Goal: Task Accomplishment & Management: Complete application form

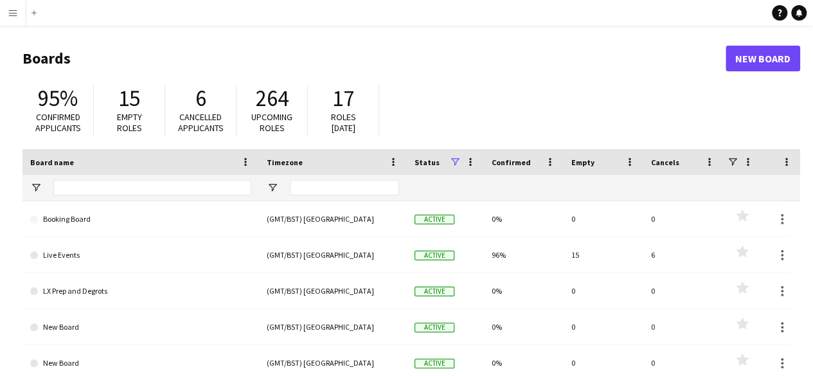
click at [10, 12] on app-icon "Menu" at bounding box center [13, 13] width 10 height 10
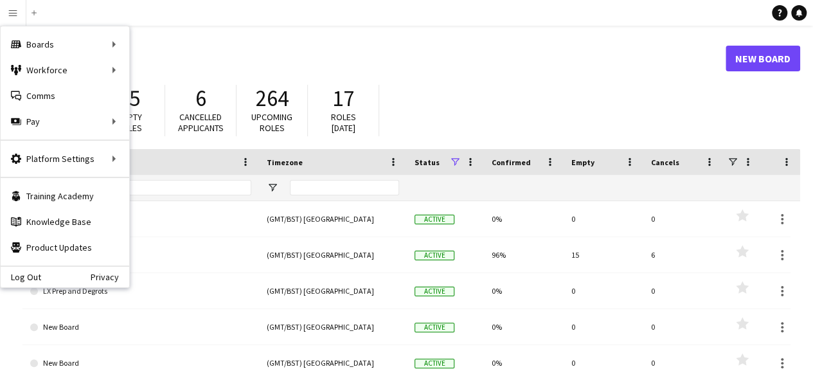
click at [577, 91] on div "95% Confirmed applicants 15 Empty roles 6 Cancelled applicants 264 Upcoming rol…" at bounding box center [411, 113] width 778 height 71
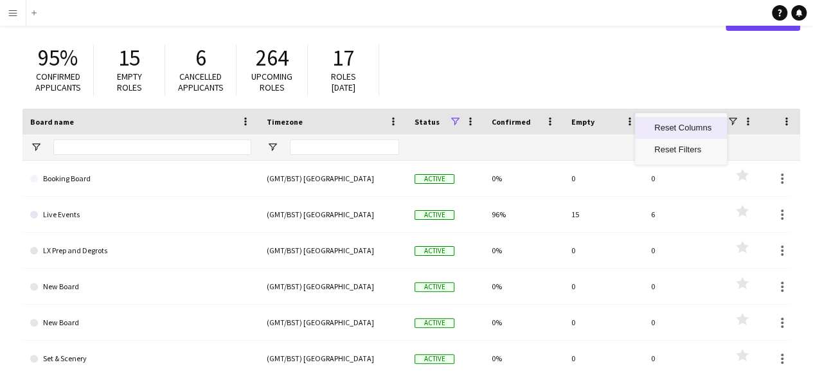
scroll to position [31, 0]
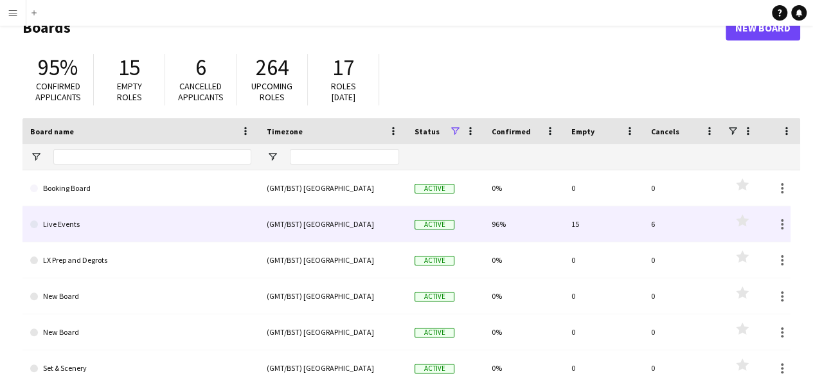
click at [57, 229] on link "Live Events" at bounding box center [140, 224] width 221 height 36
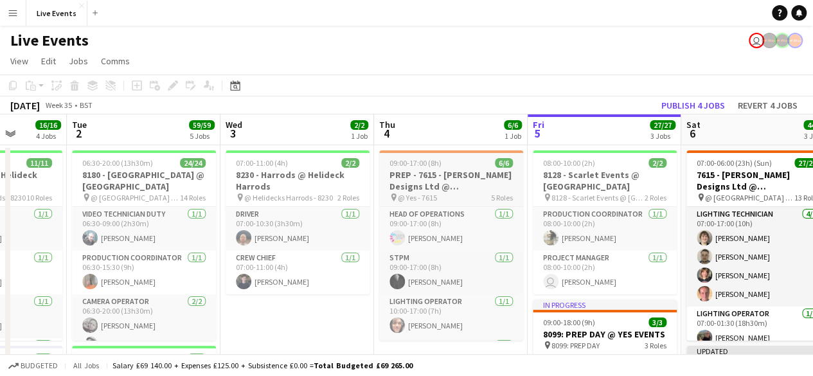
scroll to position [0, 395]
click at [712, 51] on app-page-menu "View Day view expanded Day view collapsed Month view Date picker Jump to [DATE]…" at bounding box center [406, 62] width 813 height 24
click at [769, 46] on app-user-avatar at bounding box center [769, 40] width 15 height 15
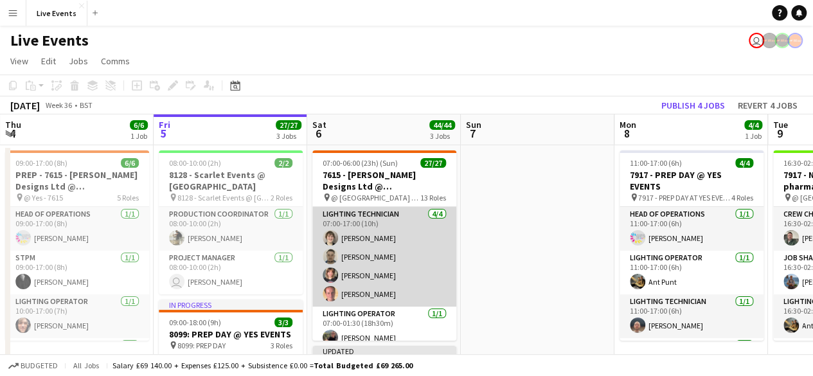
click at [404, 265] on app-card-role "Lighting Technician 4/4 07:00-17:00 (10h) Jim White Sam Scott Simone Bigum paul…" at bounding box center [384, 257] width 144 height 100
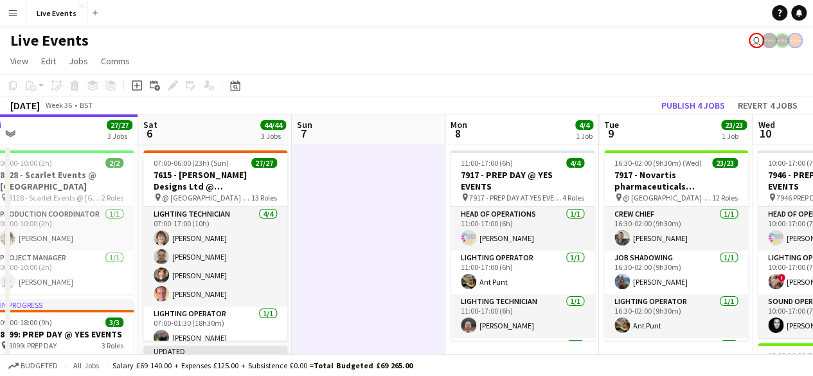
scroll to position [0, 487]
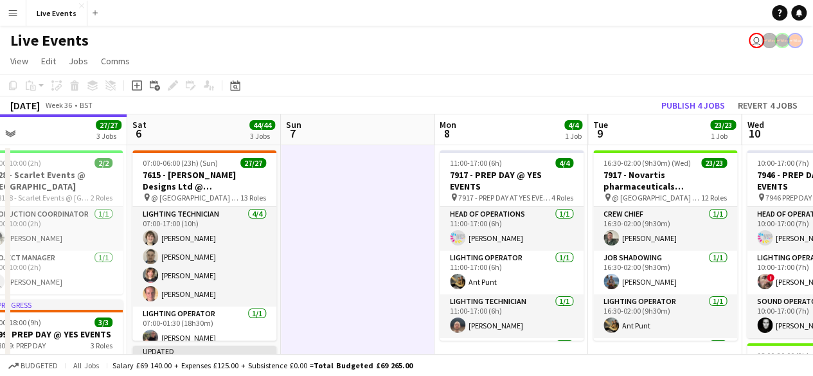
drag, startPoint x: 544, startPoint y: 192, endPoint x: 211, endPoint y: 159, distance: 335.3
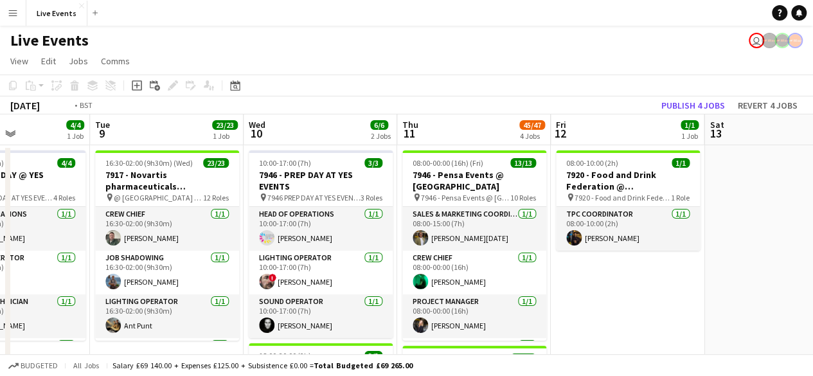
scroll to position [0, 393]
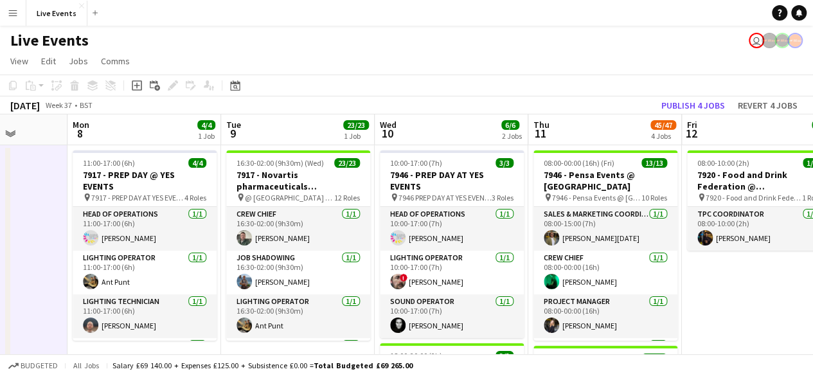
drag, startPoint x: 504, startPoint y: 215, endPoint x: 291, endPoint y: 195, distance: 214.3
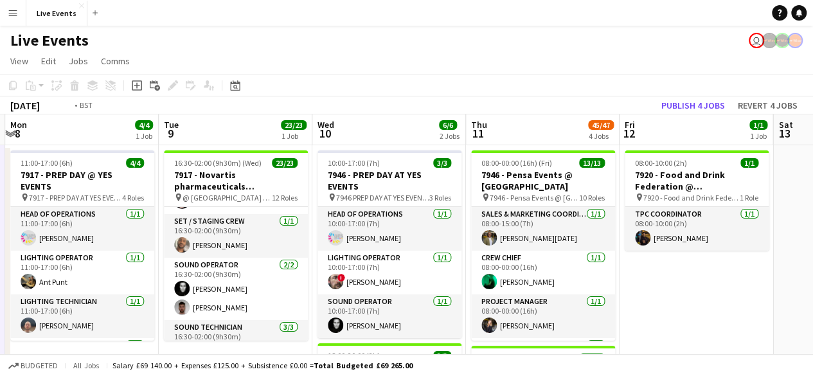
scroll to position [0, 534]
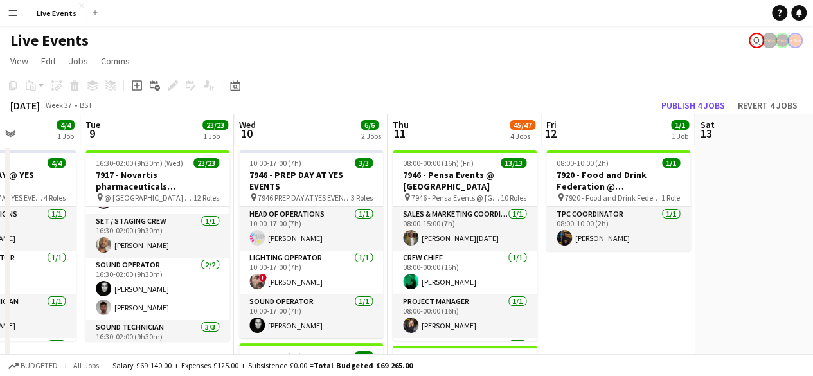
drag, startPoint x: 602, startPoint y: 226, endPoint x: 462, endPoint y: 229, distance: 140.8
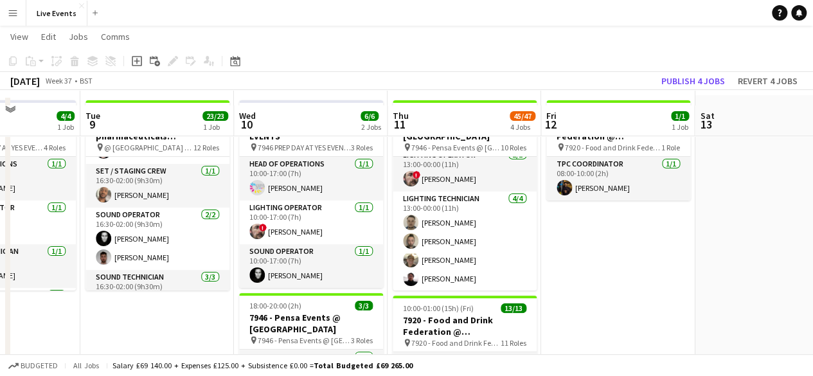
scroll to position [64, 0]
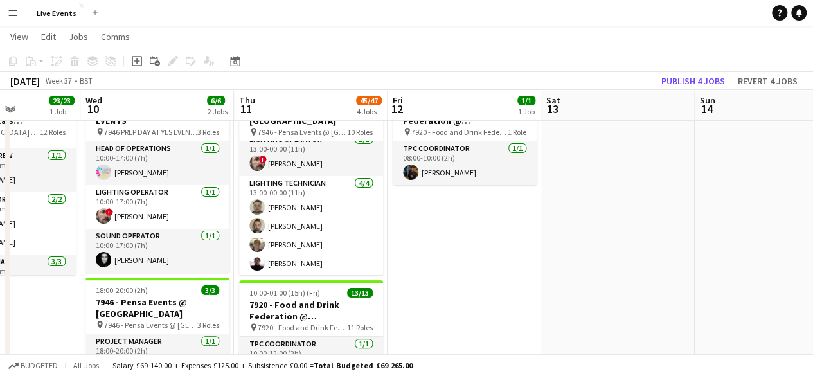
drag, startPoint x: 599, startPoint y: 235, endPoint x: 355, endPoint y: 272, distance: 246.3
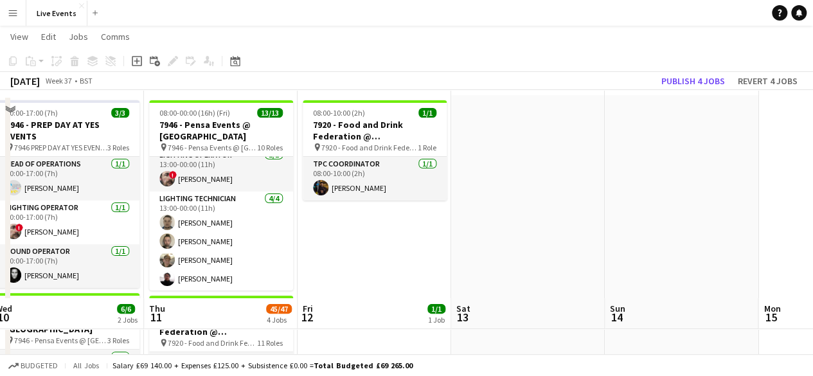
scroll to position [0, 0]
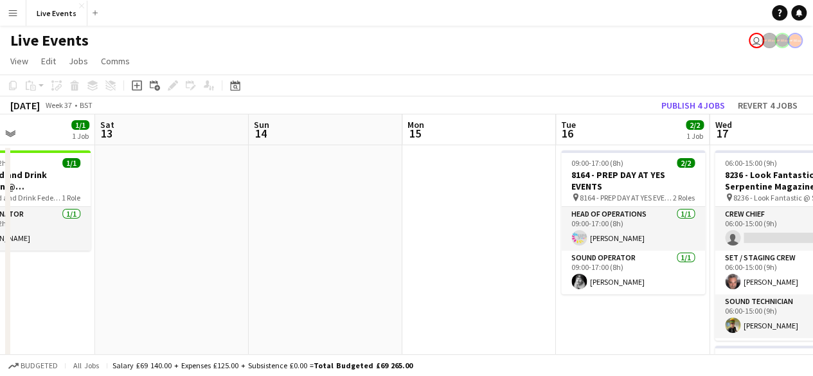
drag, startPoint x: 540, startPoint y: 244, endPoint x: 184, endPoint y: 215, distance: 357.3
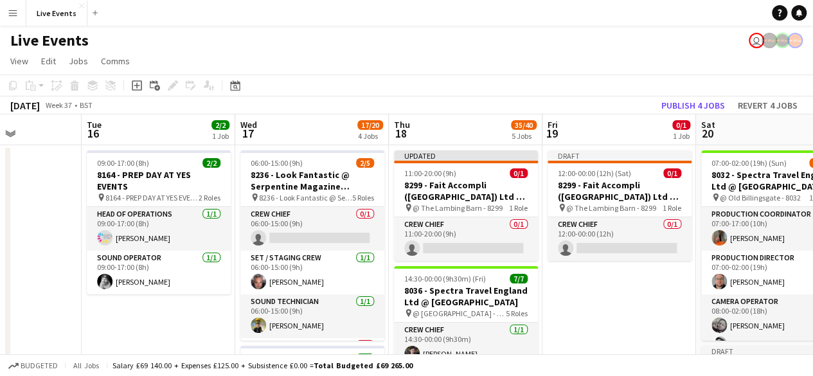
scroll to position [0, 383]
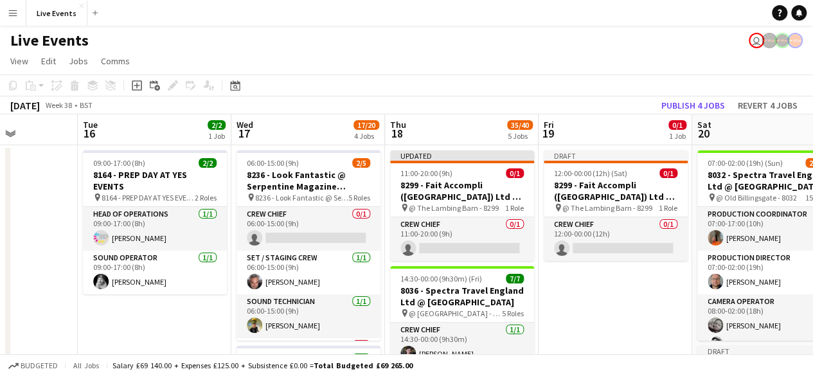
drag, startPoint x: 478, startPoint y: 223, endPoint x: 1, endPoint y: 179, distance: 479.0
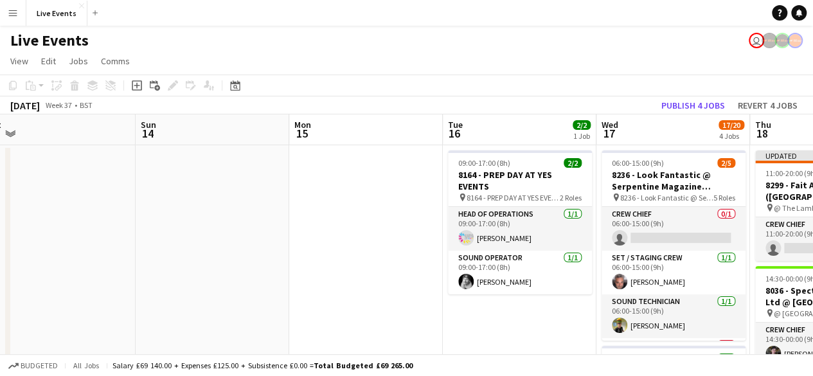
drag, startPoint x: 109, startPoint y: 308, endPoint x: 782, endPoint y: 344, distance: 673.3
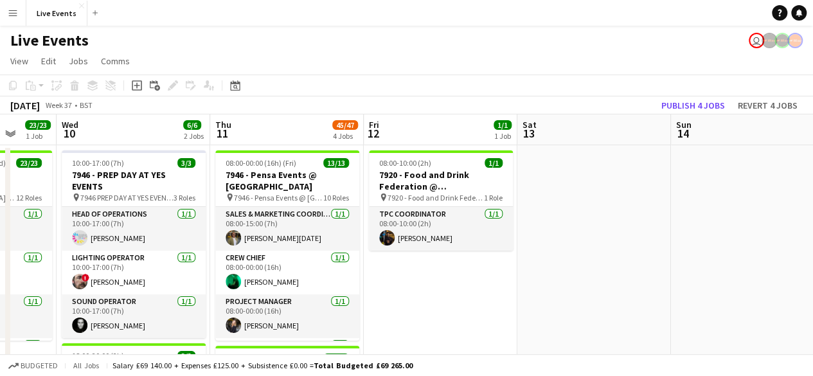
drag, startPoint x: 432, startPoint y: 299, endPoint x: 821, endPoint y: 293, distance: 388.9
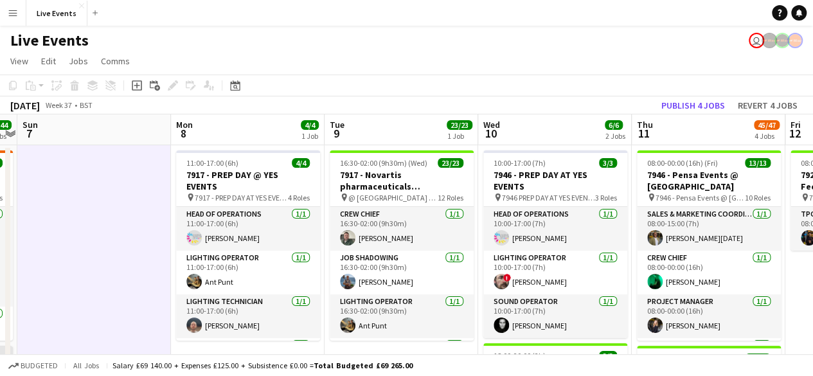
scroll to position [0, 283]
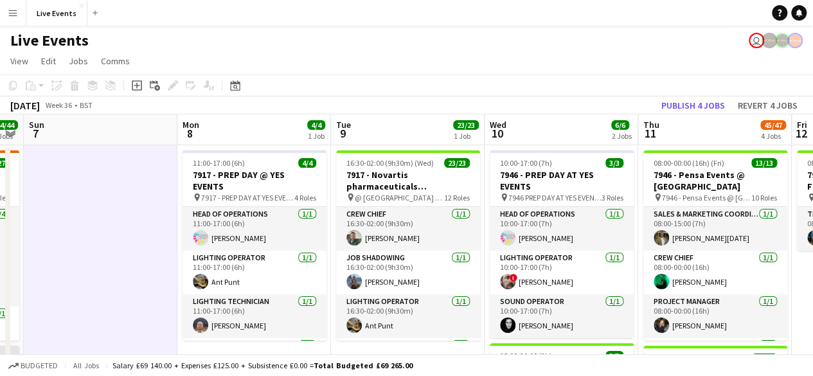
drag, startPoint x: 537, startPoint y: 243, endPoint x: 822, endPoint y: 251, distance: 285.5
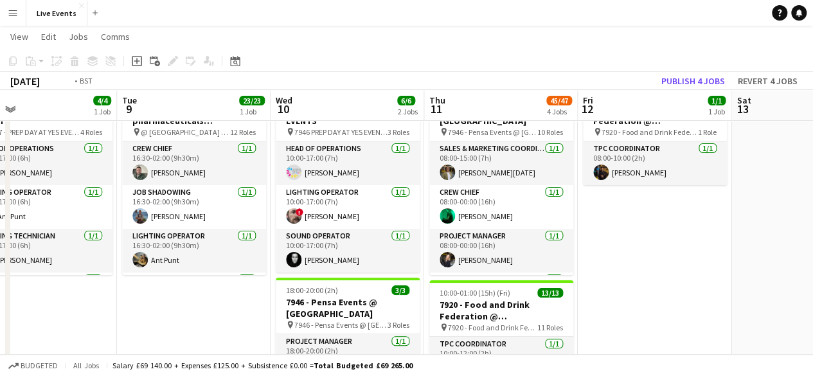
scroll to position [0, 386]
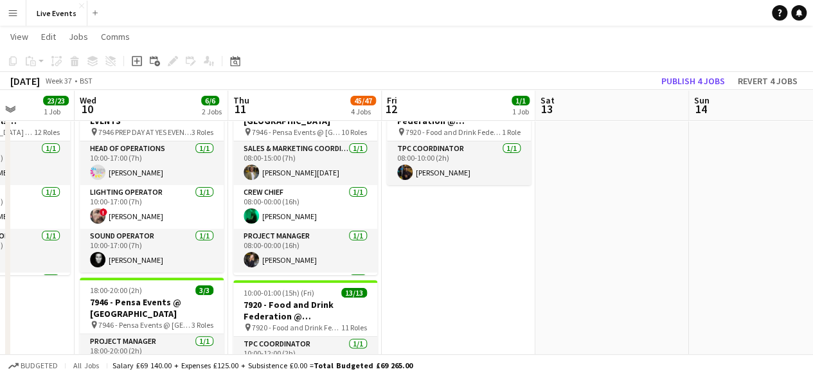
drag, startPoint x: 667, startPoint y: 185, endPoint x: 257, endPoint y: 172, distance: 410.3
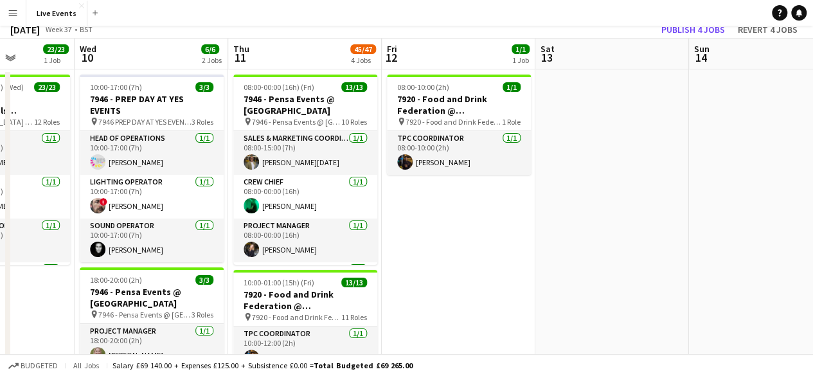
scroll to position [0, 0]
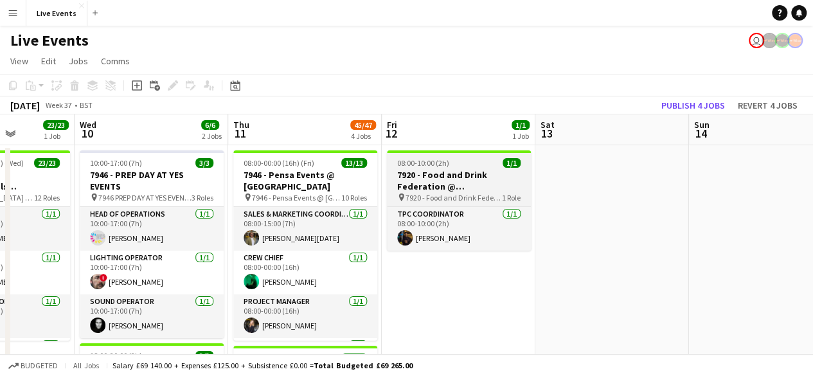
click at [455, 188] on h3 "7920 - Food and Drink Federation @ [GEOGRAPHIC_DATA]" at bounding box center [459, 180] width 144 height 23
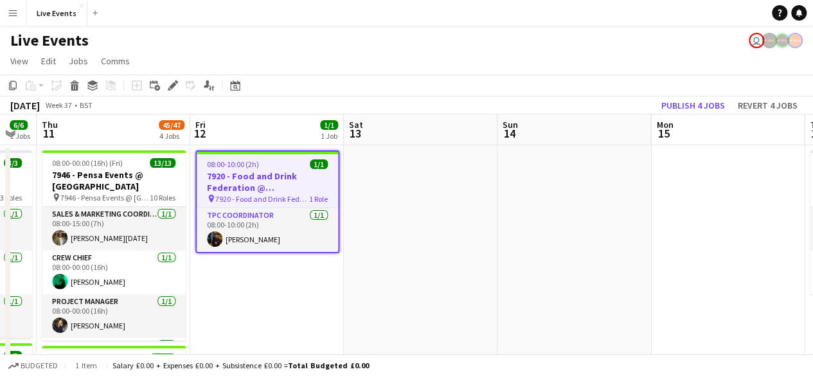
scroll to position [0, 493]
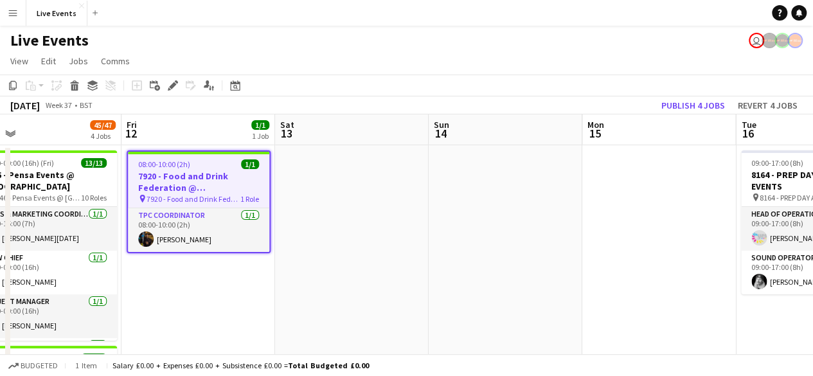
drag, startPoint x: 618, startPoint y: 217, endPoint x: 358, endPoint y: 197, distance: 261.0
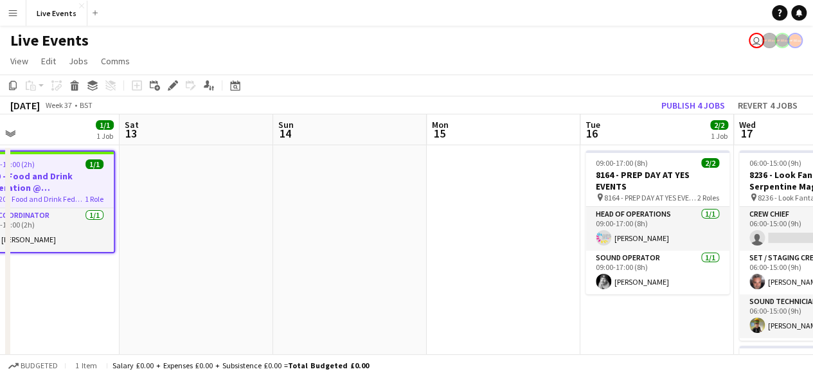
scroll to position [0, 484]
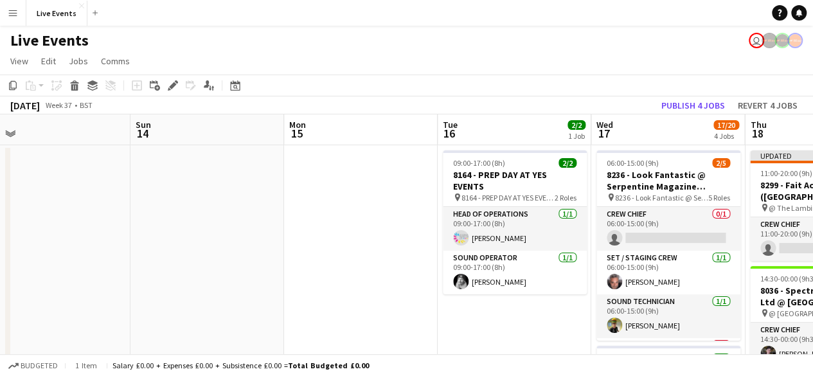
drag, startPoint x: 645, startPoint y: 196, endPoint x: 347, endPoint y: 188, distance: 298.3
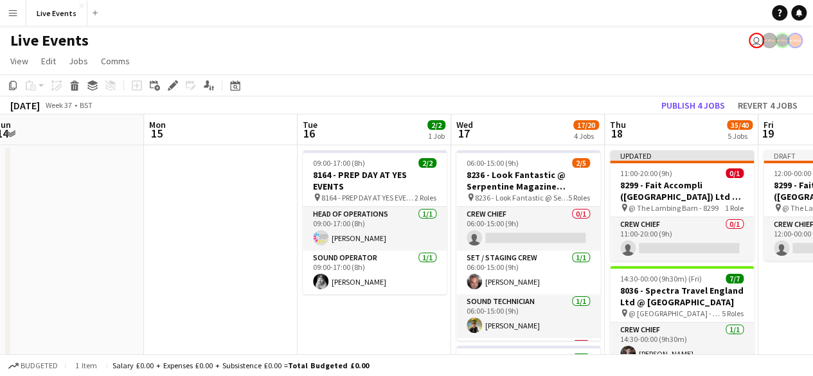
scroll to position [0, 345]
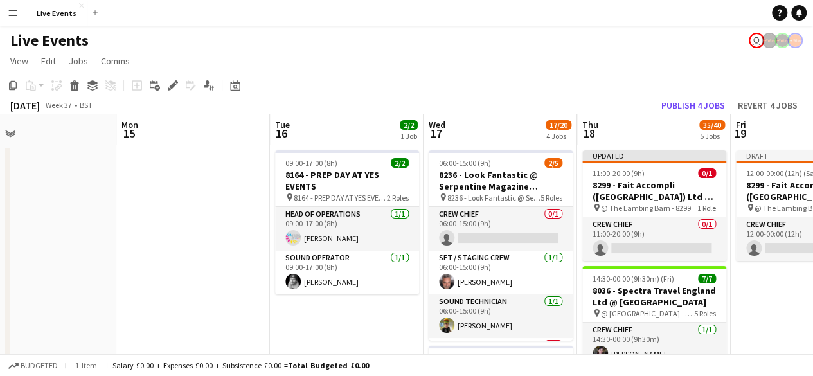
drag, startPoint x: 613, startPoint y: 220, endPoint x: 445, endPoint y: 224, distance: 167.8
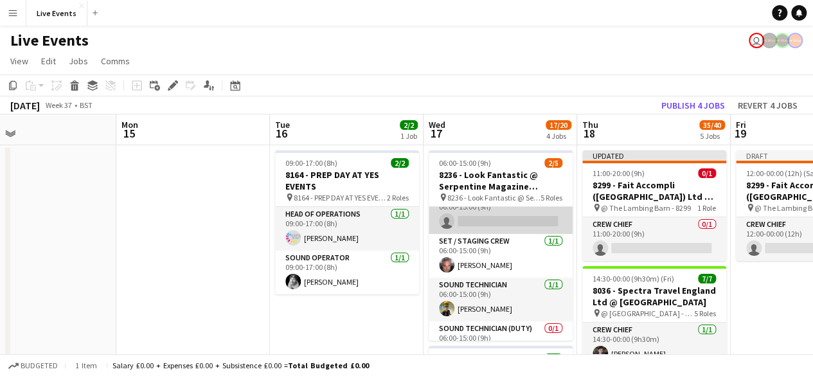
scroll to position [0, 0]
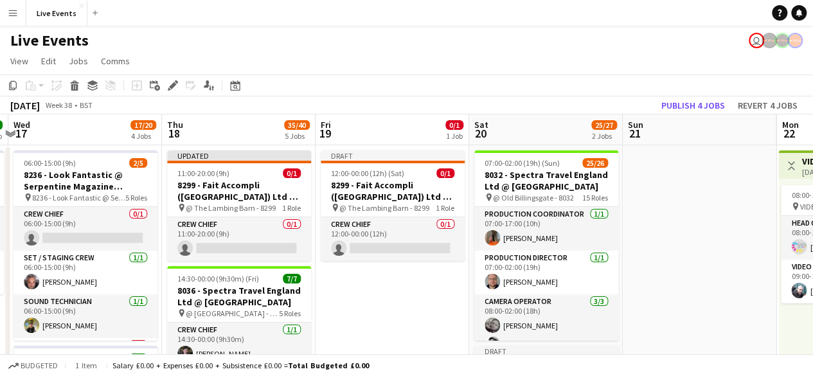
drag, startPoint x: 663, startPoint y: 188, endPoint x: 246, endPoint y: 183, distance: 417.2
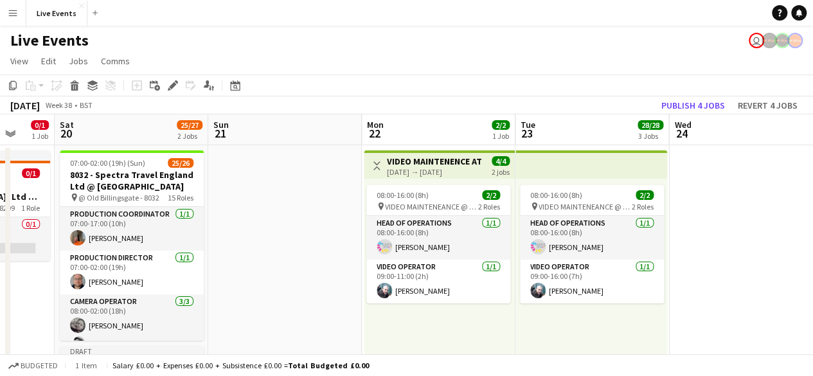
drag, startPoint x: 600, startPoint y: 210, endPoint x: 189, endPoint y: 200, distance: 411.5
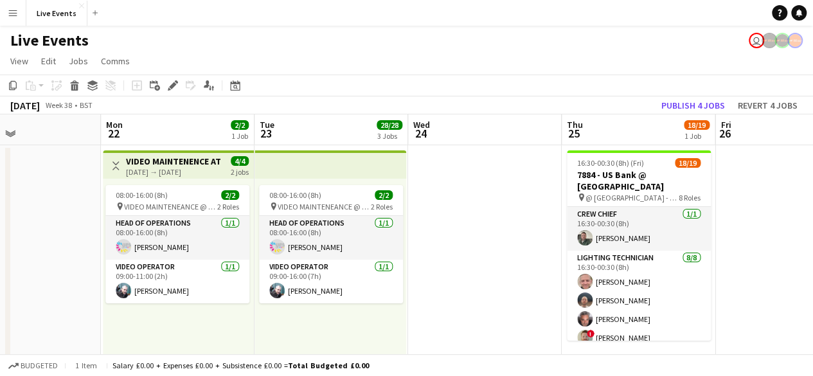
drag, startPoint x: 478, startPoint y: 193, endPoint x: 216, endPoint y: 194, distance: 261.6
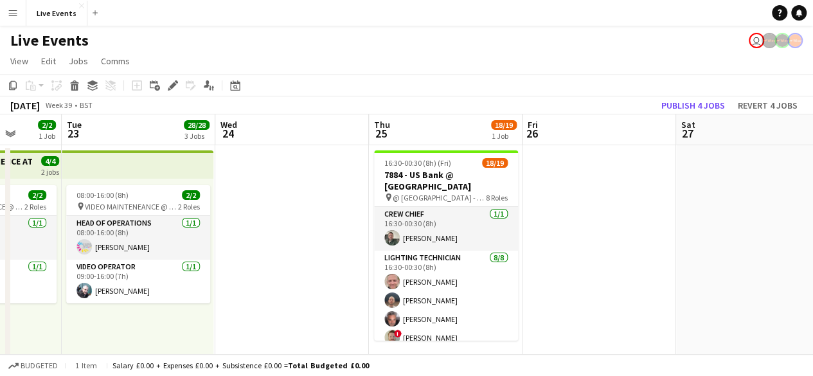
scroll to position [0, 571]
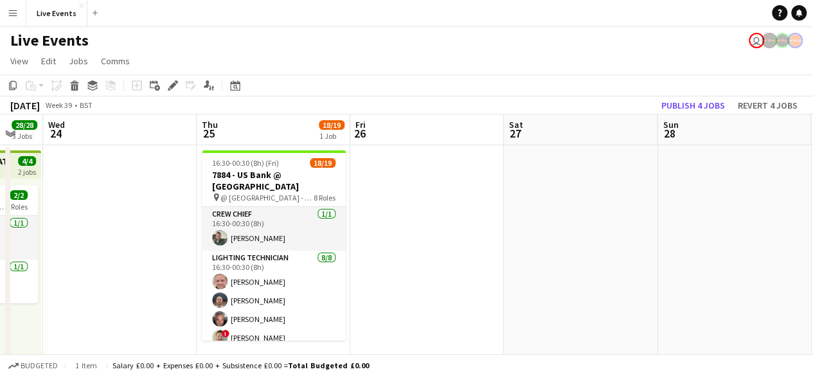
drag, startPoint x: 608, startPoint y: 217, endPoint x: 274, endPoint y: 212, distance: 334.3
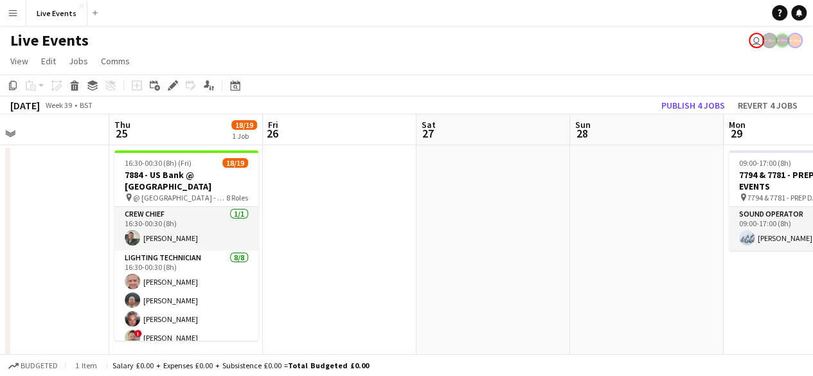
scroll to position [0, 363]
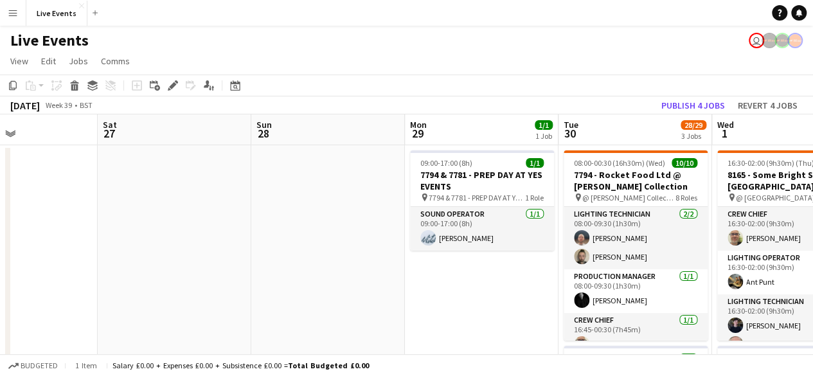
drag, startPoint x: 729, startPoint y: 245, endPoint x: 323, endPoint y: 239, distance: 406.3
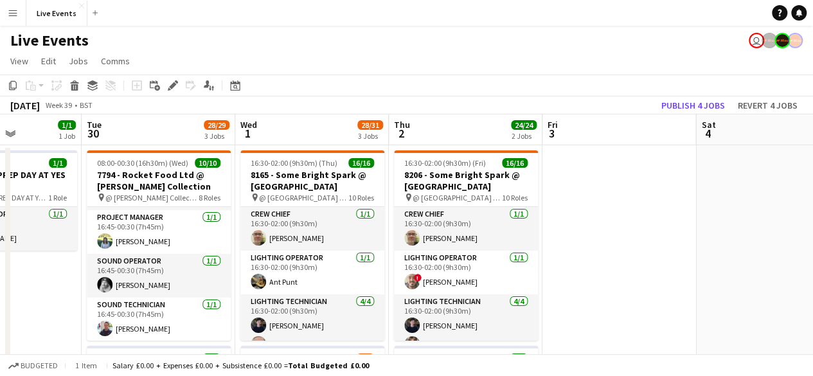
scroll to position [0, 393]
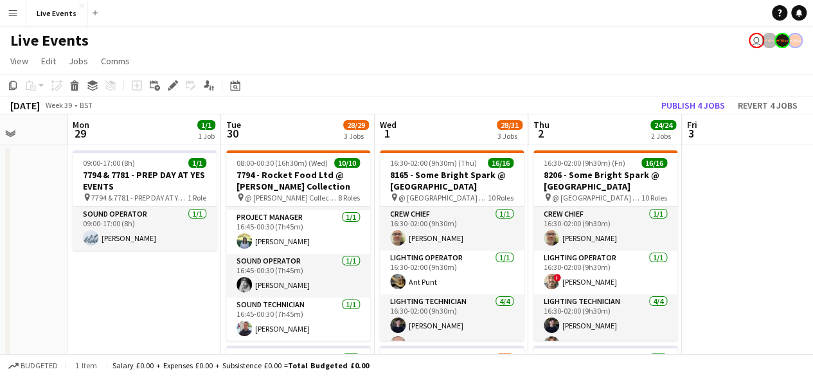
drag, startPoint x: 607, startPoint y: 224, endPoint x: 269, endPoint y: 222, distance: 337.5
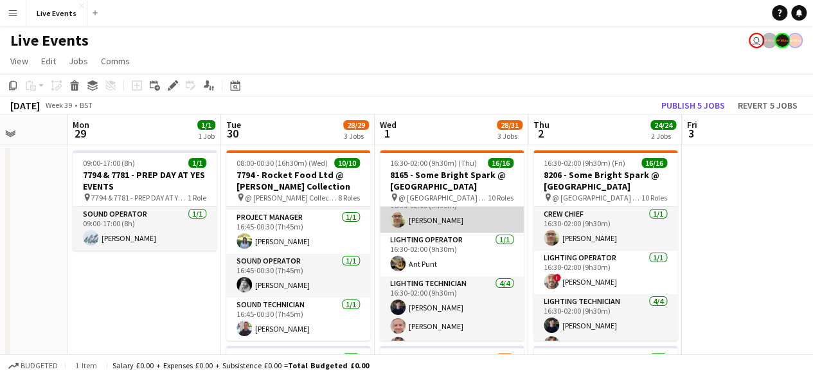
scroll to position [0, 0]
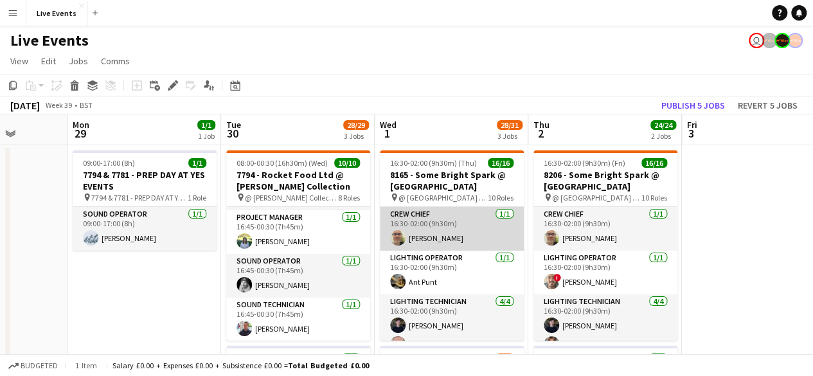
click at [462, 234] on app-card-role "Crew Chief 1/1 16:30-02:00 (9h30m) Thomas Thompson" at bounding box center [452, 229] width 144 height 44
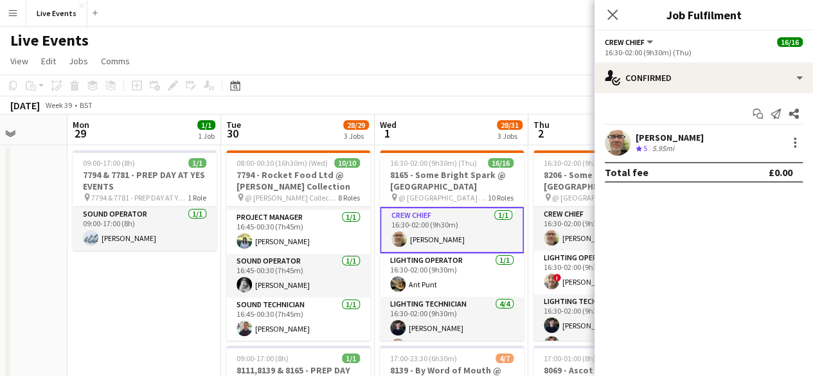
click at [622, 15] on div "Close pop-in" at bounding box center [613, 15] width 36 height 30
click at [616, 16] on icon "Close pop-in" at bounding box center [612, 14] width 12 height 12
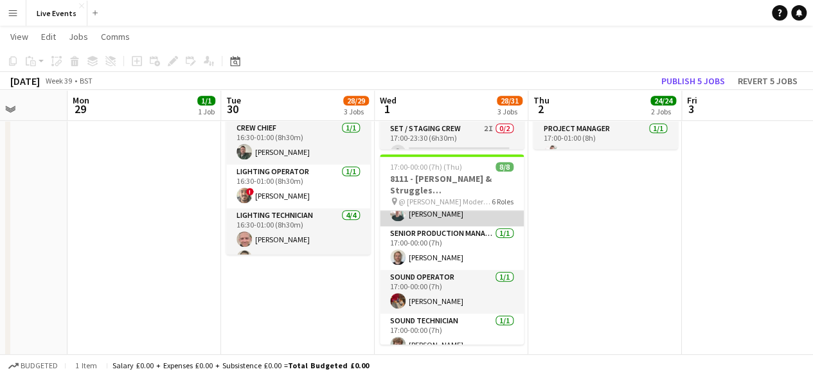
scroll to position [165, 0]
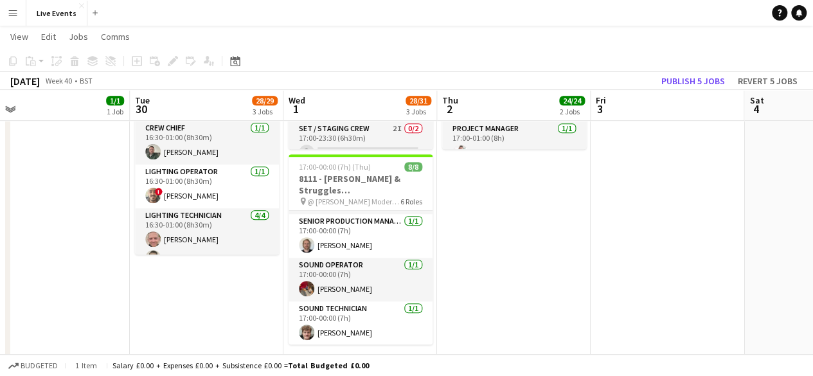
drag, startPoint x: 193, startPoint y: 309, endPoint x: 102, endPoint y: 324, distance: 91.8
click at [102, 324] on app-calendar-viewport "Fri 26 Sat 27 Sun 28 Mon 29 1/1 1 Job Tue 30 28/29 3 Jobs Wed 1 28/31 3 Jobs Th…" at bounding box center [406, 190] width 813 height 1052
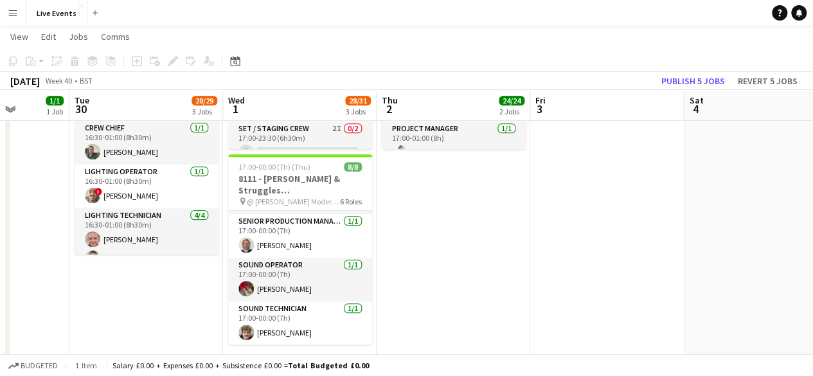
drag, startPoint x: 674, startPoint y: 283, endPoint x: 262, endPoint y: 262, distance: 412.6
click at [231, 269] on app-calendar-viewport "Fri 26 Sat 27 Sun 28 Mon 29 1/1 1 Job Tue 30 28/29 3 Jobs Wed 1 28/31 3 Jobs Th…" at bounding box center [406, 190] width 813 height 1052
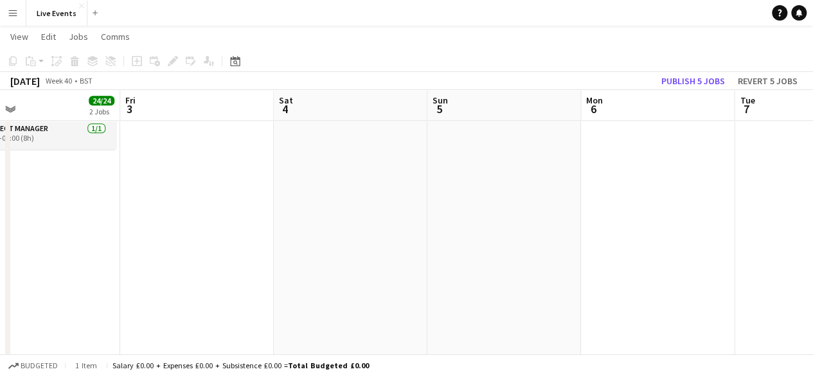
drag, startPoint x: 600, startPoint y: 258, endPoint x: 275, endPoint y: 244, distance: 324.9
click at [275, 244] on app-calendar-viewport "Mon 29 1/1 1 Job Tue 30 28/29 3 Jobs Wed 1 28/31 3 Jobs Thu 2 24/24 2 Jobs Fri …" at bounding box center [406, 190] width 813 height 1052
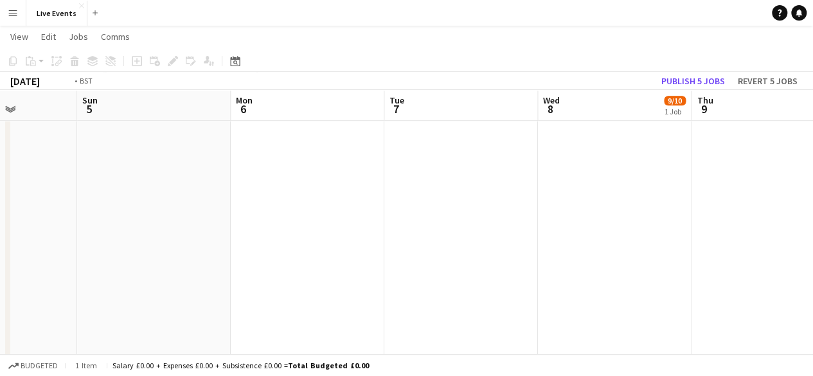
drag, startPoint x: 564, startPoint y: 235, endPoint x: 221, endPoint y: 233, distance: 342.6
click at [213, 235] on app-calendar-viewport "Wed 1 28/31 3 Jobs Thu 2 24/24 2 Jobs Fri 3 Sat 4 Sun 5 Mon 6 Tue 7 Wed 8 9/10 …" at bounding box center [406, 190] width 813 height 1052
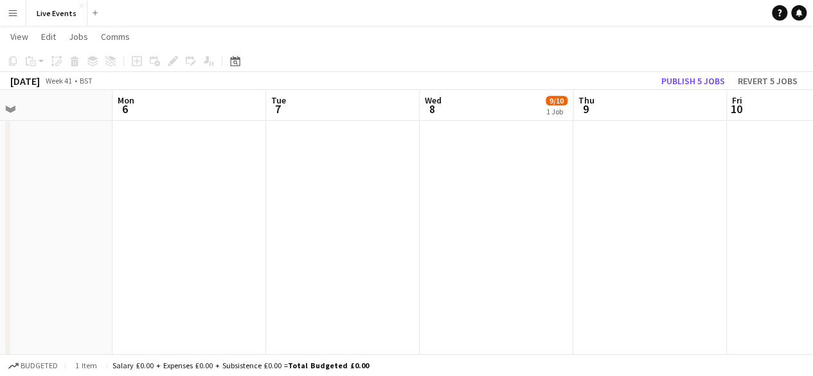
drag, startPoint x: 623, startPoint y: 238, endPoint x: 198, endPoint y: 217, distance: 425.4
click at [198, 217] on app-calendar-viewport "Fri 3 Sat 4 Sun 5 Mon 6 Tue 7 Wed 8 9/10 1 Job Thu 9 Fri 10 Sat 11 Sun 12 Mon 1…" at bounding box center [406, 190] width 813 height 1052
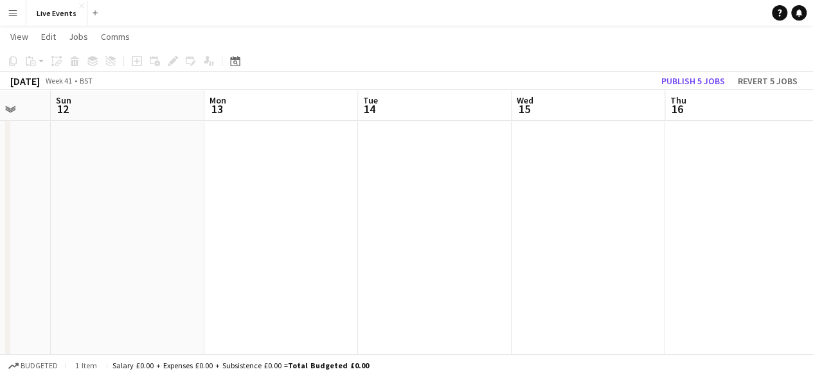
drag, startPoint x: 531, startPoint y: 222, endPoint x: 215, endPoint y: 214, distance: 315.7
click at [215, 214] on app-calendar-viewport "Thu 9 Fri 10 Sat 11 Sun 12 Mon 13 Tue 14 Wed 15 Thu 16 Fri 17 Sat 18 Sun 19" at bounding box center [406, 190] width 813 height 1052
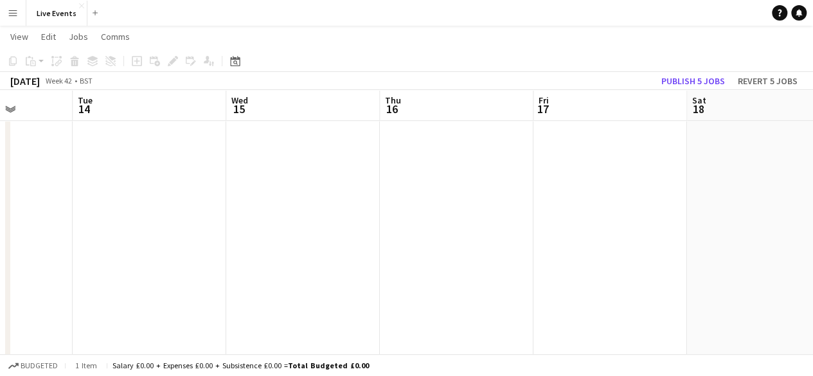
drag, startPoint x: 256, startPoint y: 210, endPoint x: 208, endPoint y: 206, distance: 47.7
click at [208, 206] on app-calendar-viewport "Sat 11 Sun 12 Mon 13 Tue 14 Wed 15 Thu 16 Fri 17 Sat 18 Sun 19 Mon 20 Tue 21" at bounding box center [406, 190] width 813 height 1052
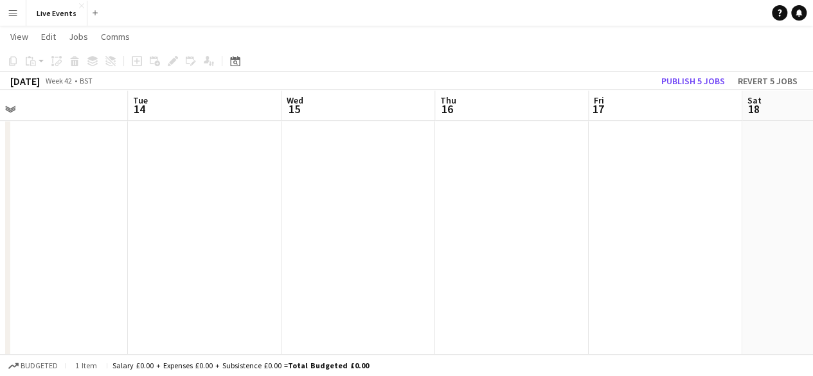
drag, startPoint x: 536, startPoint y: 211, endPoint x: 213, endPoint y: 197, distance: 323.0
click at [213, 197] on app-calendar-viewport "Sat 11 Sun 12 Mon 13 Tue 14 Wed 15 Thu 16 Fri 17 Sat 18 Sun 19 Mon 20 Tue 21" at bounding box center [406, 190] width 813 height 1052
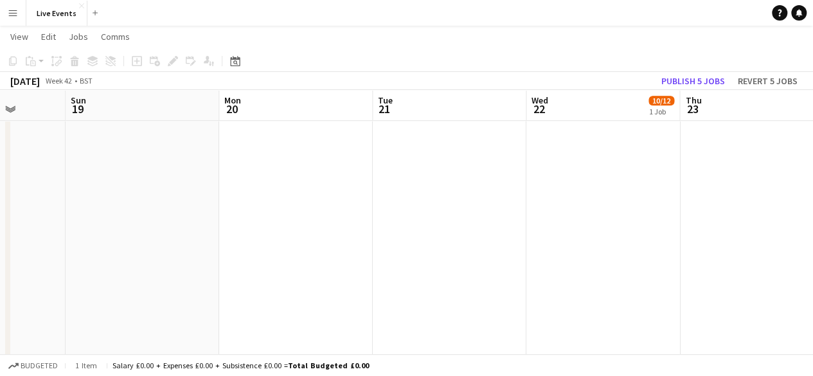
drag, startPoint x: 621, startPoint y: 235, endPoint x: 237, endPoint y: 211, distance: 385.1
click at [237, 211] on app-calendar-viewport "Wed 15 Thu 16 Fri 17 Sat 18 Sun 19 Mon 20 Tue 21 Wed 22 10/12 1 Job Thu 23 Fri …" at bounding box center [406, 190] width 813 height 1052
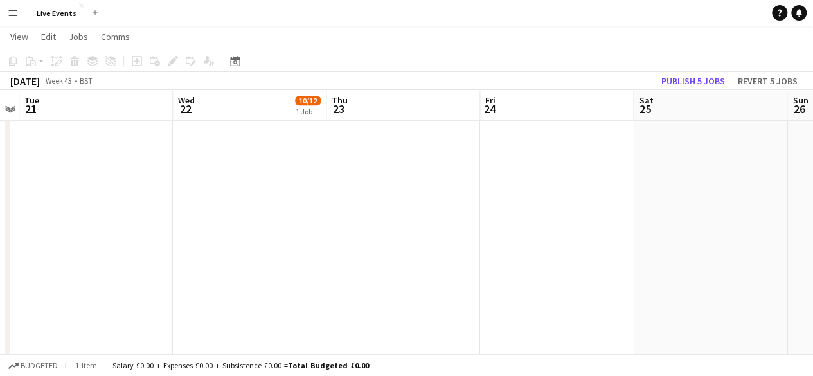
drag, startPoint x: 493, startPoint y: 234, endPoint x: 139, endPoint y: 220, distance: 353.8
click at [139, 220] on app-calendar-viewport "Fri 17 Sat 18 Sun 19 Mon 20 Tue 21 Wed 22 10/12 1 Job Thu 23 Fri 24 Sat 25 Sun …" at bounding box center [406, 190] width 813 height 1052
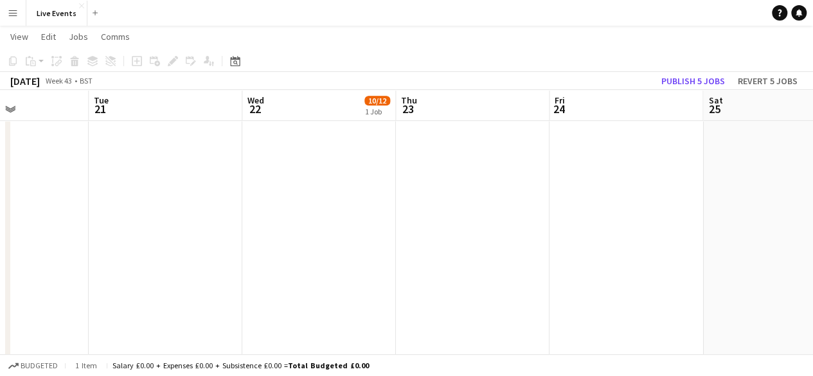
drag, startPoint x: 483, startPoint y: 231, endPoint x: 122, endPoint y: 204, distance: 362.2
click at [122, 204] on app-calendar-viewport "Fri 17 Sat 18 Sun 19 Mon 20 Tue 21 Wed 22 10/12 1 Job Thu 23 Fri 24 Sat 25 Sun …" at bounding box center [406, 190] width 813 height 1052
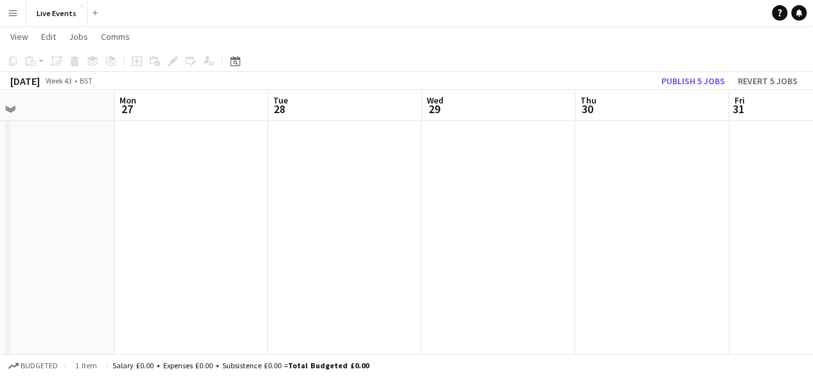
drag, startPoint x: 532, startPoint y: 237, endPoint x: 1, endPoint y: 197, distance: 533.0
click at [1, 197] on app-calendar-viewport "Thu 23 Fri 24 Sat 25 Sun 26 Mon 27 Tue 28 Wed 29 Thu 30 Fri 31 Sat 1 Sun 2" at bounding box center [406, 190] width 813 height 1052
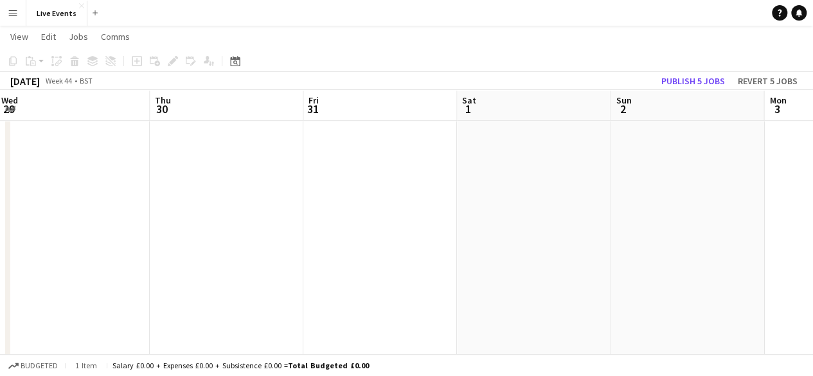
scroll to position [0, 435]
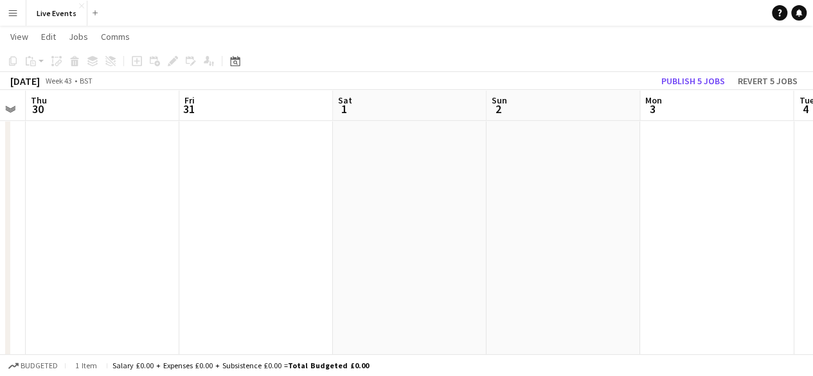
drag, startPoint x: 638, startPoint y: 240, endPoint x: 154, endPoint y: 187, distance: 486.2
click at [154, 187] on app-calendar-viewport "Mon 27 Tue 28 Wed 29 Thu 30 Fri 31 Sat 1 Sun 2 Mon 3 Tue 4 Wed 5 Thu 6" at bounding box center [406, 190] width 813 height 1052
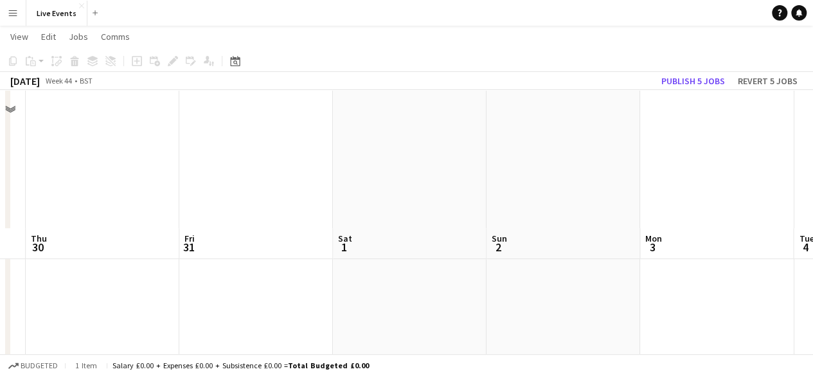
scroll to position [193, 0]
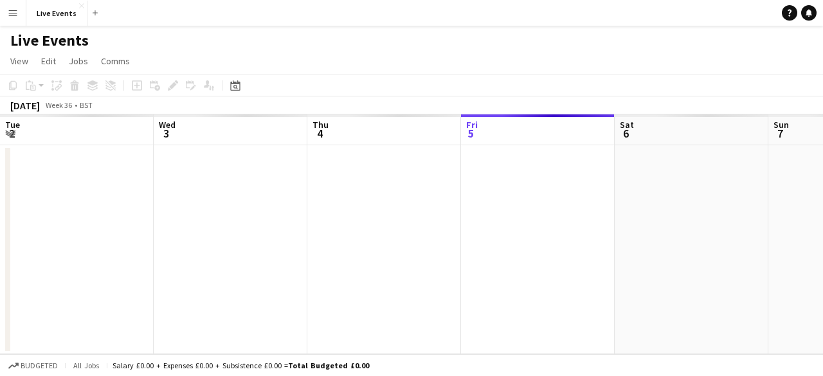
scroll to position [0, 307]
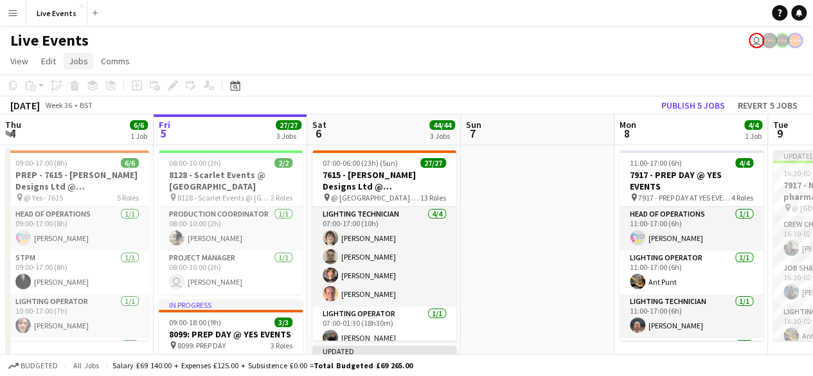
click at [71, 55] on span "Jobs" at bounding box center [78, 61] width 19 height 12
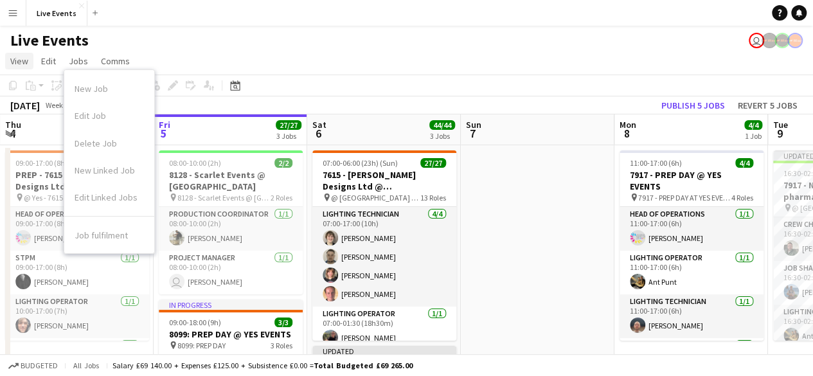
click at [19, 66] on span "View" at bounding box center [19, 61] width 18 height 12
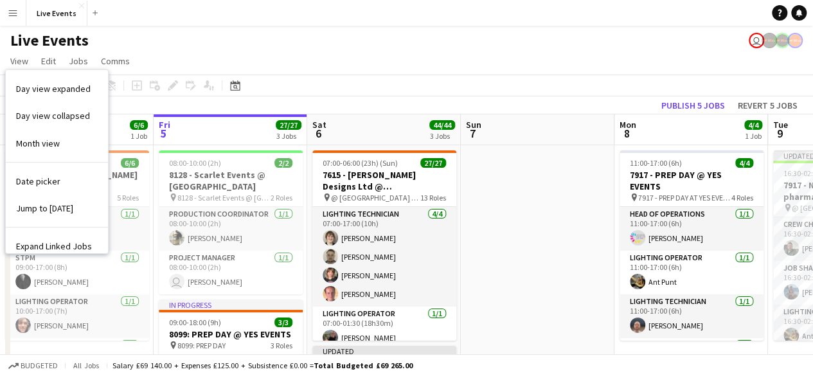
click at [208, 71] on app-page-menu "View Day view expanded Day view collapsed Month view Date picker Jump to [DATE]…" at bounding box center [406, 62] width 813 height 24
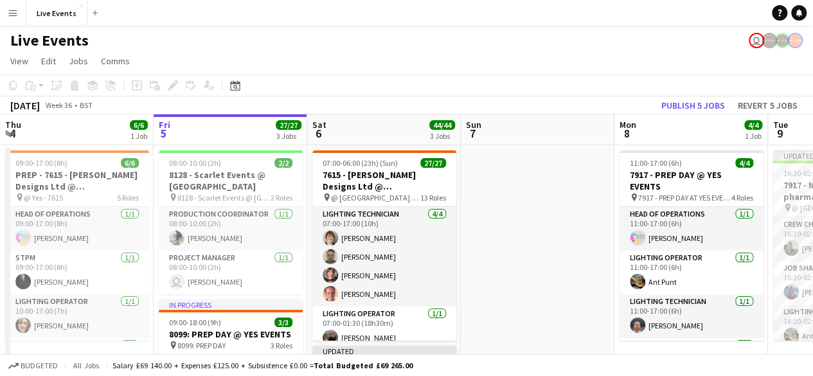
click at [14, 16] on app-icon "Menu" at bounding box center [13, 13] width 10 height 10
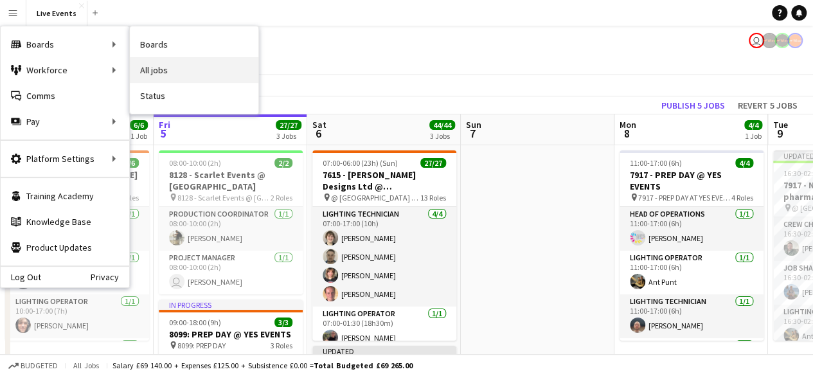
click at [140, 66] on link "All jobs" at bounding box center [194, 70] width 129 height 26
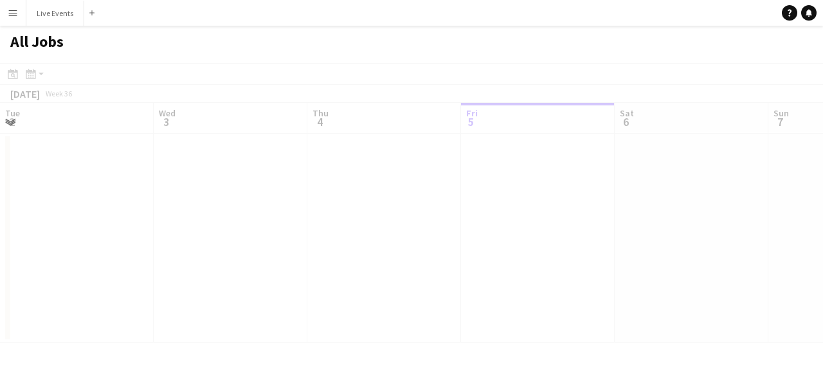
scroll to position [0, 307]
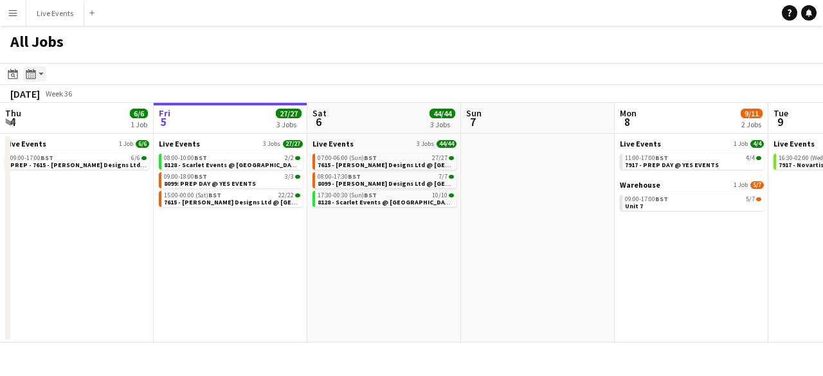
click at [32, 73] on icon "Month view / Day view" at bounding box center [31, 74] width 10 height 10
click at [53, 136] on div "Day view by Board Day view by Job Month view" at bounding box center [69, 120] width 91 height 76
click at [48, 143] on link "Month view" at bounding box center [69, 143] width 71 height 12
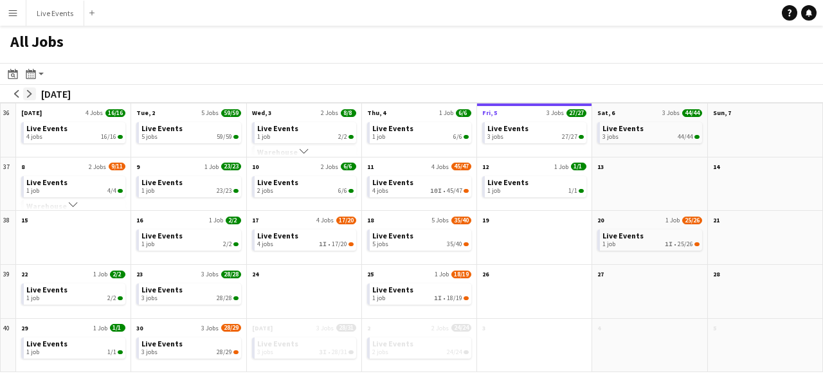
click at [31, 94] on app-icon "arrow-right" at bounding box center [30, 94] width 8 height 8
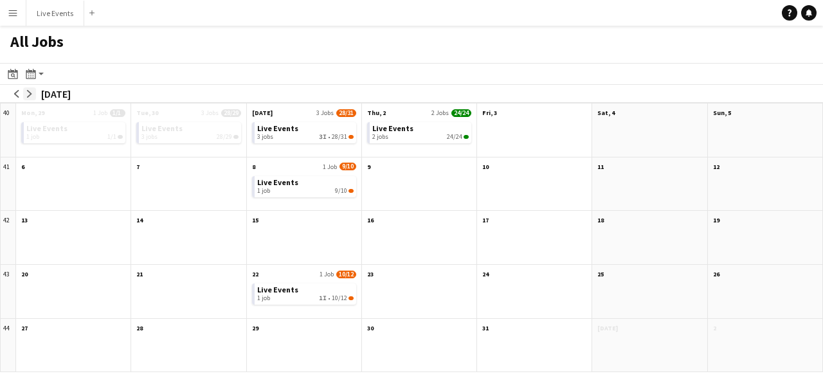
click at [31, 94] on app-icon "arrow-right" at bounding box center [30, 94] width 8 height 8
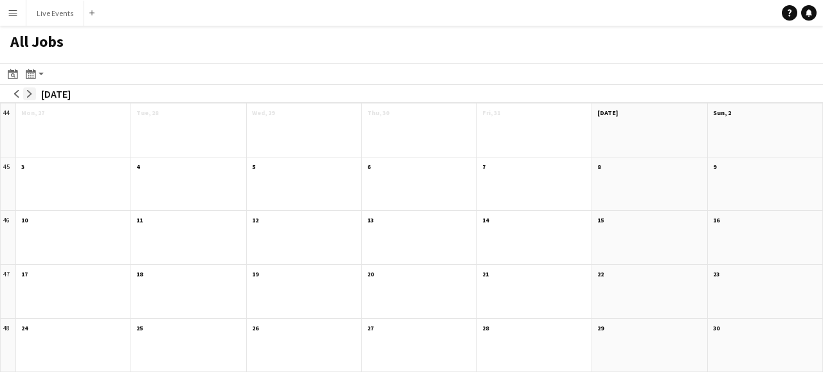
click at [31, 89] on button "arrow-right" at bounding box center [29, 93] width 13 height 13
click at [14, 93] on app-icon "arrow-left" at bounding box center [17, 94] width 8 height 8
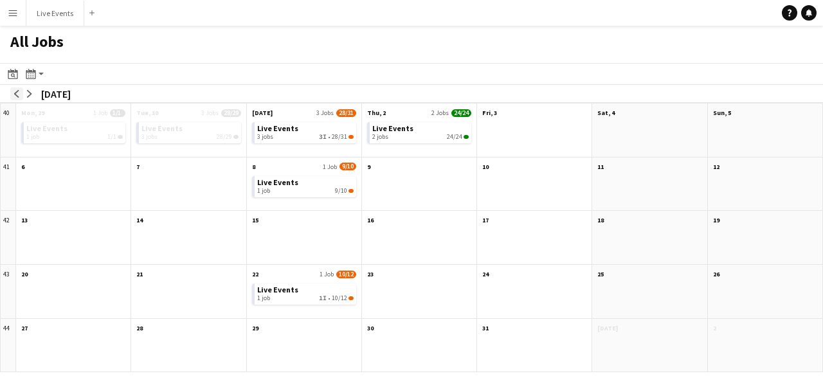
click at [14, 93] on app-icon "arrow-left" at bounding box center [17, 94] width 8 height 8
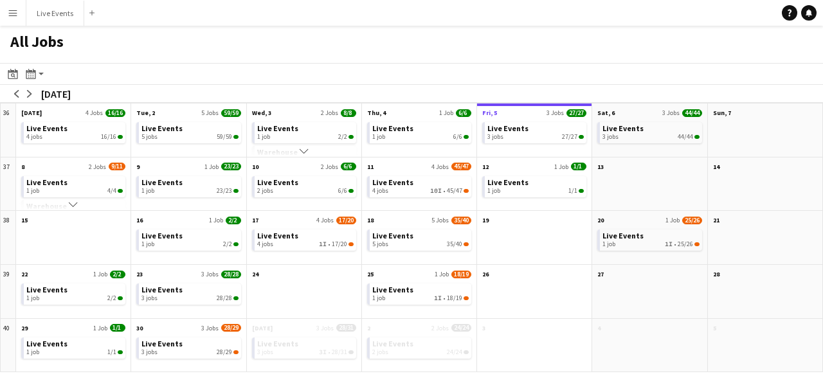
click at [6, 12] on button "Menu" at bounding box center [13, 13] width 26 height 26
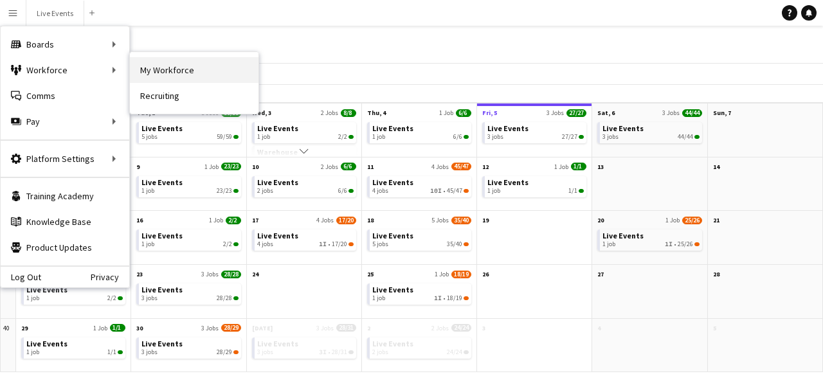
click at [219, 70] on link "My Workforce" at bounding box center [194, 70] width 129 height 26
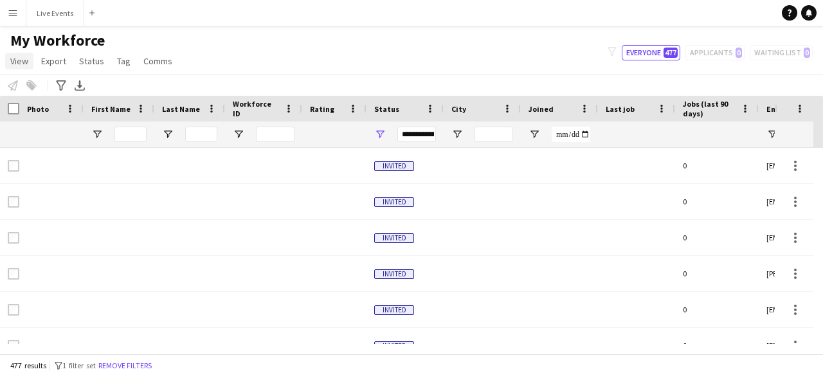
click at [24, 62] on span "View" at bounding box center [19, 61] width 18 height 12
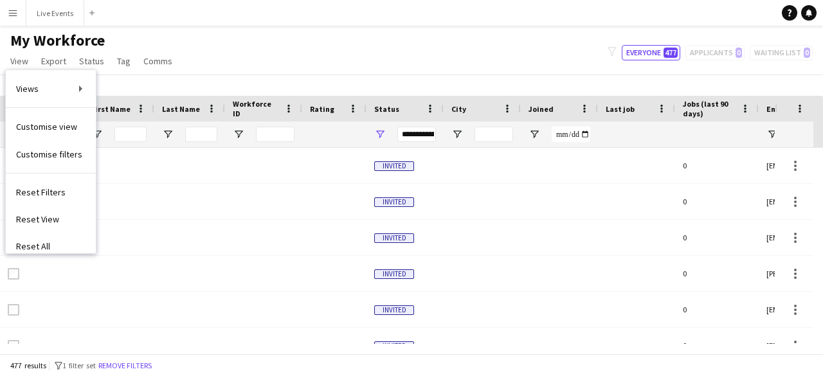
click at [21, 17] on button "Menu" at bounding box center [13, 13] width 26 height 26
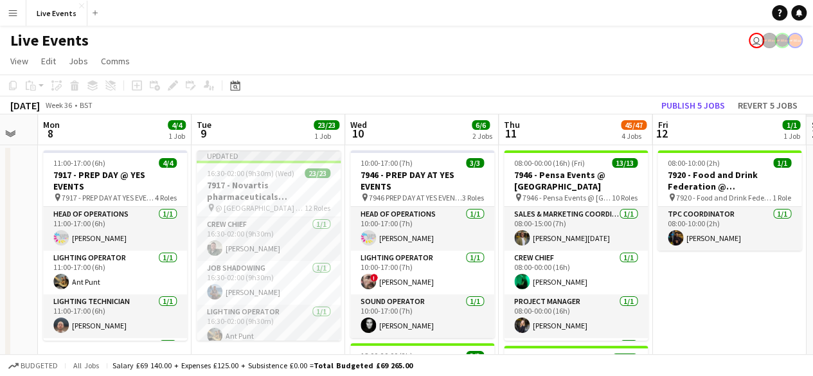
scroll to position [0, 310]
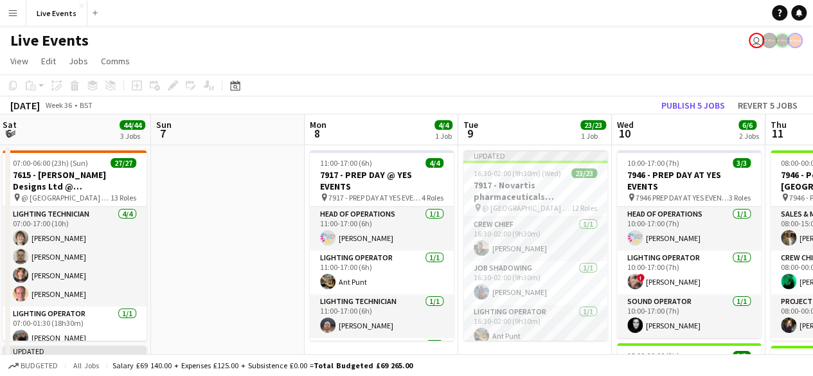
drag, startPoint x: 573, startPoint y: 190, endPoint x: 264, endPoint y: 214, distance: 310.7
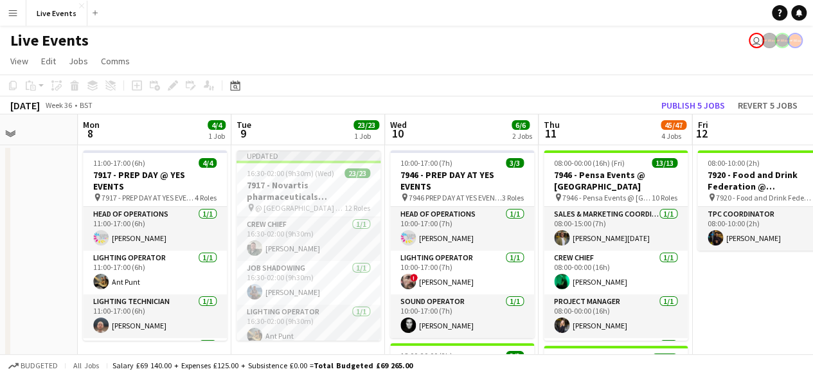
drag, startPoint x: 227, startPoint y: 203, endPoint x: 0, endPoint y: 177, distance: 228.4
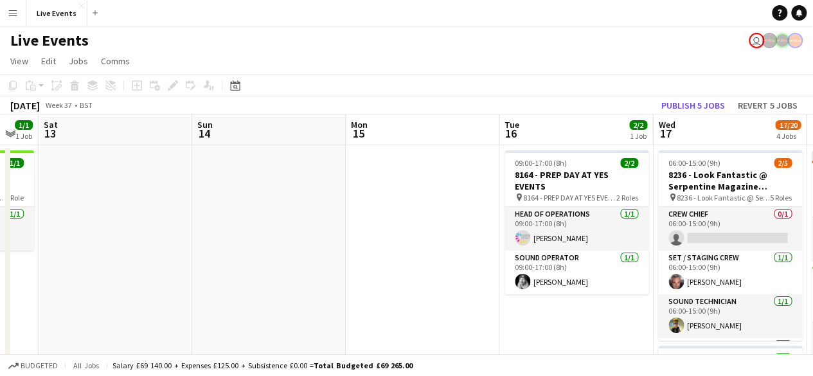
drag, startPoint x: 807, startPoint y: 273, endPoint x: 0, endPoint y: 207, distance: 810.0
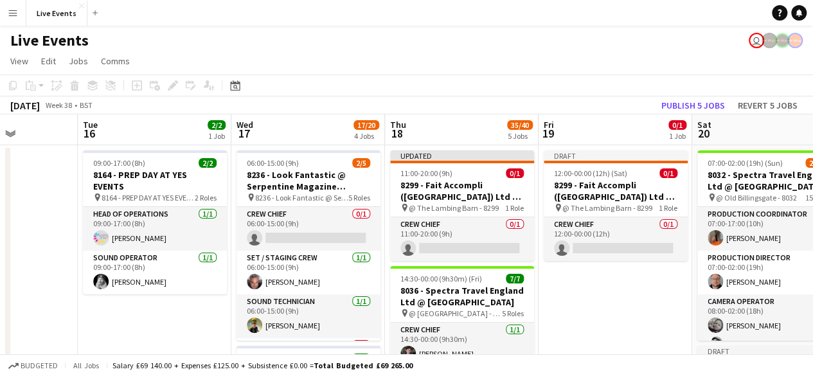
drag, startPoint x: 645, startPoint y: 172, endPoint x: 5, endPoint y: 217, distance: 641.1
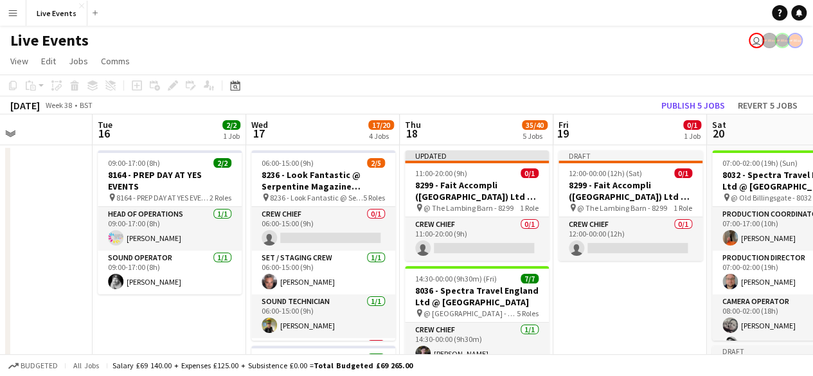
drag, startPoint x: 525, startPoint y: 235, endPoint x: 0, endPoint y: 221, distance: 525.3
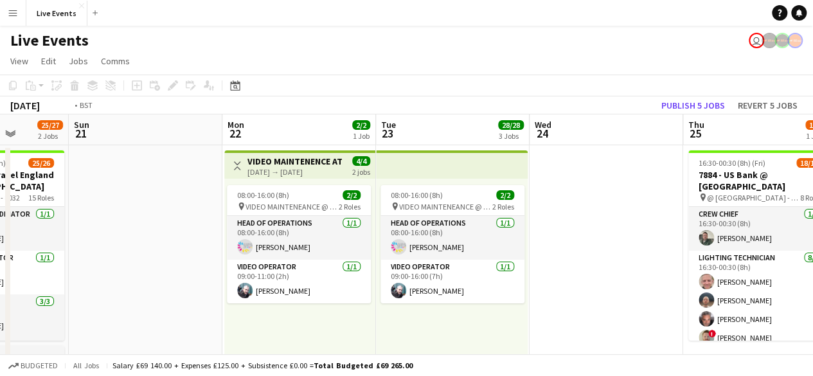
drag, startPoint x: 522, startPoint y: 210, endPoint x: 0, endPoint y: 195, distance: 522.2
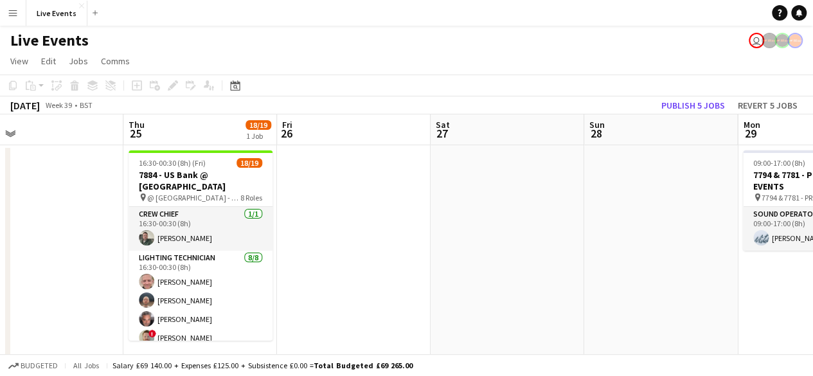
drag, startPoint x: 103, startPoint y: 197, endPoint x: 0, endPoint y: 192, distance: 103.6
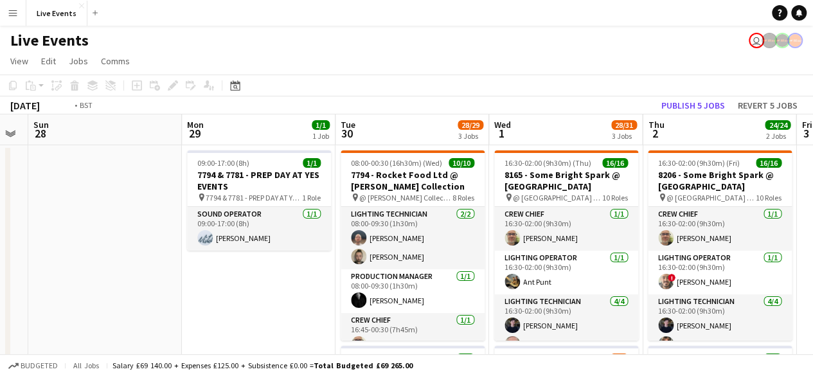
drag, startPoint x: 539, startPoint y: 193, endPoint x: 0, endPoint y: 179, distance: 538.8
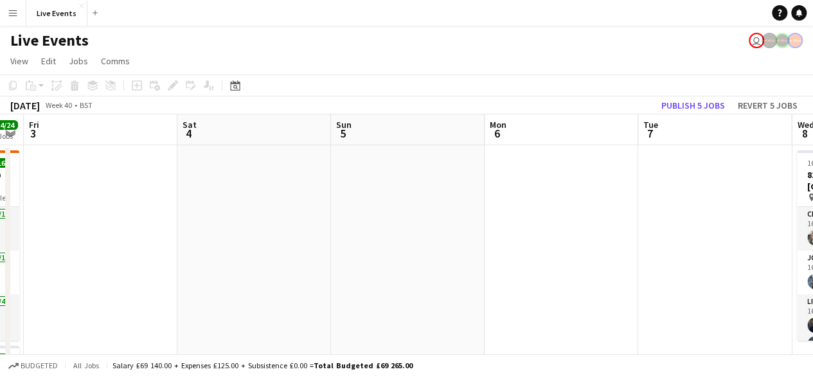
drag, startPoint x: 357, startPoint y: 176, endPoint x: 0, endPoint y: 145, distance: 358.7
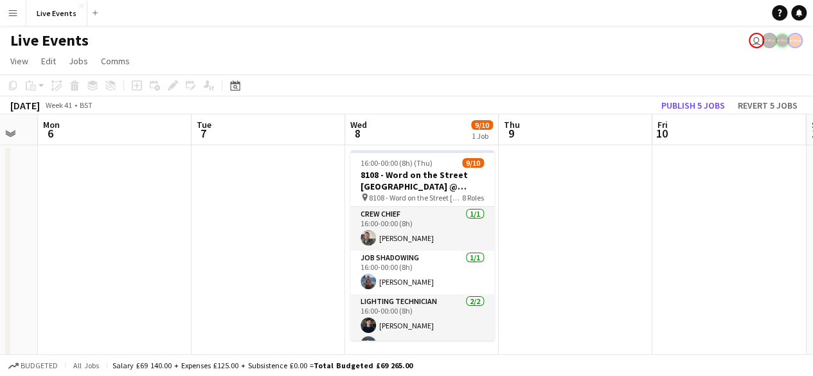
drag, startPoint x: 102, startPoint y: 203, endPoint x: 264, endPoint y: 186, distance: 162.9
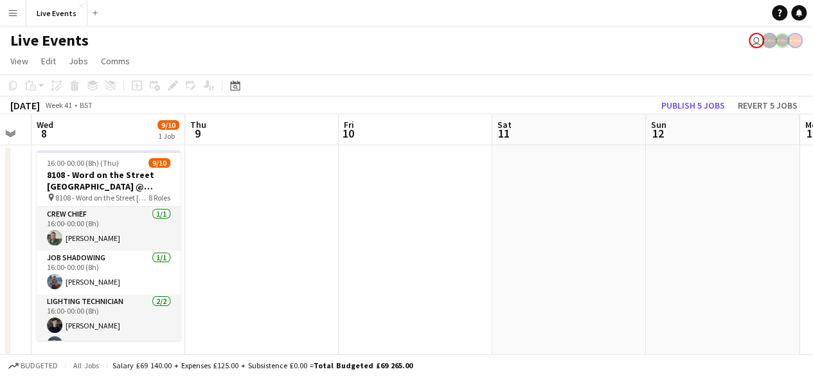
scroll to position [0, 494]
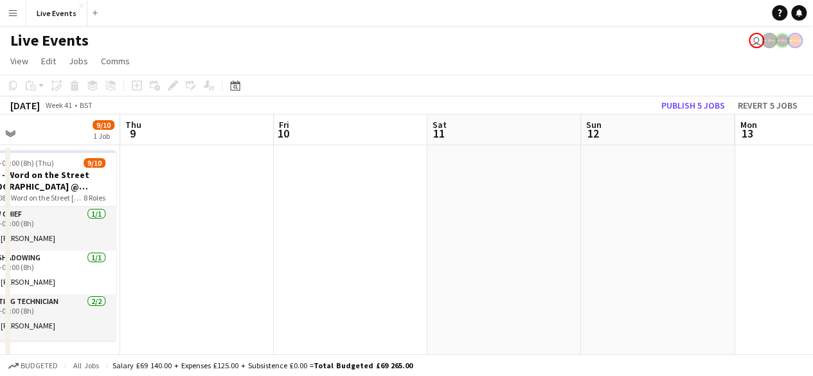
drag, startPoint x: 460, startPoint y: 197, endPoint x: 199, endPoint y: 171, distance: 262.9
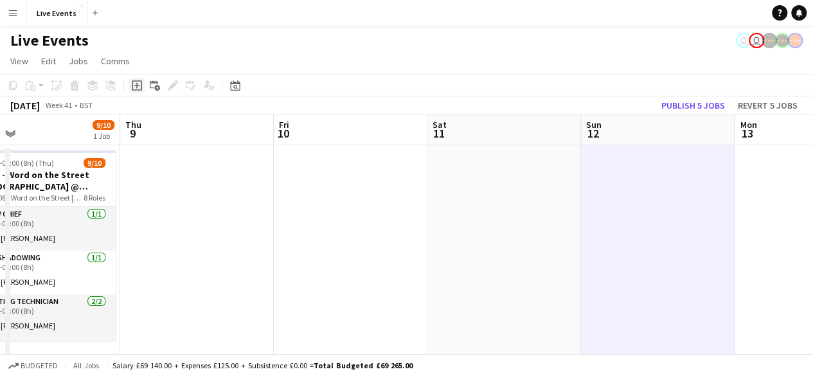
click at [138, 86] on icon "Add job" at bounding box center [137, 85] width 10 height 10
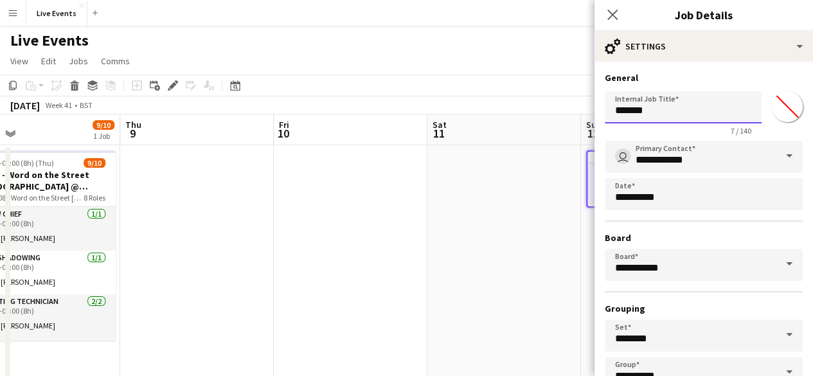
click at [667, 109] on input "*******" at bounding box center [683, 107] width 157 height 32
type input "*"
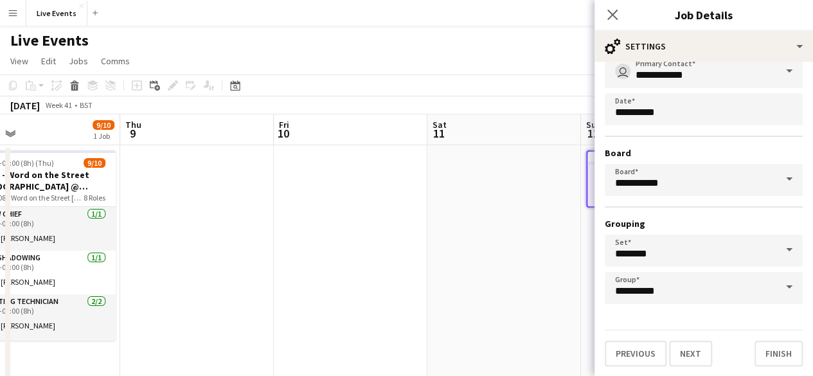
scroll to position [0, 0]
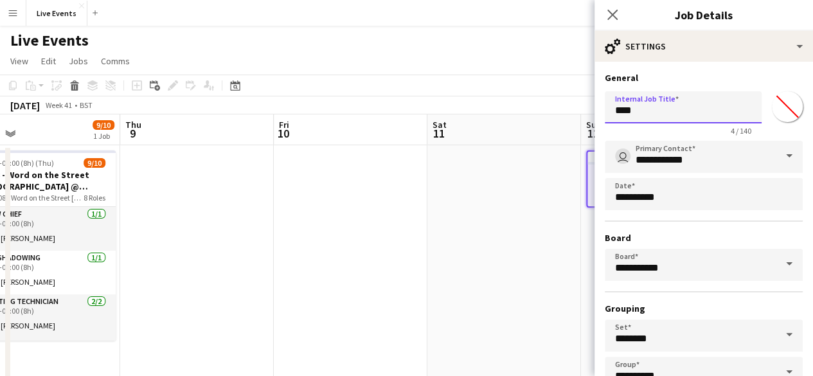
click at [704, 111] on input "***" at bounding box center [683, 107] width 157 height 32
click at [702, 118] on input "**********" at bounding box center [683, 107] width 157 height 32
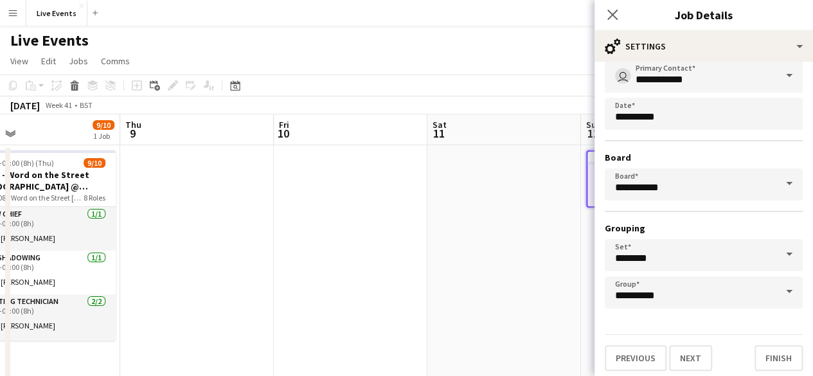
scroll to position [85, 0]
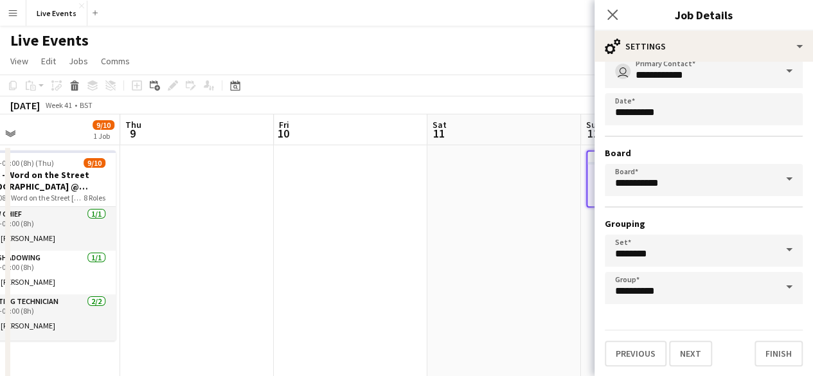
type input "**********"
click at [676, 179] on input "**********" at bounding box center [704, 180] width 198 height 32
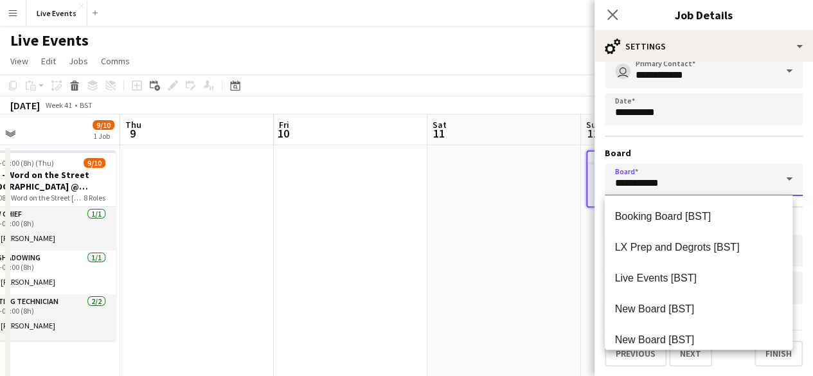
click at [683, 180] on input "**********" at bounding box center [704, 180] width 198 height 32
click at [713, 145] on div "**********" at bounding box center [704, 180] width 198 height 248
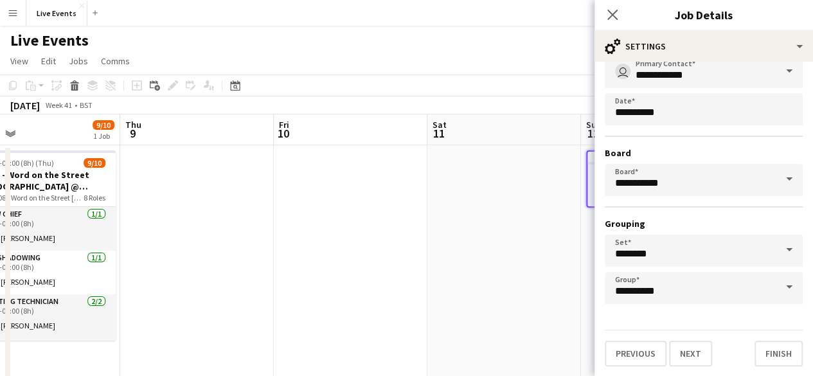
scroll to position [64, 0]
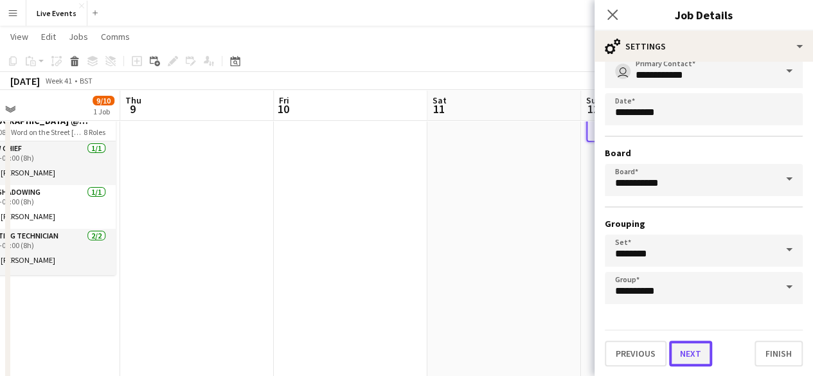
click at [699, 350] on button "Next" at bounding box center [690, 354] width 43 height 26
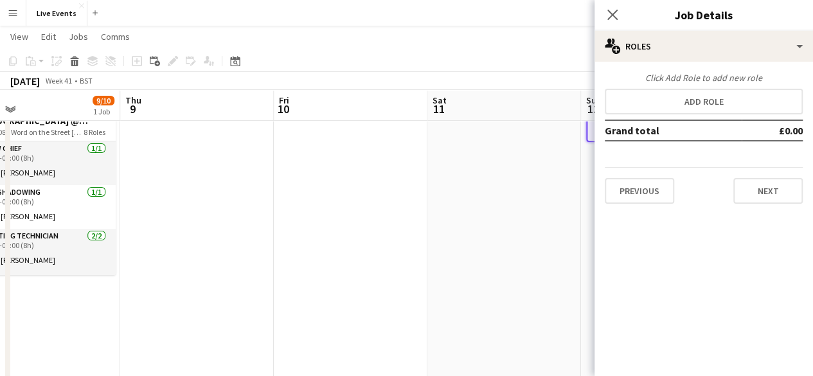
scroll to position [0, 0]
click at [753, 184] on button "Next" at bounding box center [767, 191] width 69 height 26
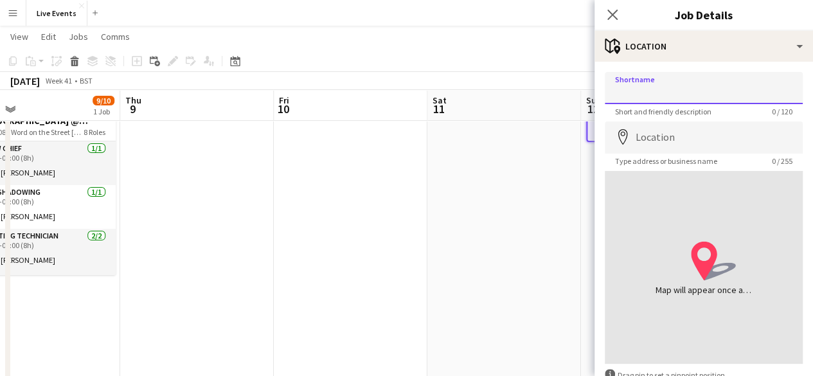
click at [694, 87] on input "Shortname" at bounding box center [704, 88] width 198 height 32
click at [704, 88] on input "**********" at bounding box center [704, 88] width 198 height 32
type input "**********"
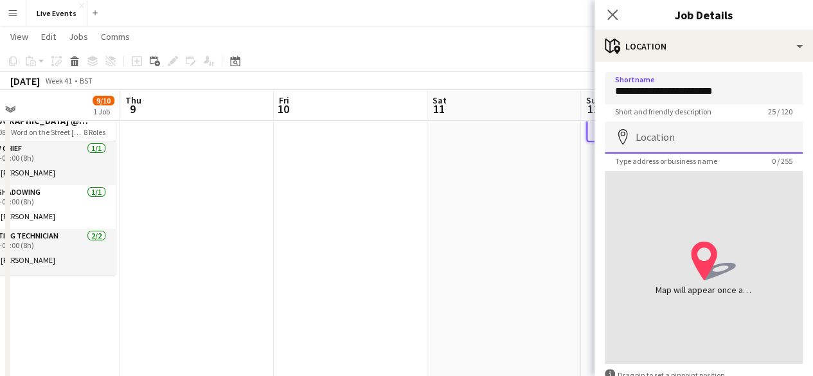
click at [654, 128] on input "Location" at bounding box center [704, 137] width 198 height 32
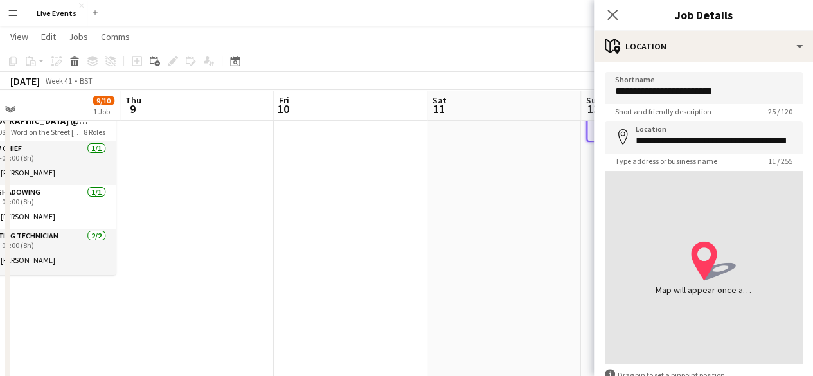
type input "**********"
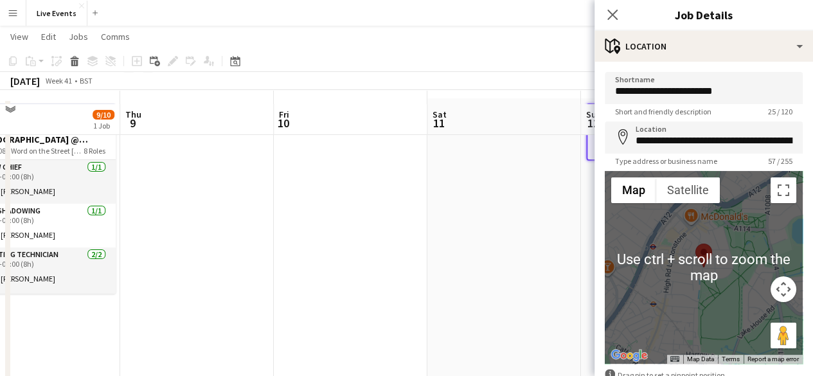
scroll to position [64, 0]
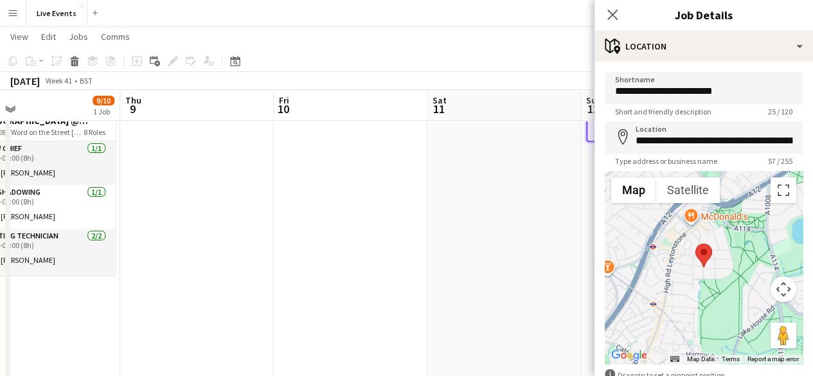
click at [794, 157] on form "**********" at bounding box center [704, 258] width 219 height 372
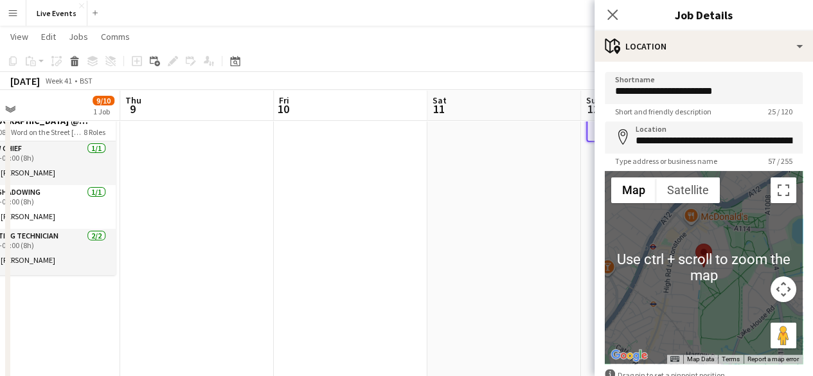
scroll to position [78, 0]
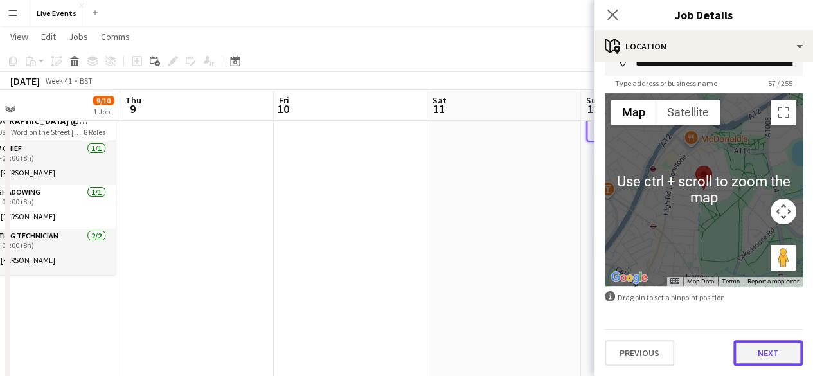
click at [749, 354] on button "Next" at bounding box center [767, 353] width 69 height 26
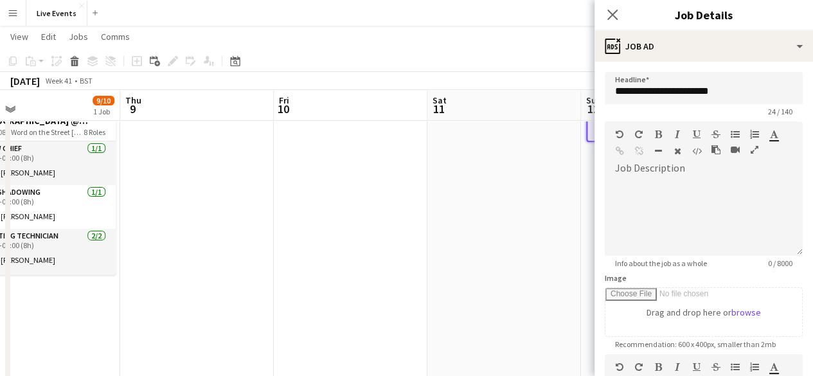
scroll to position [0, 0]
click at [654, 170] on div "default Heading 1 Heading 2 Heading 3 Heading 4 Heading 5 Heading 6 Heading 7 P…" at bounding box center [704, 145] width 198 height 48
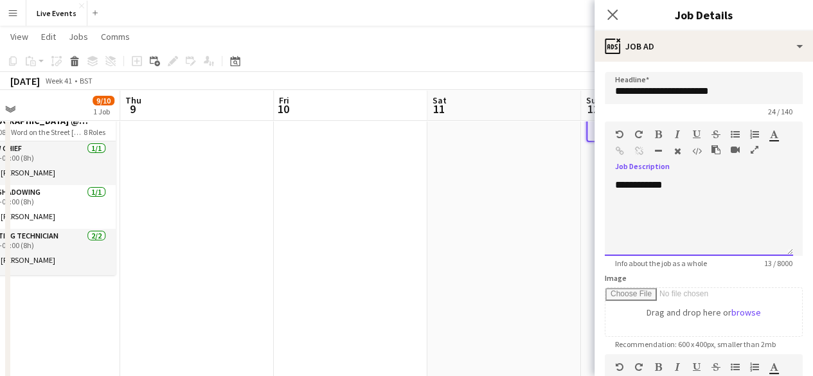
click at [695, 184] on div "**********" at bounding box center [699, 217] width 188 height 77
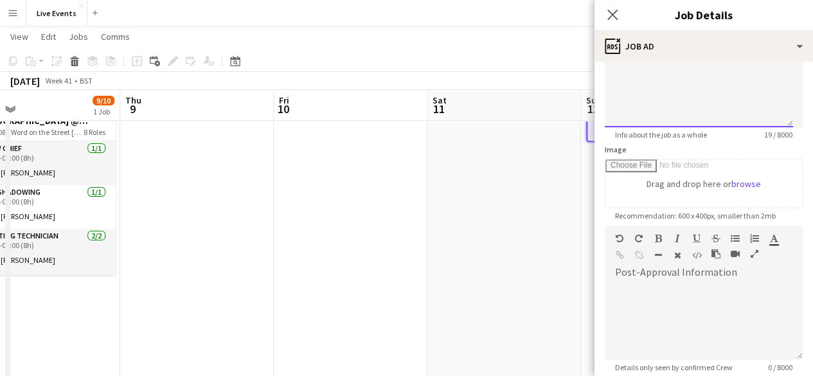
scroll to position [193, 0]
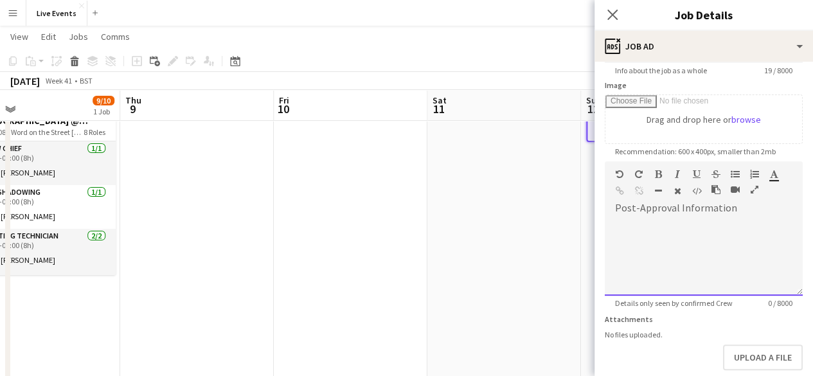
click at [664, 254] on div at bounding box center [704, 257] width 198 height 77
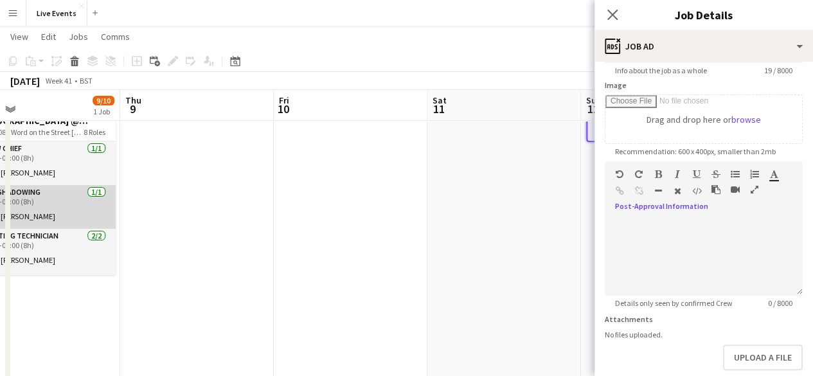
click at [41, 211] on app-card-role "Job Shadowing 1/1 16:00-00:00 (8h) Tom Slade" at bounding box center [44, 207] width 144 height 44
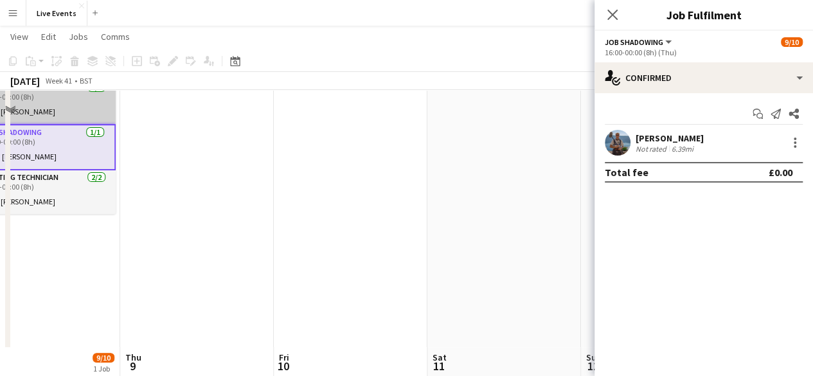
scroll to position [0, 0]
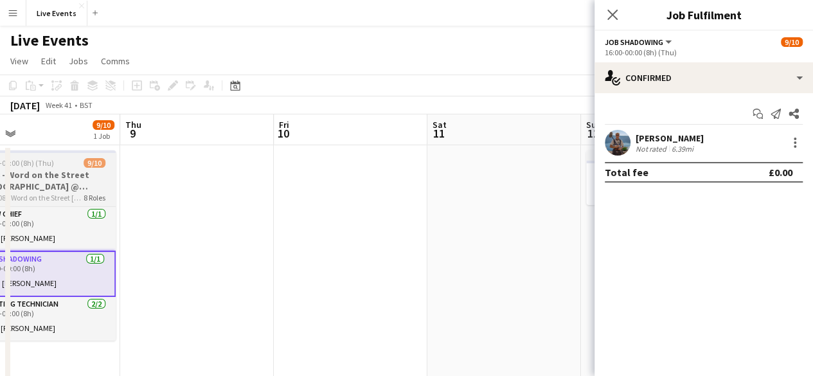
click at [51, 182] on h3 "8108 - Word on the Street UK @ Banqueting House" at bounding box center [44, 180] width 144 height 23
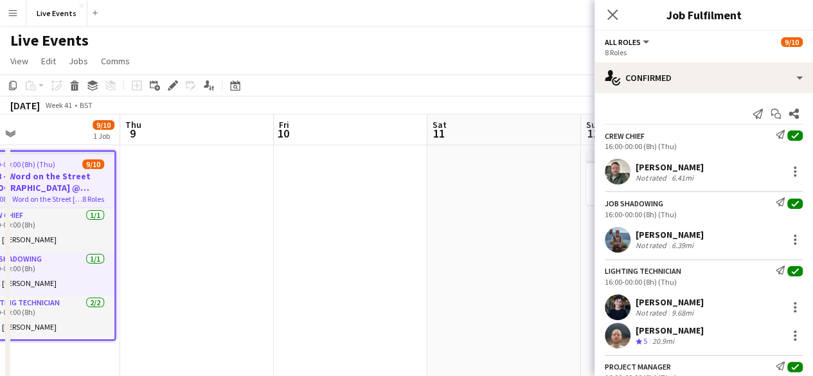
click at [619, 6] on div "Close pop-in" at bounding box center [613, 15] width 36 height 30
click at [611, 11] on icon "Close pop-in" at bounding box center [612, 14] width 12 height 12
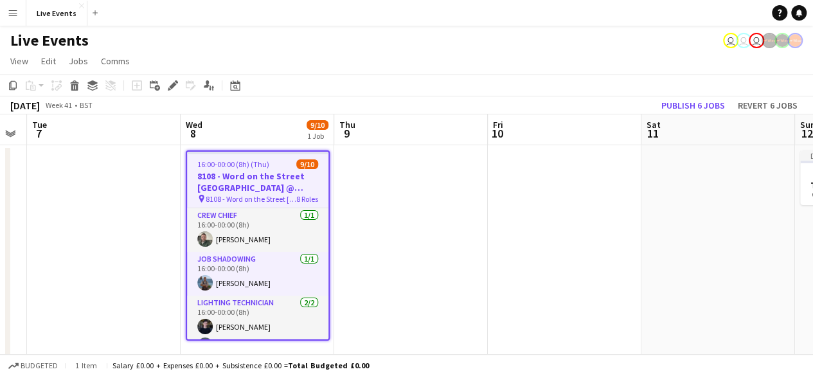
scroll to position [0, 384]
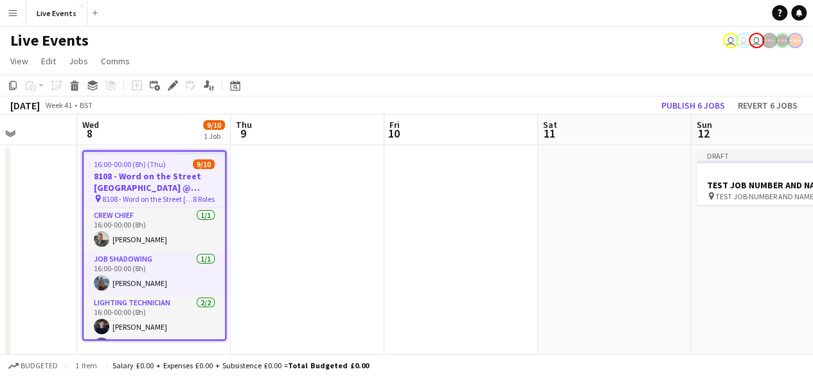
drag, startPoint x: 211, startPoint y: 271, endPoint x: 474, endPoint y: 265, distance: 262.9
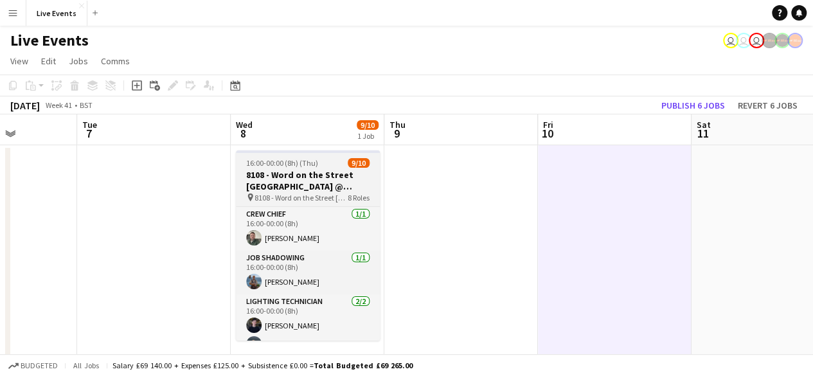
click at [313, 163] on span "16:00-00:00 (8h) (Thu)" at bounding box center [282, 163] width 72 height 10
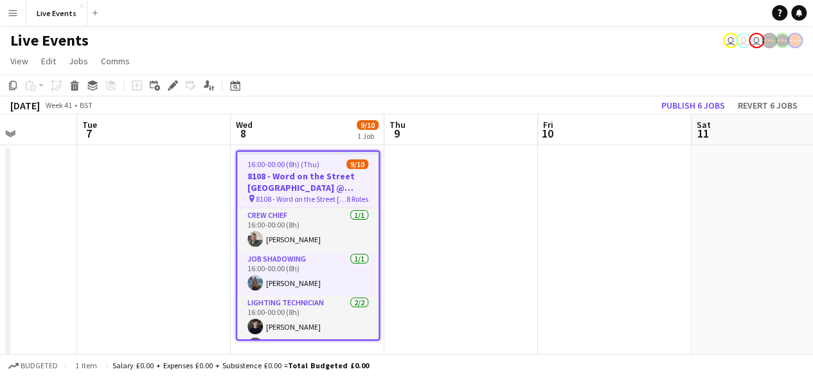
drag, startPoint x: 310, startPoint y: 175, endPoint x: 273, endPoint y: 174, distance: 37.3
click at [273, 174] on h3 "8108 - Word on the Street UK @ Banqueting House" at bounding box center [307, 181] width 141 height 23
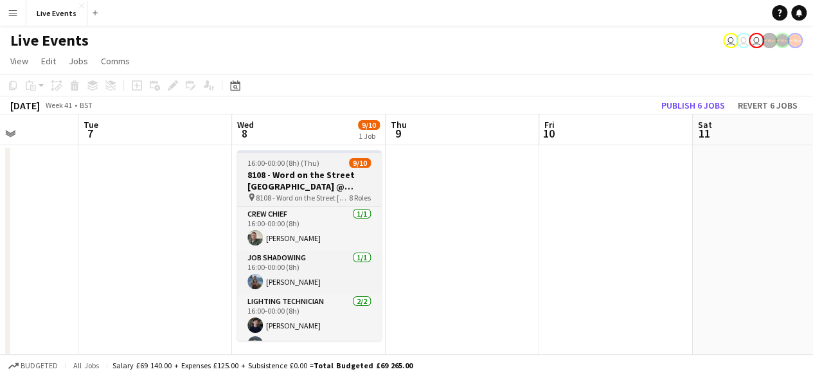
click at [318, 176] on h3 "8108 - Word on the Street UK @ Banqueting House" at bounding box center [309, 180] width 144 height 23
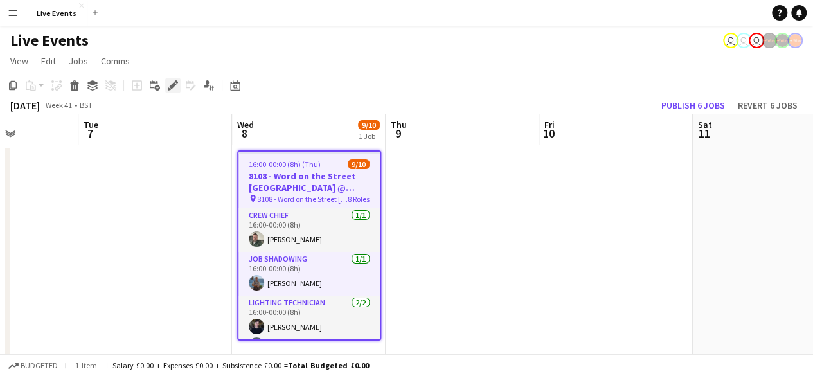
click at [172, 86] on icon at bounding box center [172, 85] width 7 height 7
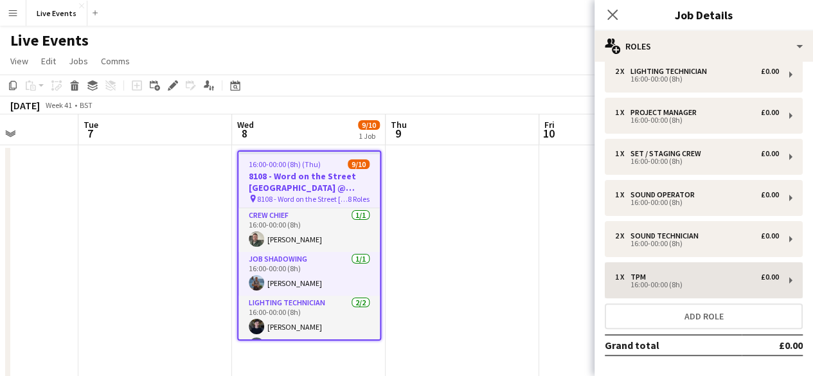
scroll to position [150, 0]
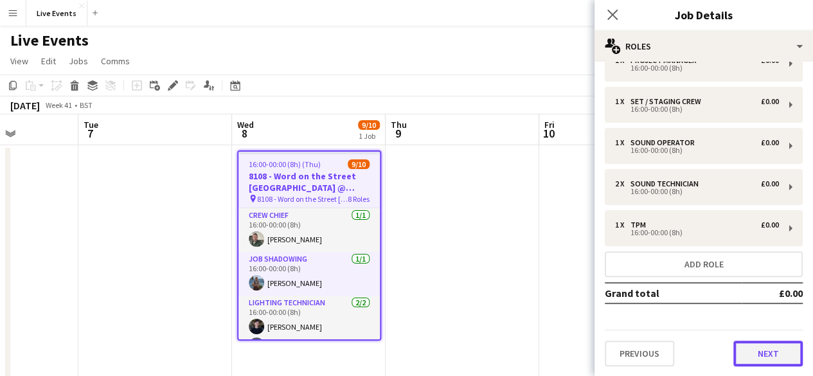
click at [757, 352] on button "Next" at bounding box center [767, 354] width 69 height 26
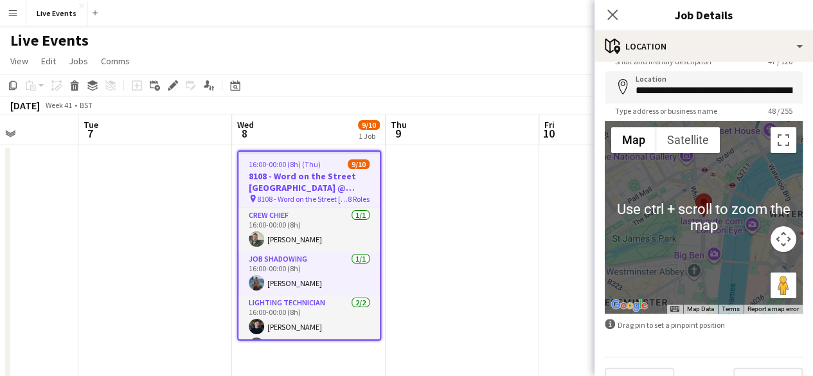
scroll to position [78, 0]
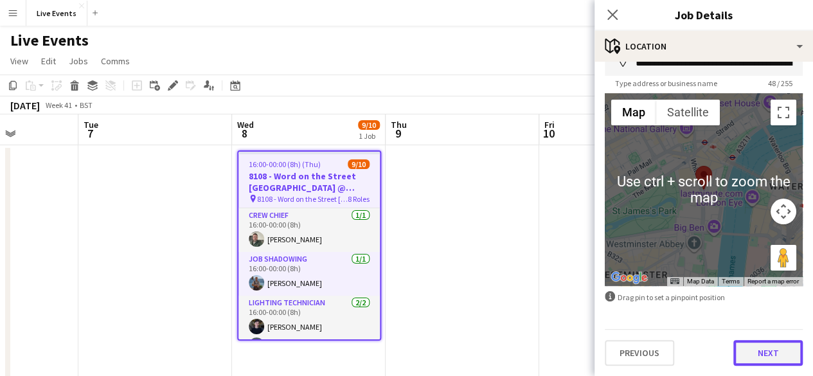
click at [746, 352] on button "Next" at bounding box center [767, 353] width 69 height 26
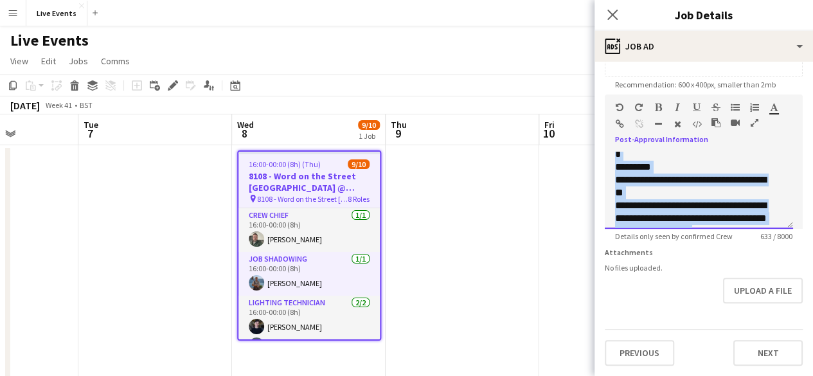
scroll to position [255, 0]
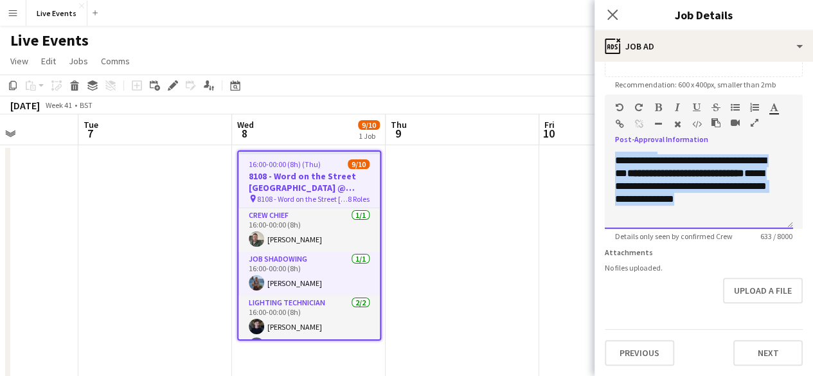
drag, startPoint x: 614, startPoint y: 149, endPoint x: 775, endPoint y: 236, distance: 182.6
click at [775, 236] on app-form-group "**********" at bounding box center [704, 167] width 198 height 147
copy div "**********"
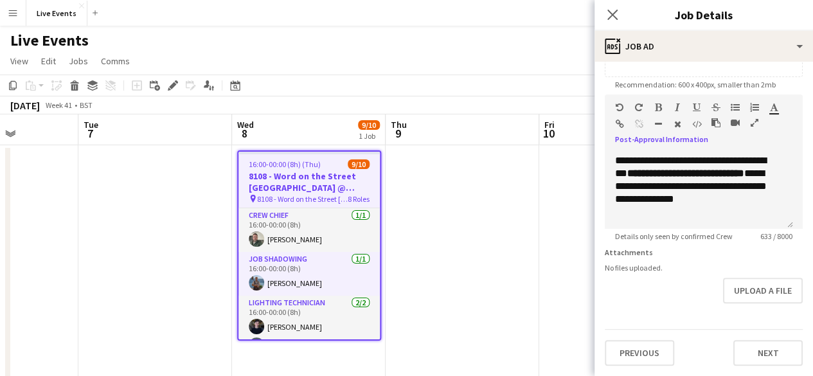
click at [602, 11] on div "Close pop-in" at bounding box center [613, 15] width 36 height 30
click at [611, 19] on icon "Close pop-in" at bounding box center [612, 14] width 12 height 12
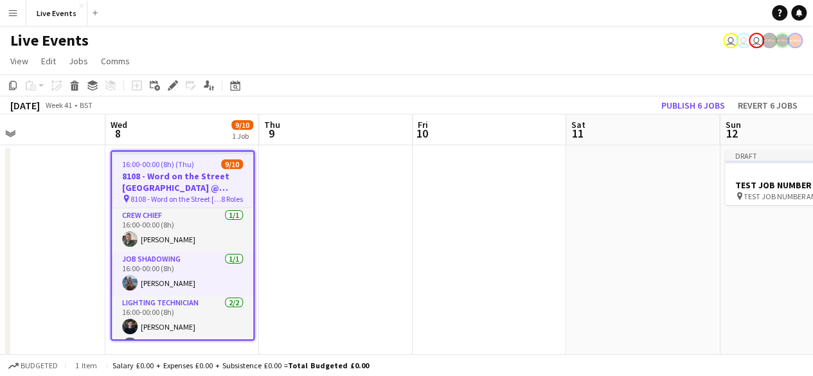
drag, startPoint x: 623, startPoint y: 220, endPoint x: 201, endPoint y: 205, distance: 422.6
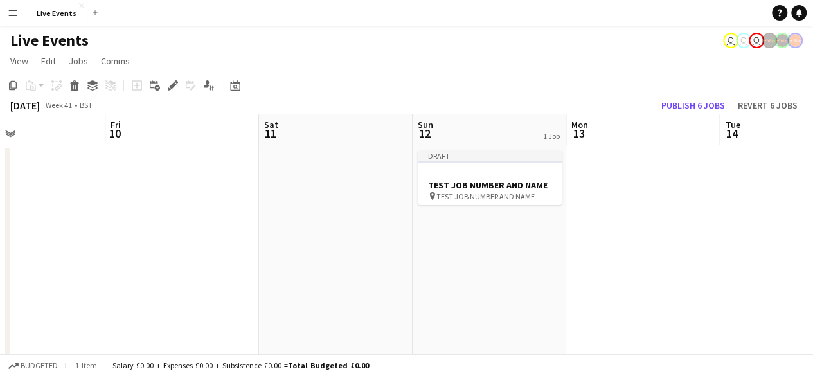
scroll to position [0, 510]
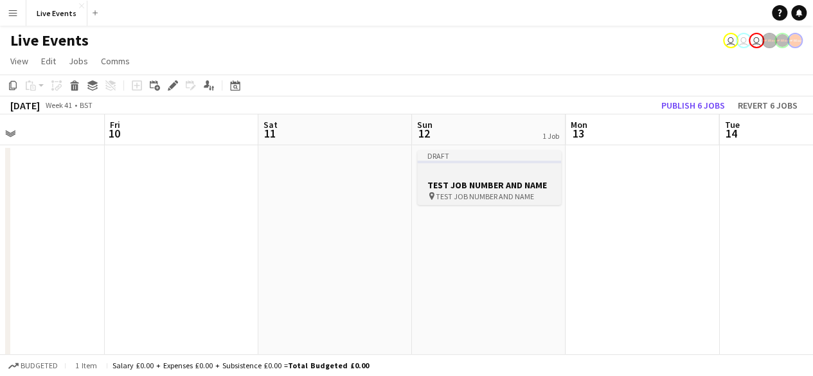
click at [464, 190] on h3 "TEST JOB NUMBER AND NAME" at bounding box center [489, 185] width 144 height 12
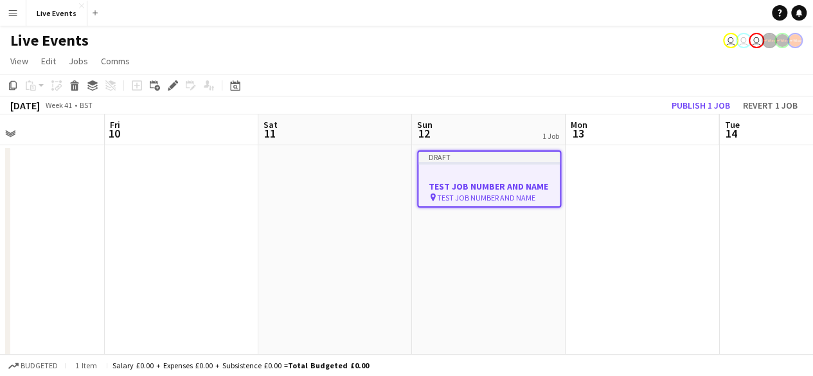
click at [465, 190] on h3 "TEST JOB NUMBER AND NAME" at bounding box center [488, 187] width 141 height 12
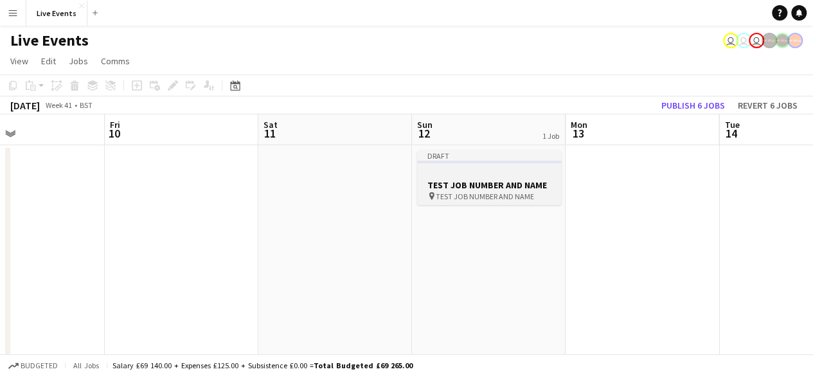
click at [465, 190] on h3 "TEST JOB NUMBER AND NAME" at bounding box center [489, 185] width 144 height 12
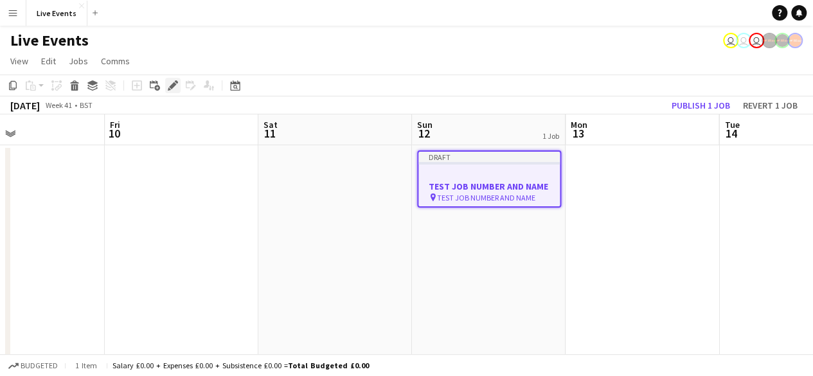
click at [174, 83] on icon at bounding box center [172, 85] width 7 height 7
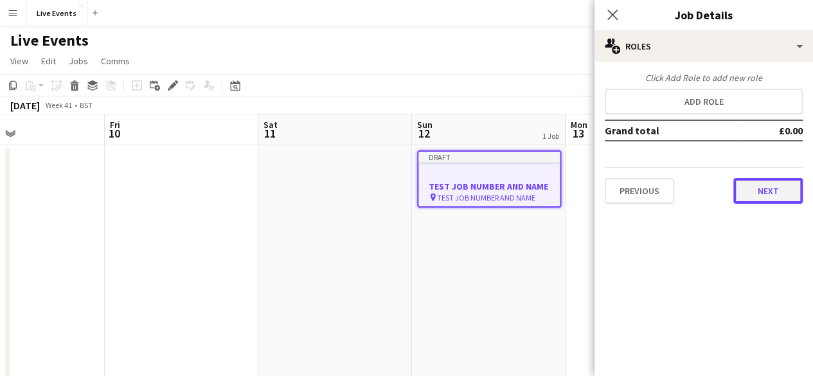
click at [764, 196] on button "Next" at bounding box center [767, 191] width 69 height 26
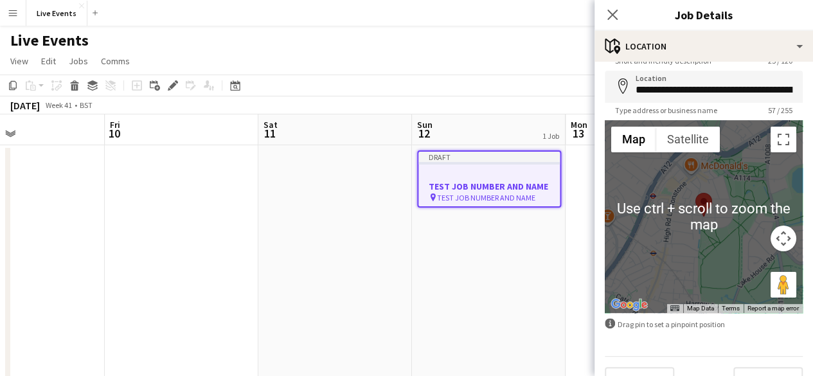
scroll to position [78, 0]
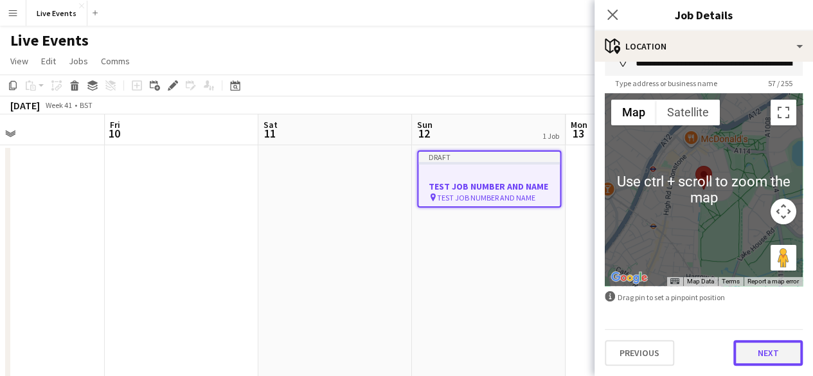
click at [752, 357] on button "Next" at bounding box center [767, 353] width 69 height 26
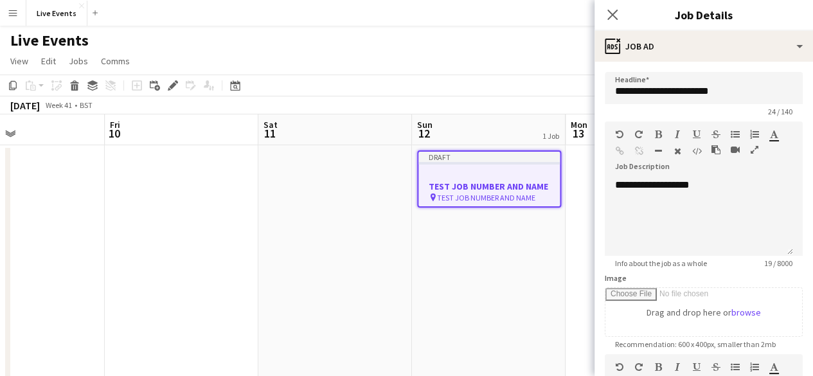
scroll to position [257, 0]
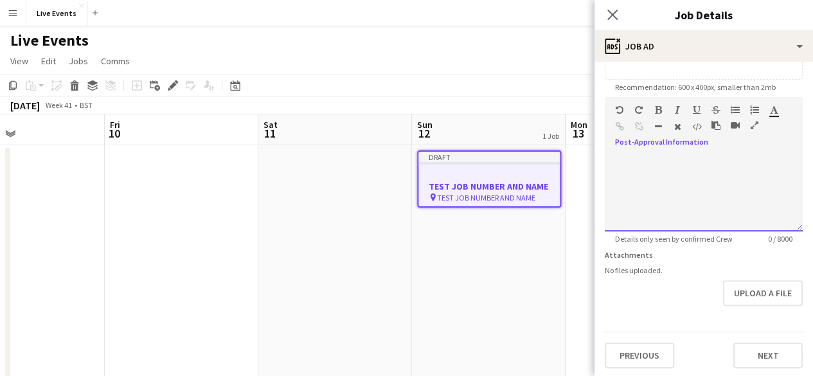
click at [684, 192] on div at bounding box center [704, 192] width 198 height 77
click at [685, 188] on div at bounding box center [704, 192] width 198 height 77
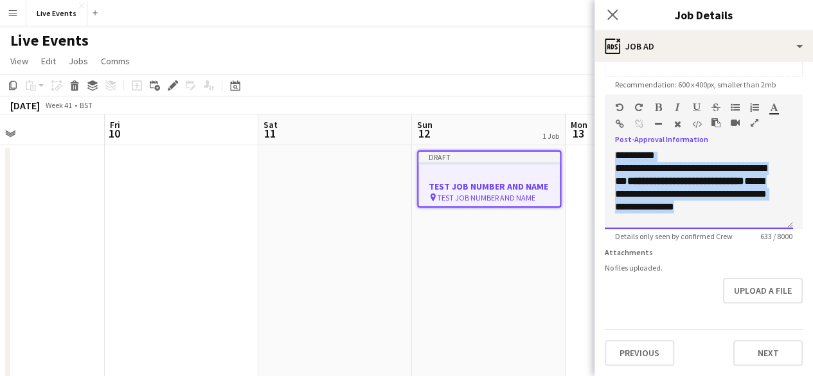
scroll to position [0, 0]
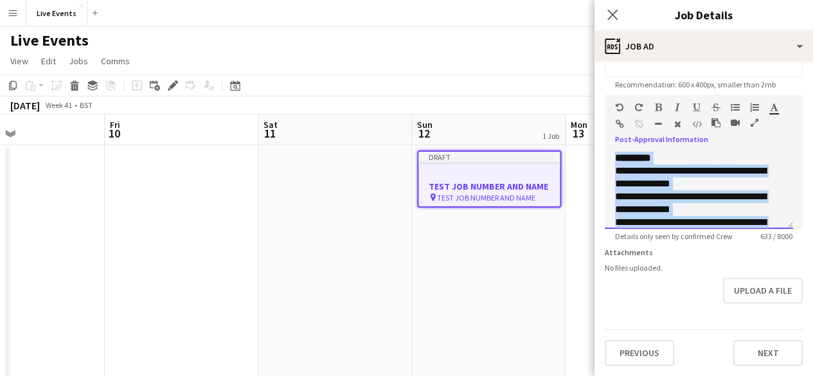
drag, startPoint x: 763, startPoint y: 213, endPoint x: 571, endPoint y: 85, distance: 230.5
click at [662, 190] on div "**********" at bounding box center [693, 203] width 157 height 26
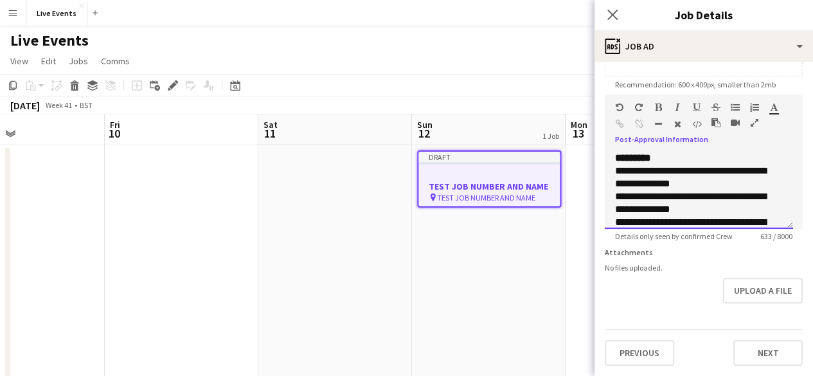
click at [617, 153] on span "*********" at bounding box center [633, 158] width 36 height 10
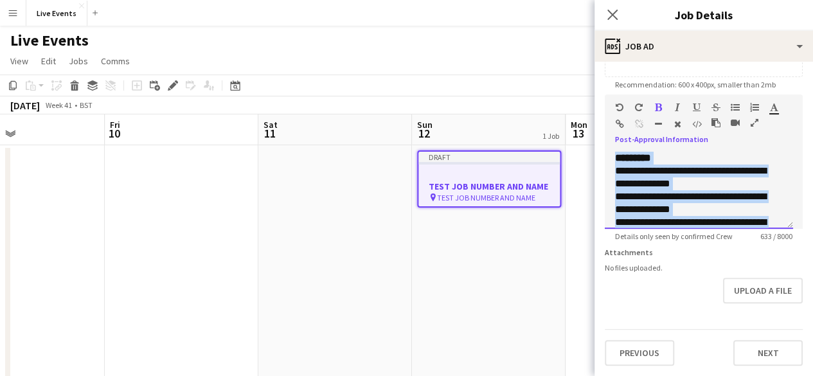
scroll to position [255, 0]
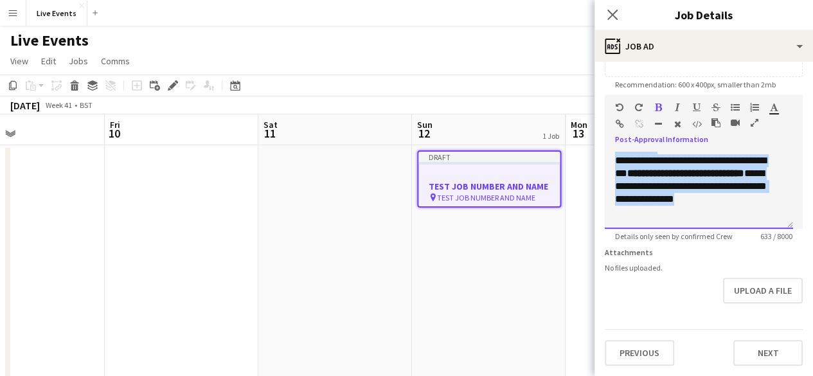
drag, startPoint x: 614, startPoint y: 147, endPoint x: 810, endPoint y: 245, distance: 219.0
click at [810, 245] on mat-expansion-panel "**********" at bounding box center [704, 219] width 219 height 314
copy div "**********"
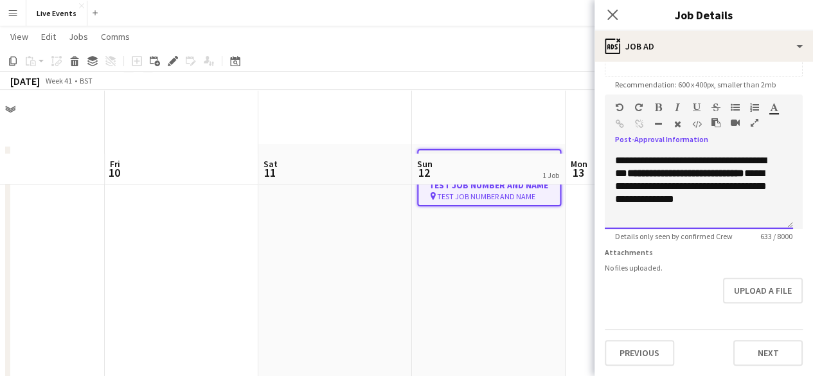
scroll to position [66, 0]
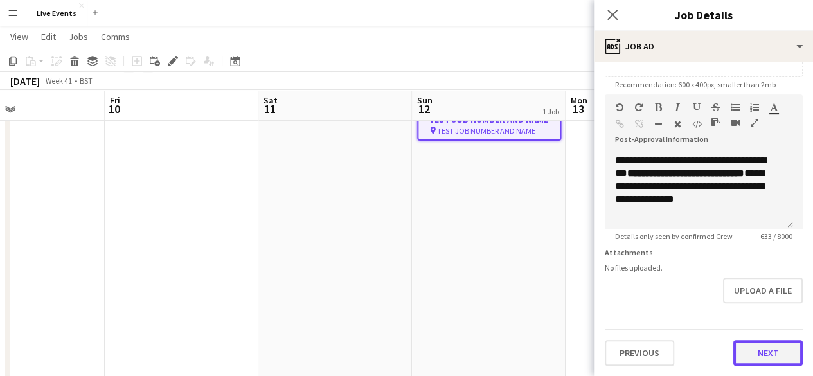
click at [759, 357] on button "Next" at bounding box center [767, 353] width 69 height 26
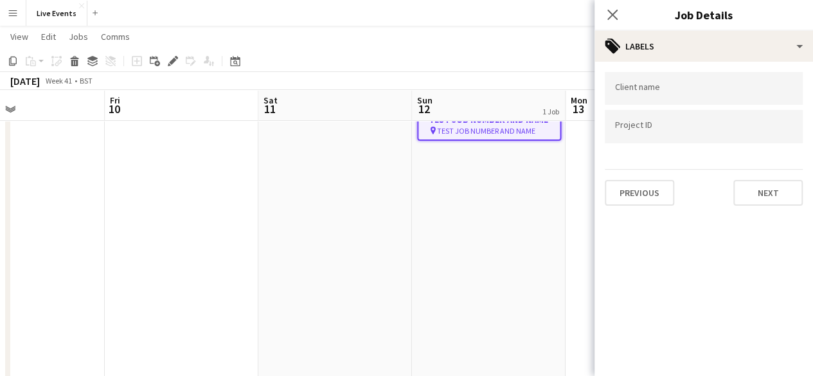
click at [746, 173] on div "Previous Next" at bounding box center [704, 187] width 198 height 37
click at [746, 180] on button "Next" at bounding box center [767, 193] width 69 height 26
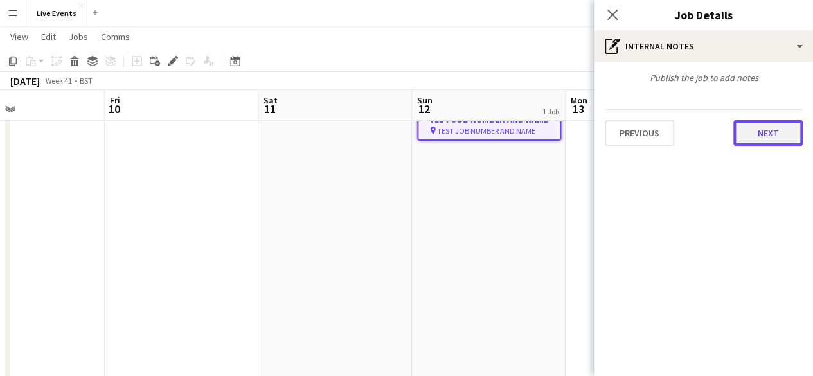
click at [755, 139] on button "Next" at bounding box center [767, 133] width 69 height 26
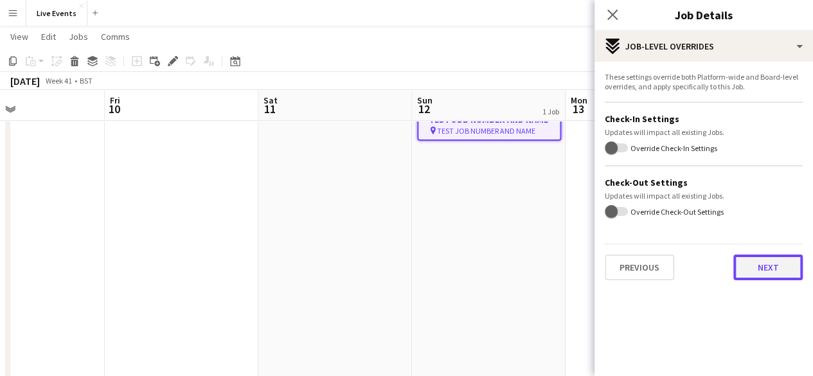
click at [762, 257] on button "Next" at bounding box center [767, 268] width 69 height 26
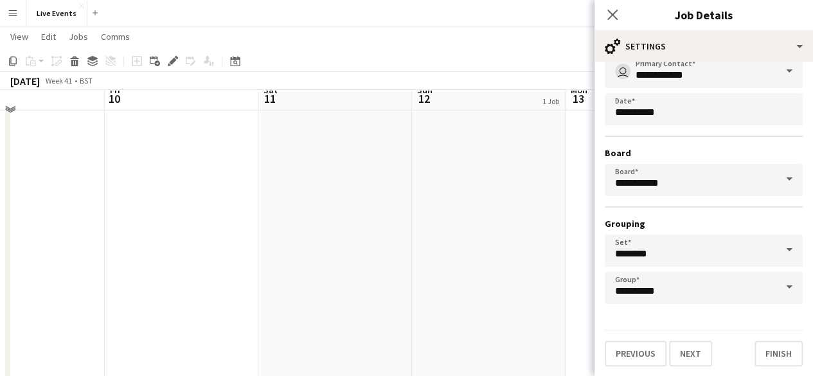
scroll to position [236, 0]
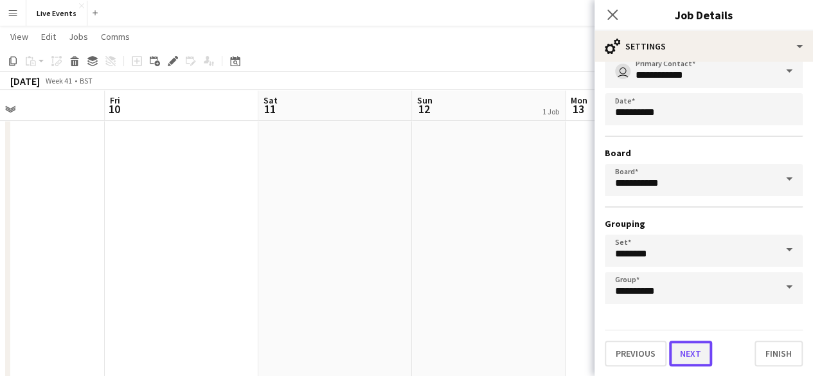
click at [680, 359] on button "Next" at bounding box center [690, 354] width 43 height 26
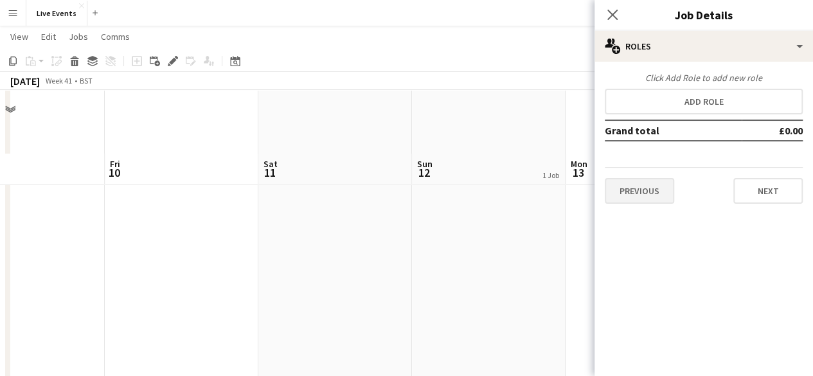
scroll to position [172, 0]
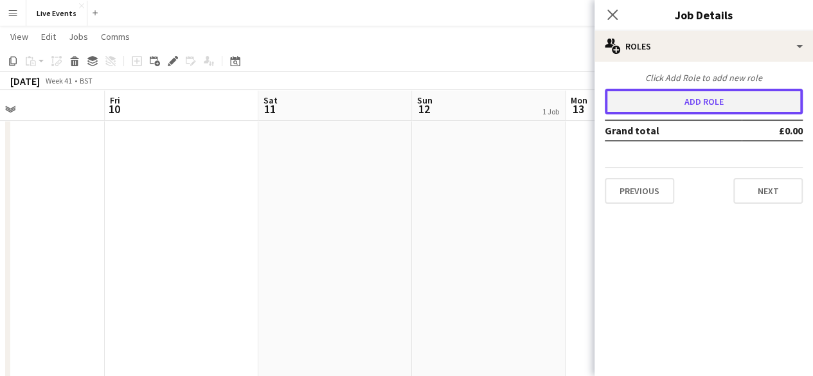
click at [665, 105] on button "Add role" at bounding box center [704, 102] width 198 height 26
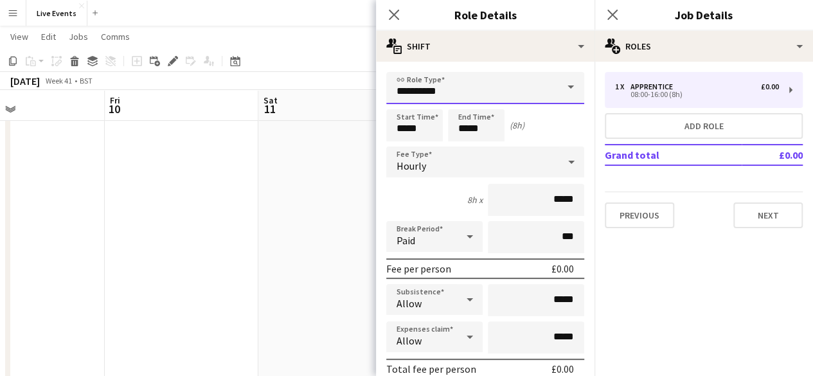
click at [453, 93] on input "**********" at bounding box center [485, 88] width 198 height 32
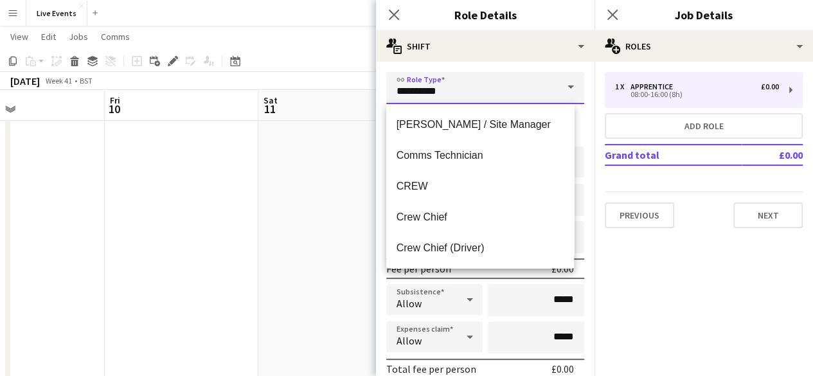
scroll to position [340, 0]
click at [490, 145] on mat-option "Comms Technician" at bounding box center [480, 154] width 188 height 31
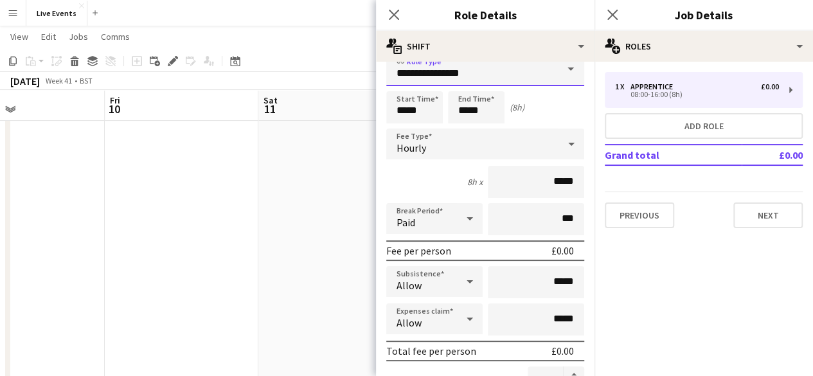
scroll to position [0, 0]
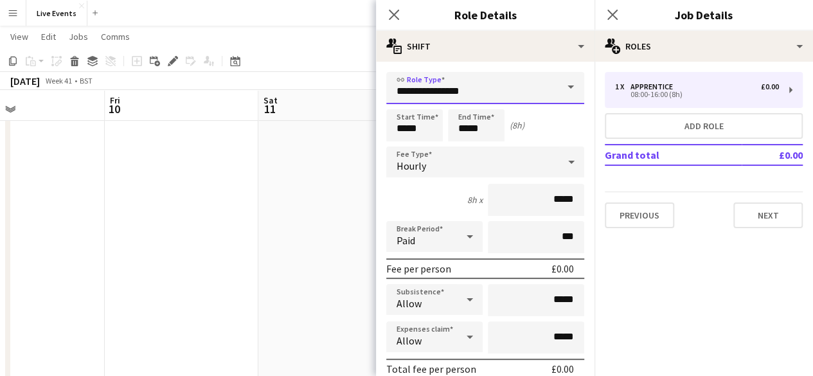
click at [469, 84] on input "**********" at bounding box center [485, 88] width 198 height 32
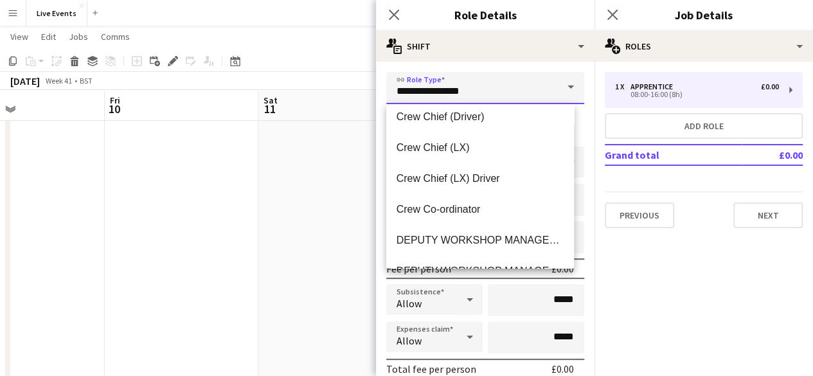
scroll to position [471, 0]
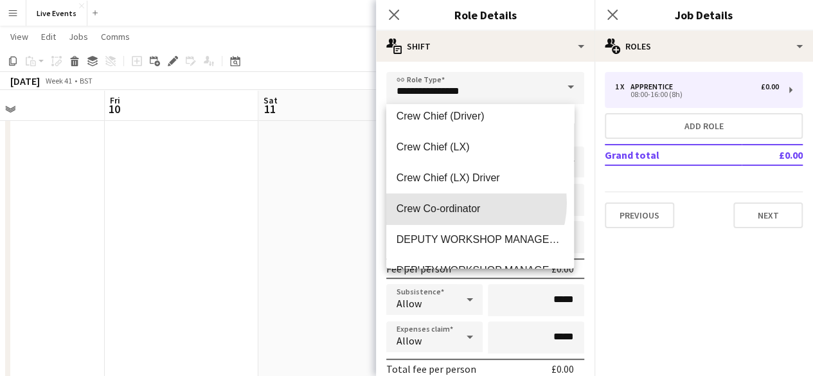
click at [467, 202] on span "Crew Co-ordinator" at bounding box center [481, 208] width 168 height 12
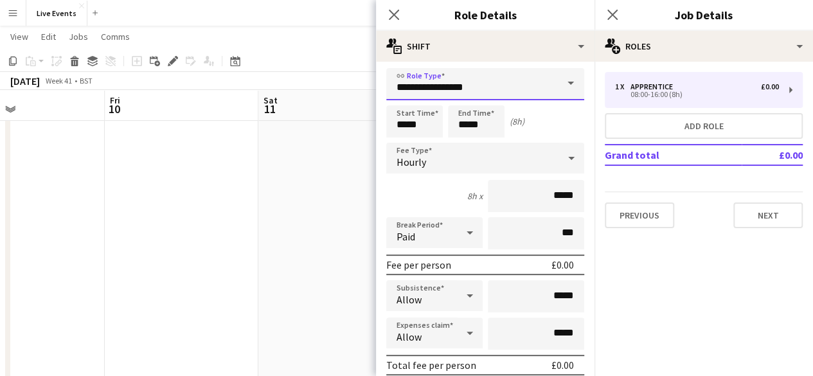
scroll to position [5, 0]
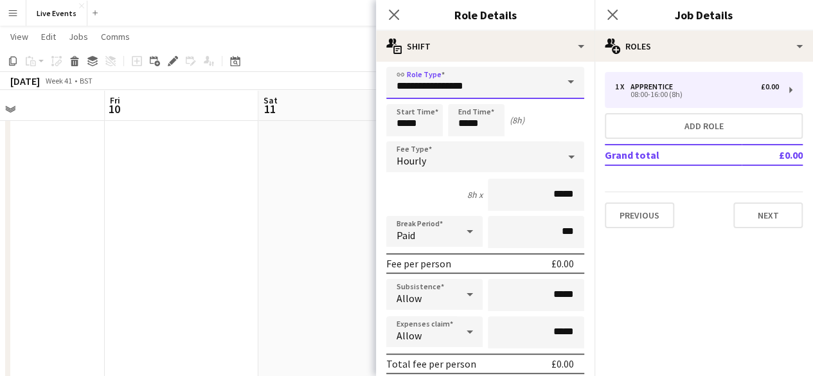
click at [463, 76] on input "**********" at bounding box center [485, 83] width 198 height 32
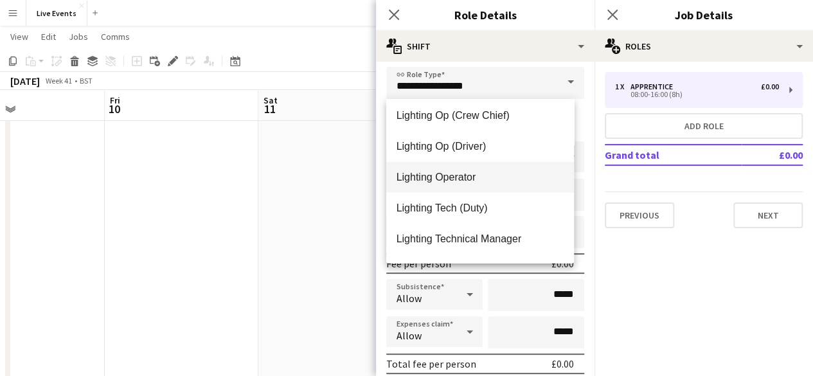
scroll to position [1419, 0]
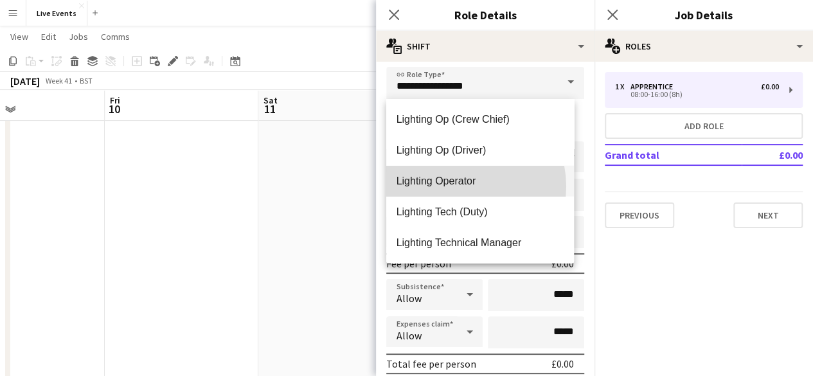
click at [453, 187] on span "Lighting Operator" at bounding box center [481, 181] width 168 height 12
type input "**********"
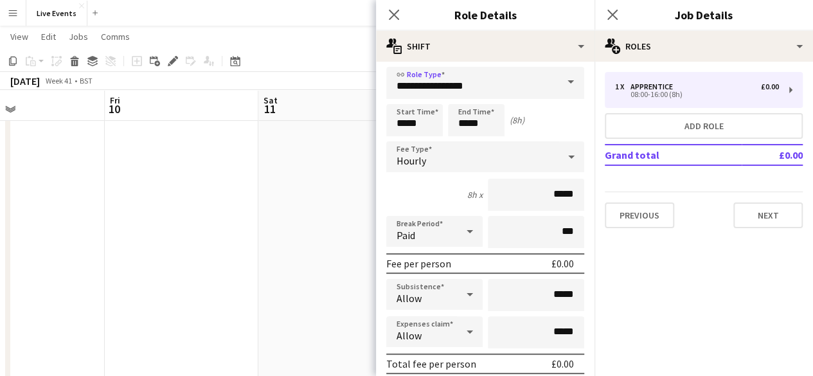
click at [432, 159] on div "Hourly" at bounding box center [472, 156] width 172 height 31
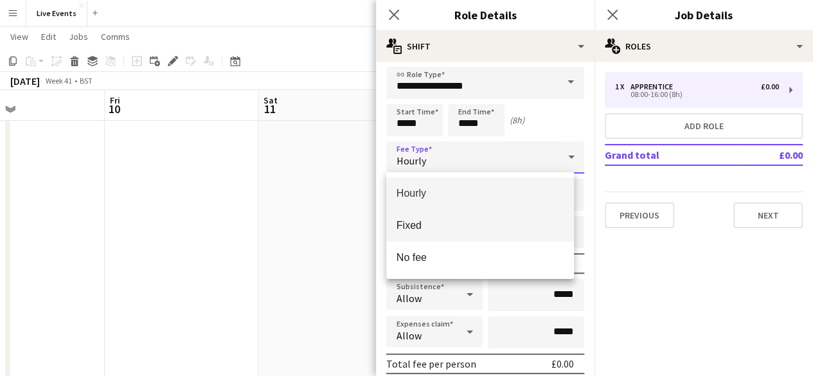
click at [444, 230] on span "Fixed" at bounding box center [481, 225] width 168 height 12
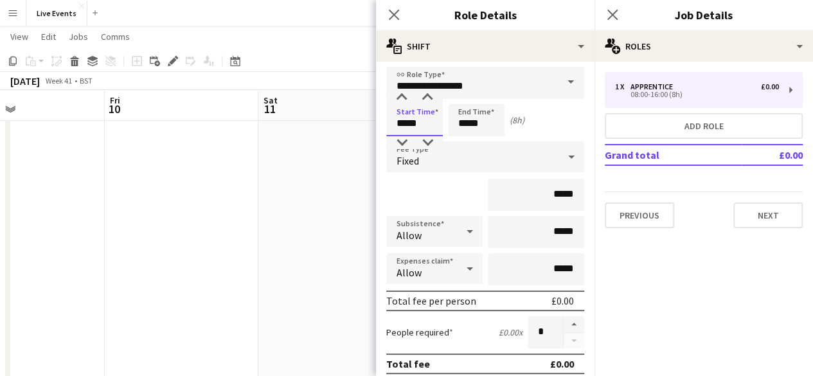
click at [408, 115] on input "*****" at bounding box center [414, 120] width 57 height 32
click at [404, 91] on div at bounding box center [402, 97] width 26 height 13
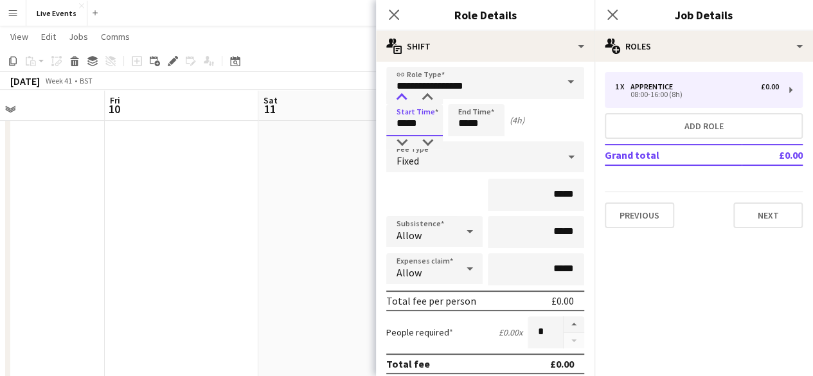
type input "*****"
click at [404, 91] on div at bounding box center [402, 97] width 26 height 13
click at [501, 120] on input "*****" at bounding box center [476, 120] width 57 height 32
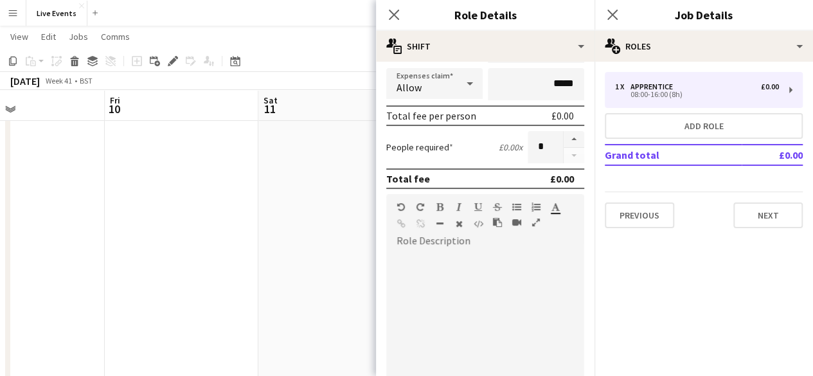
scroll to position [262, 0]
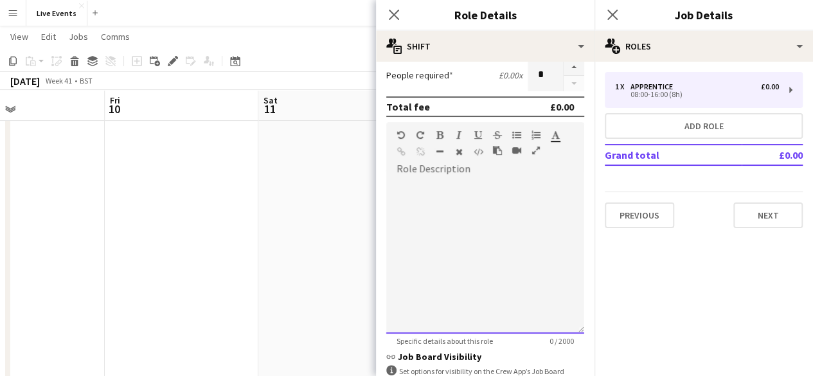
click at [469, 214] on div at bounding box center [485, 256] width 198 height 154
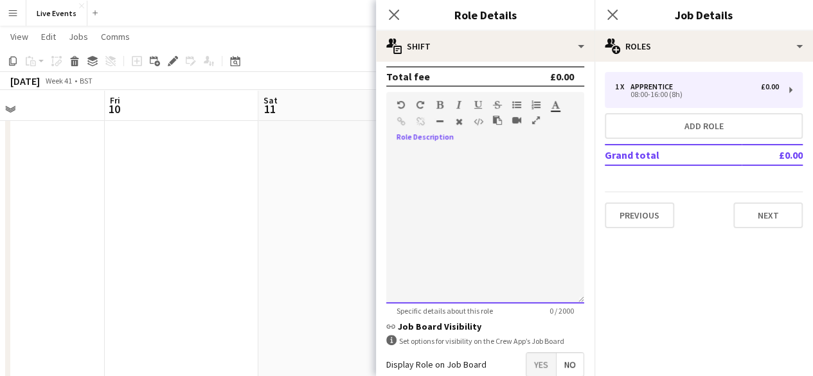
scroll to position [365, 0]
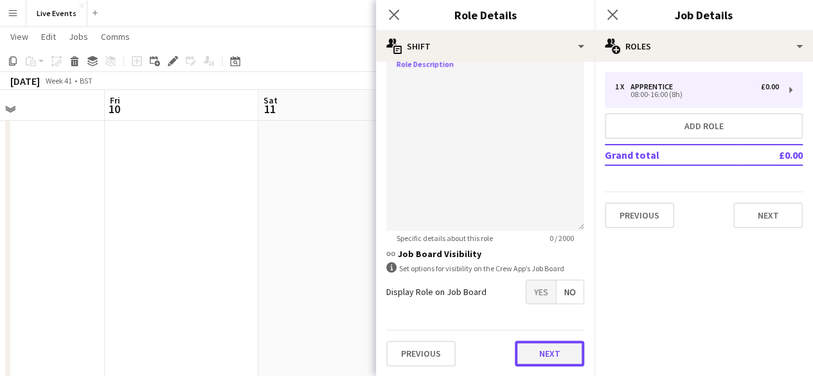
click at [547, 345] on button "Next" at bounding box center [549, 354] width 69 height 26
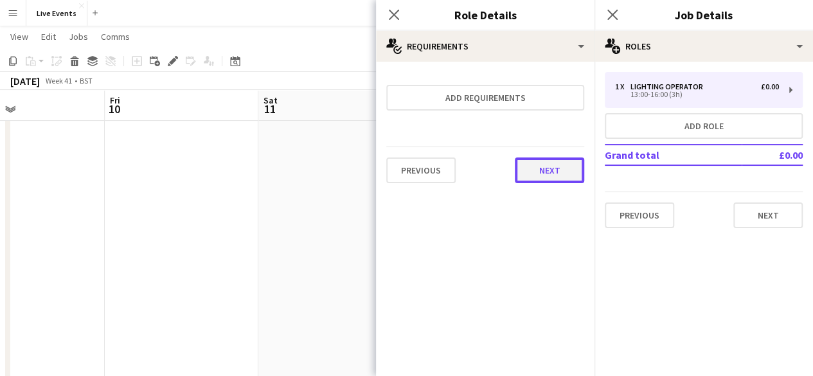
click at [540, 163] on button "Next" at bounding box center [549, 170] width 69 height 26
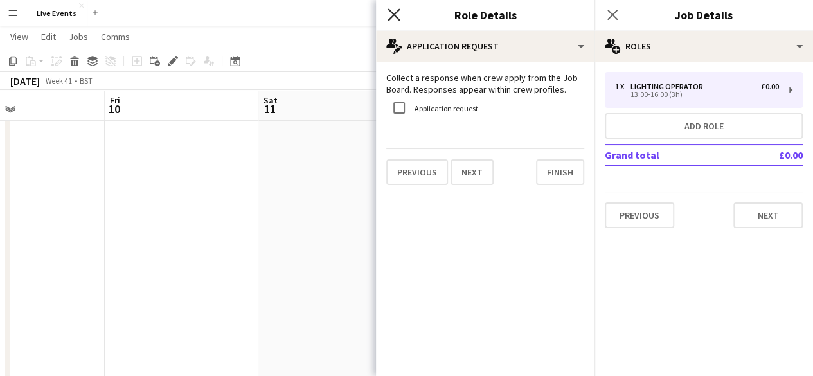
click at [397, 12] on icon at bounding box center [394, 14] width 12 height 12
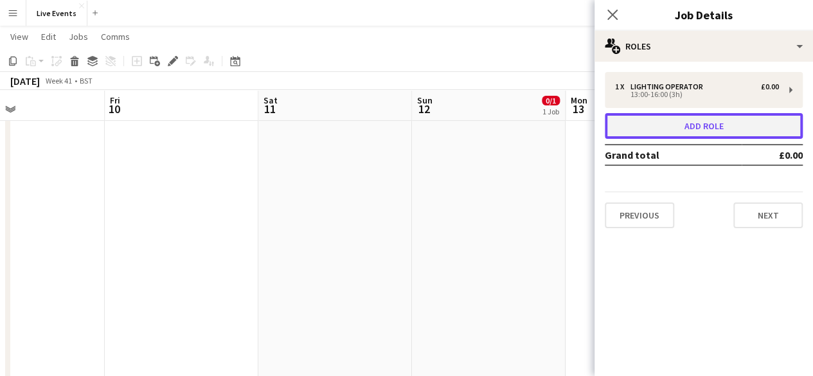
click at [647, 130] on button "Add role" at bounding box center [704, 126] width 198 height 26
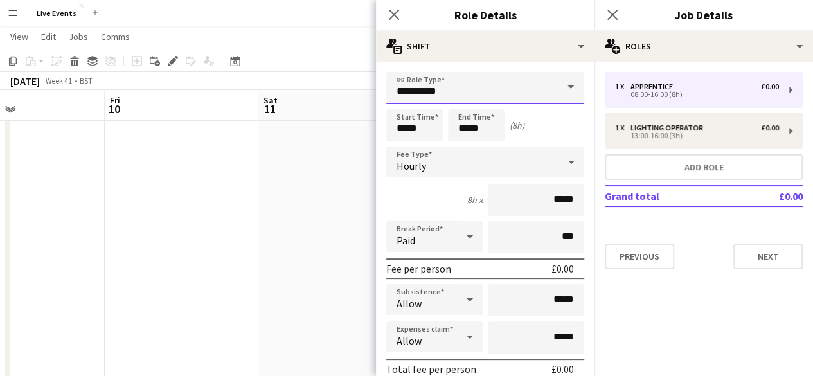
click at [442, 88] on input "**********" at bounding box center [485, 88] width 198 height 32
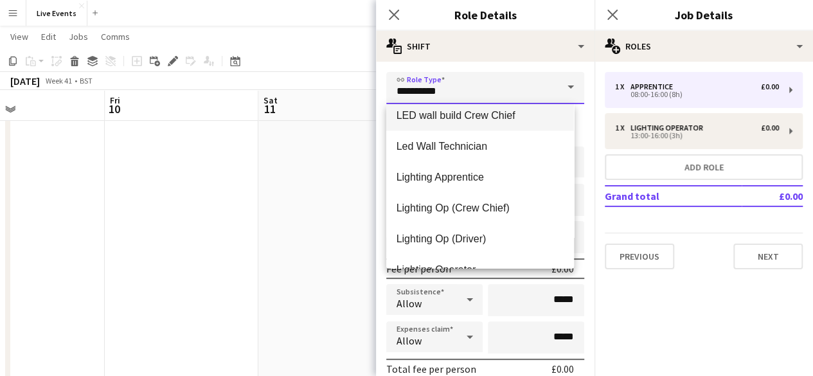
scroll to position [1221, 0]
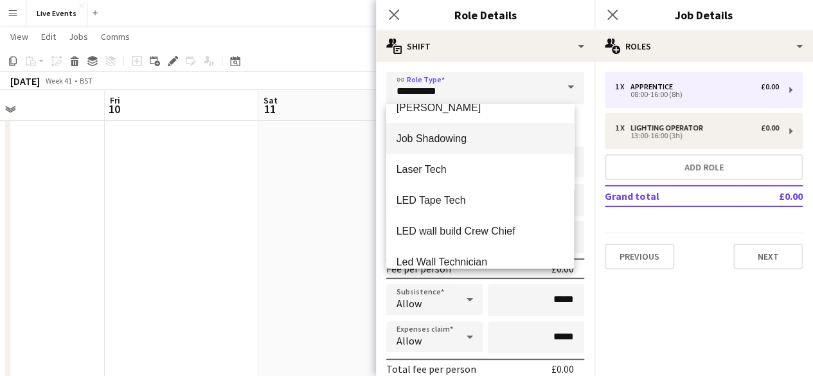
click at [484, 140] on span "Job Shadowing" at bounding box center [481, 138] width 168 height 12
type input "**********"
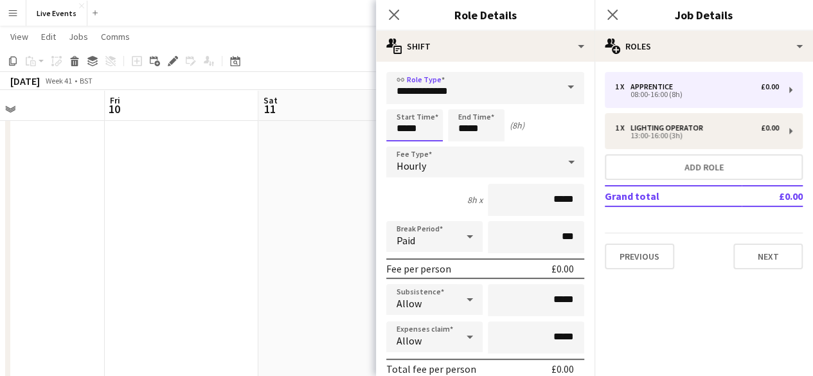
click at [411, 127] on input "*****" at bounding box center [414, 125] width 57 height 32
click at [404, 101] on div at bounding box center [402, 102] width 26 height 13
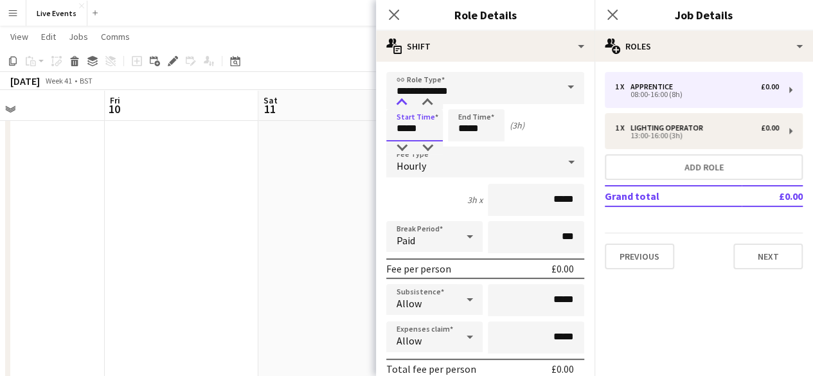
click at [404, 101] on div at bounding box center [402, 102] width 26 height 13
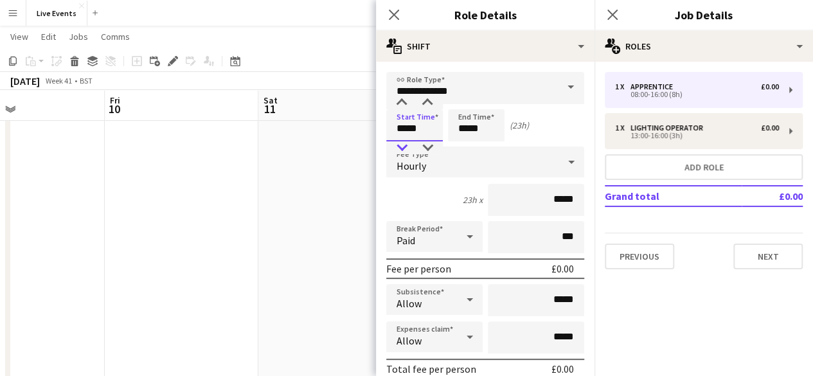
click at [403, 145] on div at bounding box center [402, 147] width 26 height 13
type input "*****"
click at [403, 145] on div at bounding box center [402, 147] width 26 height 13
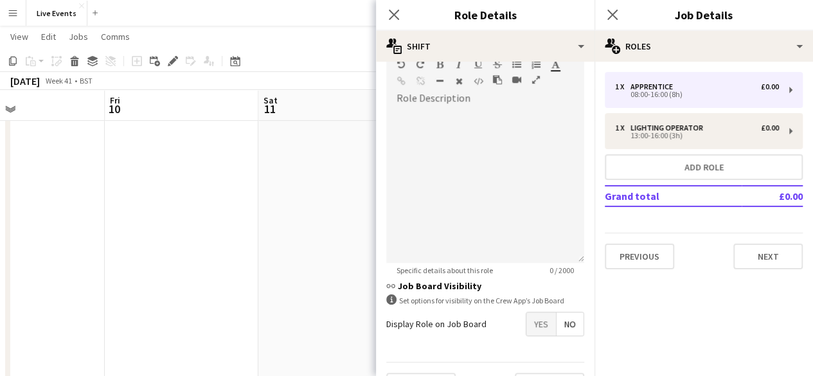
scroll to position [428, 0]
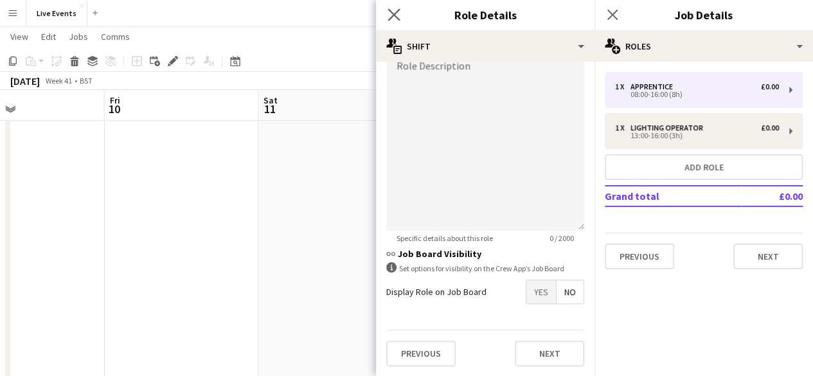
click at [387, 7] on app-icon "Close pop-in" at bounding box center [394, 15] width 19 height 19
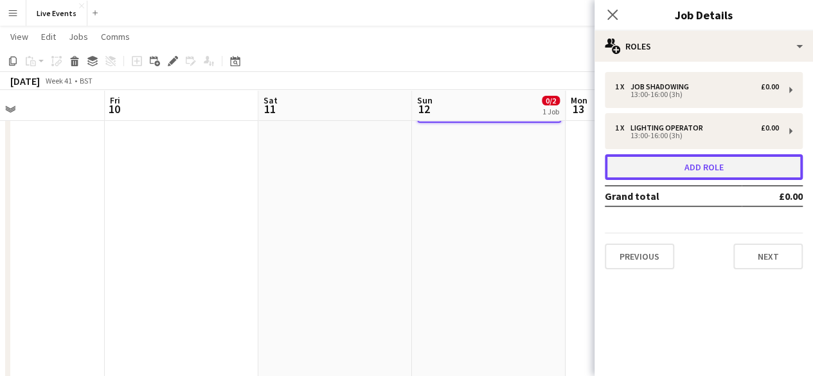
click at [647, 173] on button "Add role" at bounding box center [704, 167] width 198 height 26
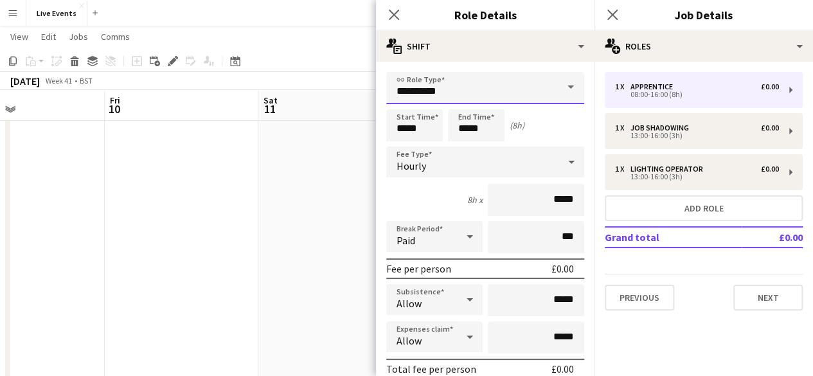
click at [417, 90] on input "**********" at bounding box center [485, 88] width 198 height 32
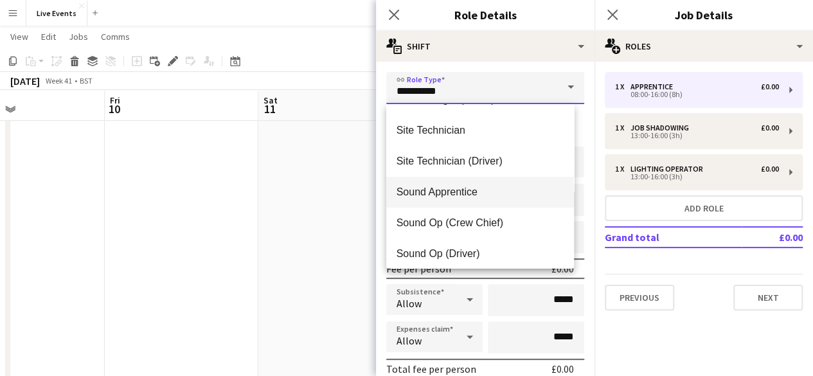
scroll to position [2507, 0]
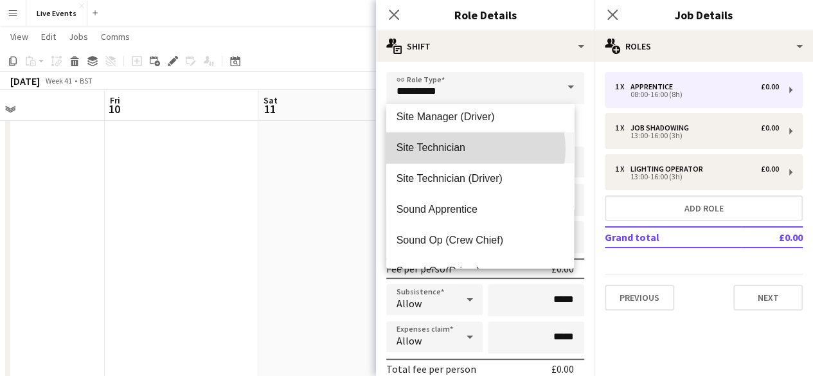
click at [473, 150] on span "Site Technician" at bounding box center [481, 147] width 168 height 12
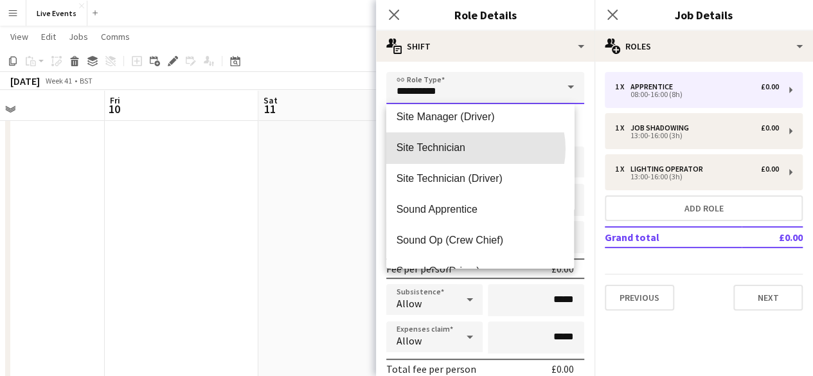
type input "**********"
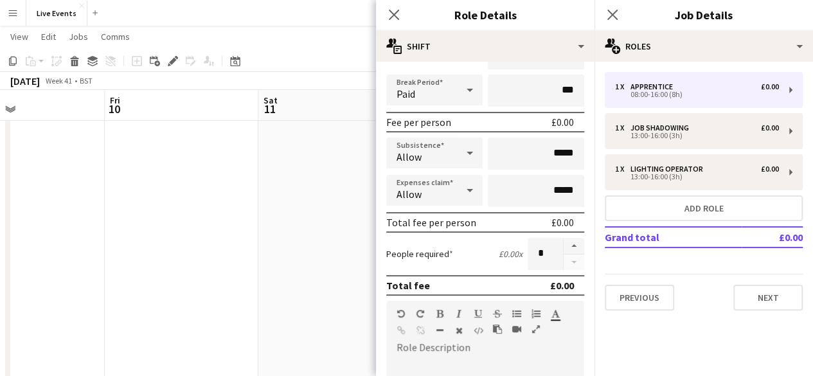
scroll to position [193, 0]
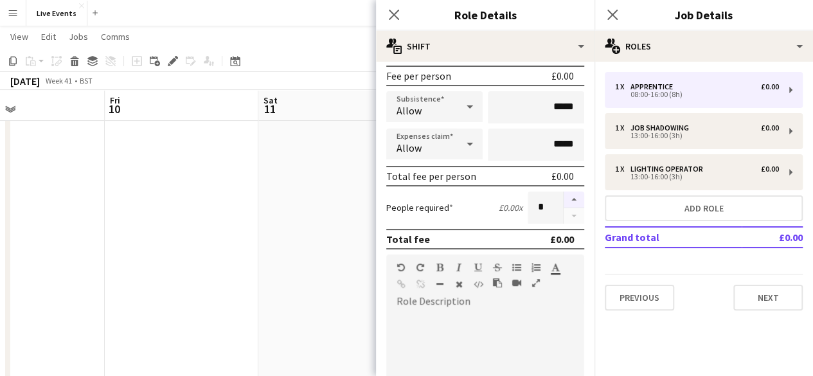
click at [566, 195] on button "button" at bounding box center [574, 200] width 21 height 17
type input "*"
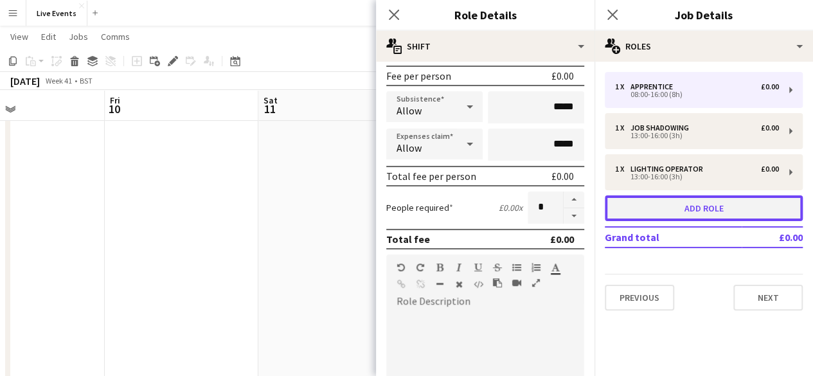
click at [641, 213] on button "Add role" at bounding box center [704, 208] width 198 height 26
type input "**********"
type input "*"
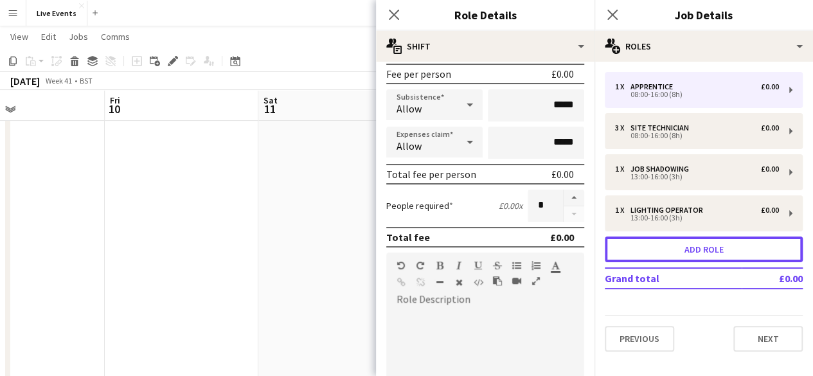
scroll to position [0, 0]
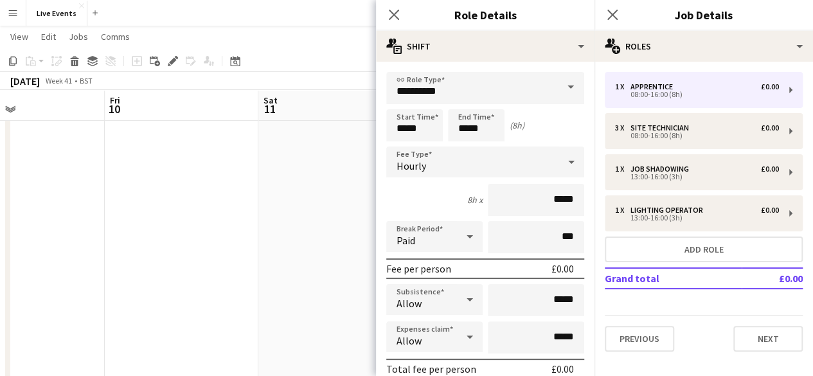
click at [388, 4] on div "Close pop-in" at bounding box center [394, 15] width 36 height 30
click at [388, 7] on app-icon "Close pop-in" at bounding box center [394, 15] width 19 height 19
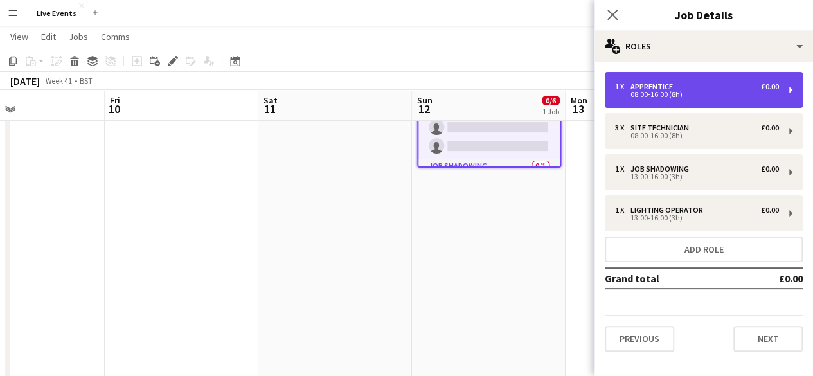
click at [701, 91] on div "08:00-16:00 (8h)" at bounding box center [697, 94] width 164 height 6
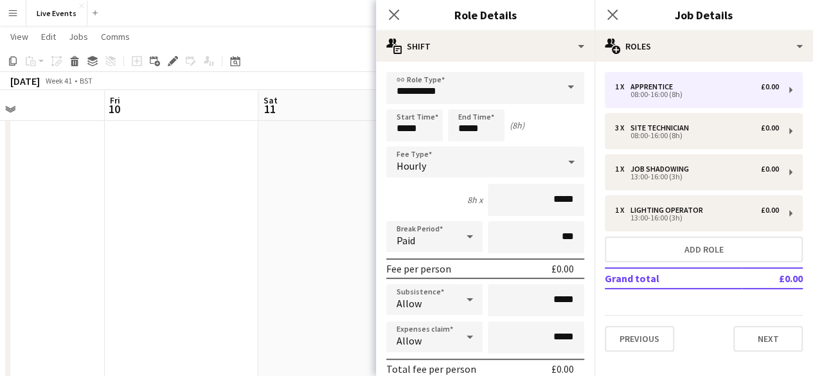
click at [611, 1] on div "Close pop-in" at bounding box center [613, 15] width 36 height 30
click at [611, 10] on icon "Close pop-in" at bounding box center [612, 14] width 12 height 12
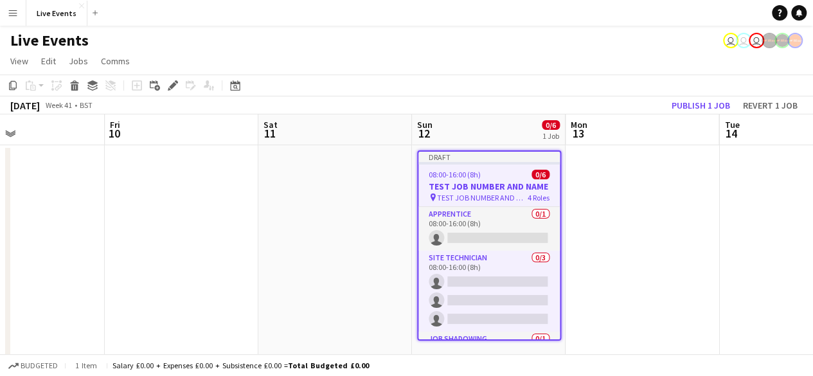
click at [494, 171] on div "08:00-16:00 (8h) 0/6" at bounding box center [488, 175] width 141 height 10
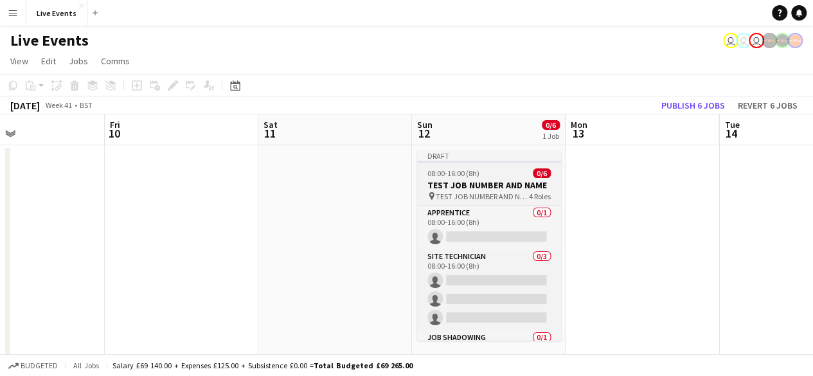
click at [508, 170] on div "08:00-16:00 (8h) 0/6" at bounding box center [489, 173] width 144 height 10
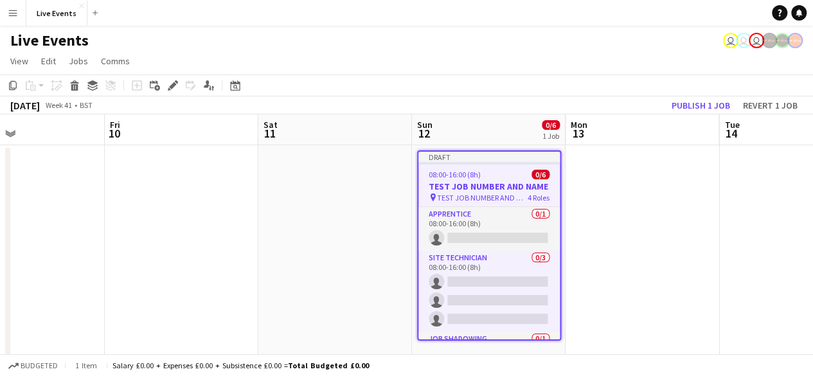
click at [165, 84] on div "Add job Add linked Job Edit Edit linked Job Applicants" at bounding box center [167, 85] width 98 height 15
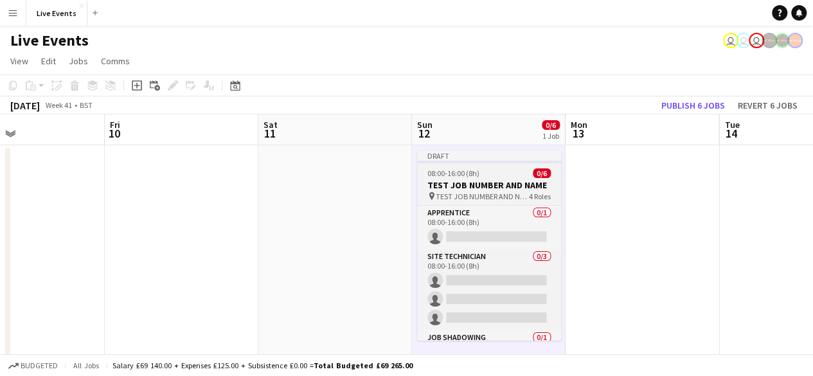
click at [458, 170] on span "08:00-16:00 (8h)" at bounding box center [453, 173] width 52 height 10
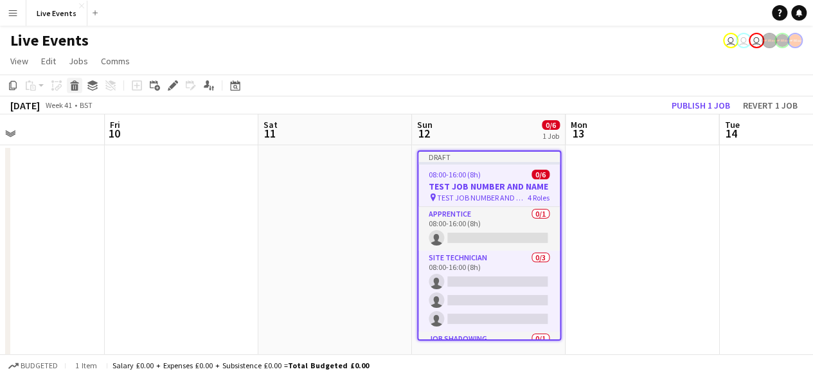
click at [71, 85] on icon at bounding box center [74, 87] width 7 height 6
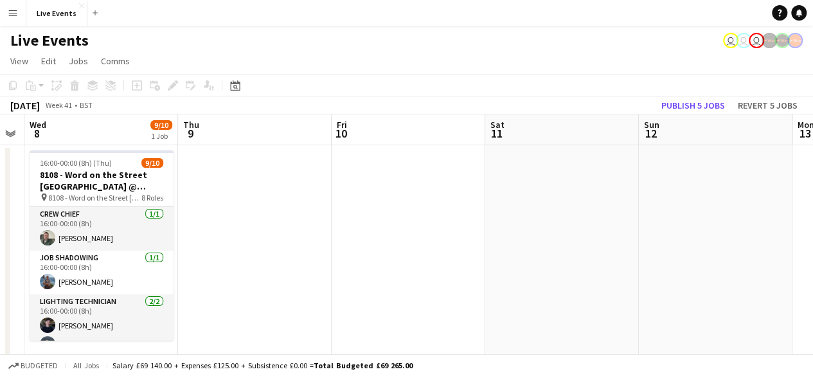
scroll to position [0, 370]
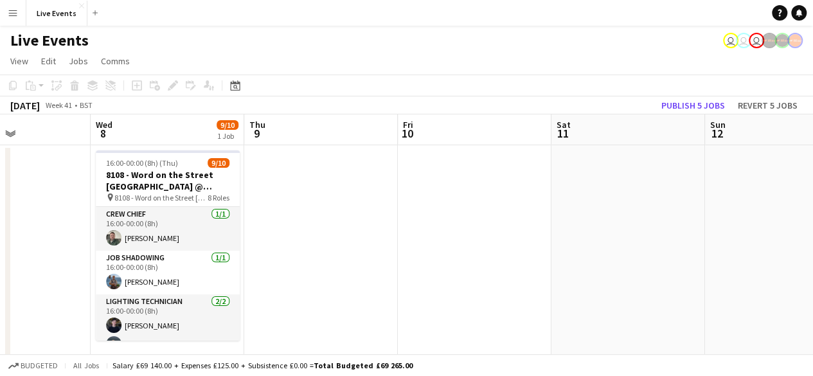
drag, startPoint x: 205, startPoint y: 198, endPoint x: 498, endPoint y: 226, distance: 294.4
click at [50, 62] on span "Edit" at bounding box center [48, 61] width 15 height 12
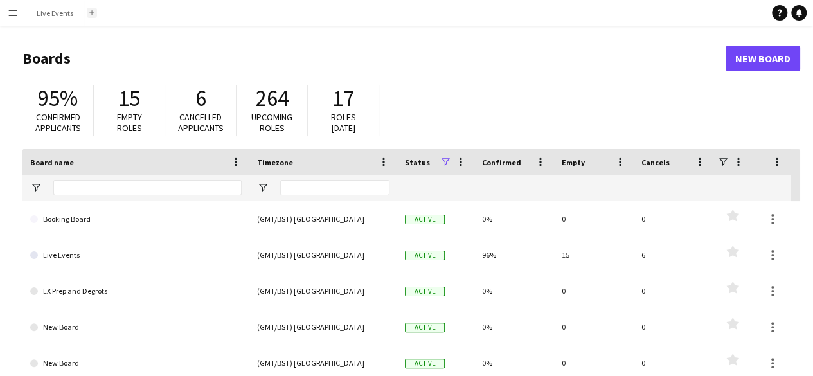
click at [88, 17] on button "Add" at bounding box center [92, 13] width 10 height 10
click at [92, 12] on app-icon "Add" at bounding box center [91, 12] width 5 height 5
click at [7, 13] on button "Menu" at bounding box center [13, 13] width 26 height 26
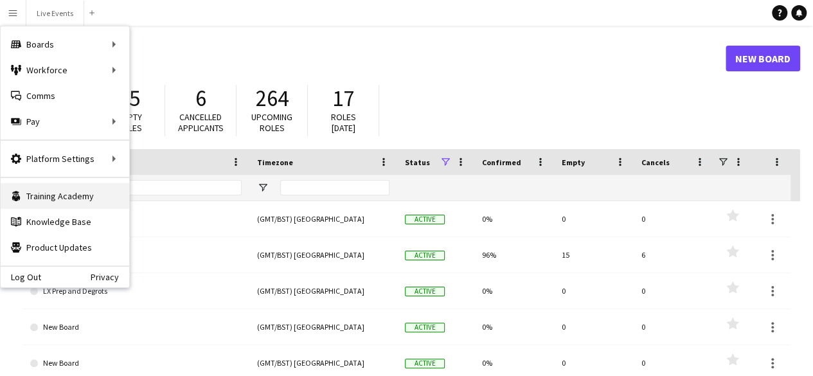
click at [73, 187] on link "Training Academy Training Academy" at bounding box center [65, 196] width 129 height 26
click at [262, 61] on h1 "Boards" at bounding box center [373, 58] width 703 height 19
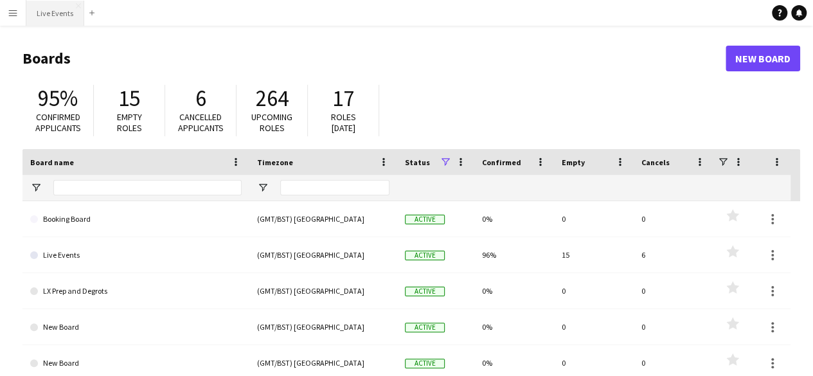
click at [50, 15] on button "Live Events Close" at bounding box center [55, 13] width 58 height 25
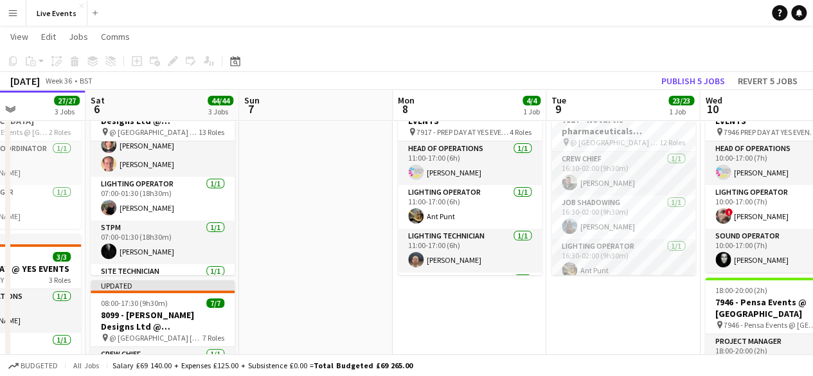
scroll to position [0, 332]
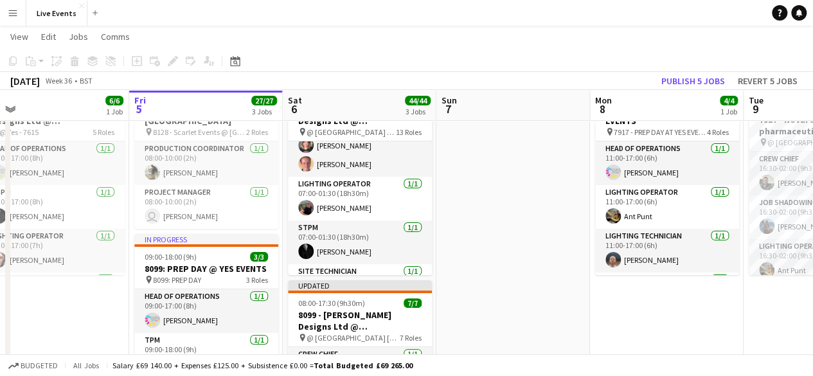
drag, startPoint x: 547, startPoint y: 166, endPoint x: 215, endPoint y: 136, distance: 333.1
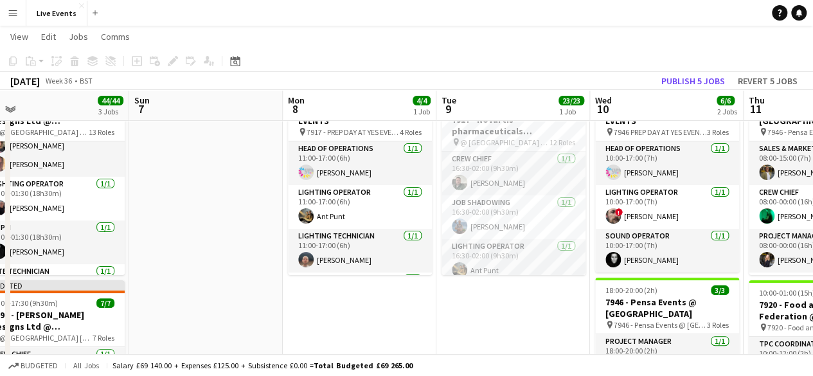
drag, startPoint x: 512, startPoint y: 85, endPoint x: 375, endPoint y: 85, distance: 137.6
click at [375, 85] on div "[DATE] Week 36 • BST Publish 5 jobs Revert 5 jobs" at bounding box center [406, 81] width 813 height 18
click at [535, 130] on h3 "7917 - Novartis pharmaceuticals Corporation @ [GEOGRAPHIC_DATA]" at bounding box center [514, 125] width 144 height 23
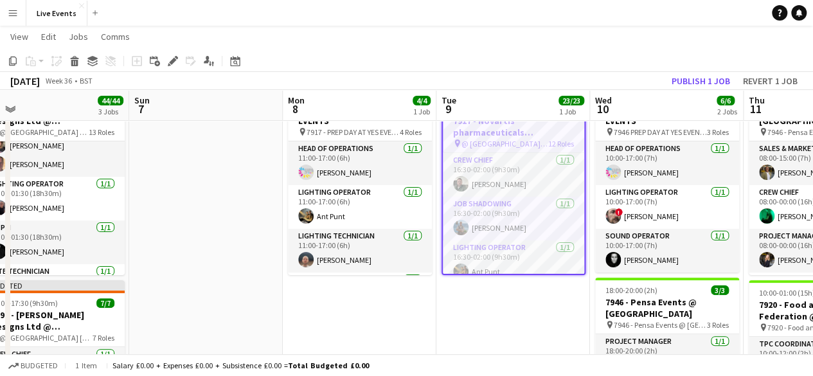
click at [527, 139] on span "@ [GEOGRAPHIC_DATA] - 7917" at bounding box center [505, 144] width 87 height 10
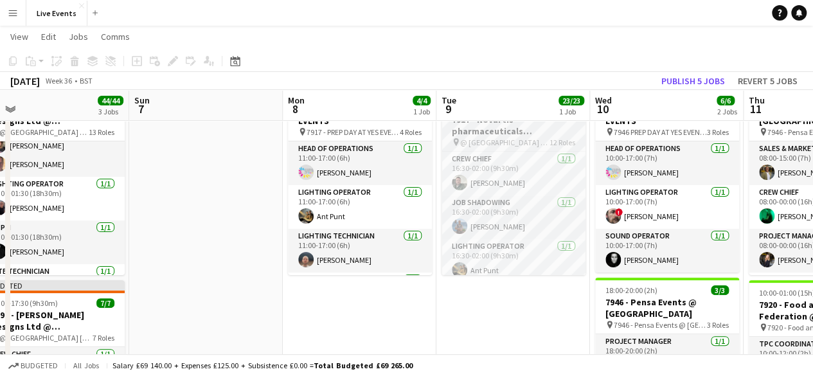
click at [527, 139] on span "@ [GEOGRAPHIC_DATA] - 7917" at bounding box center [504, 143] width 89 height 10
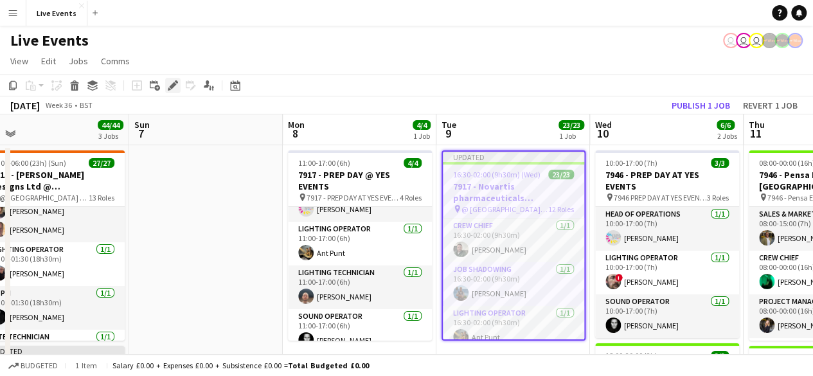
click at [173, 85] on icon at bounding box center [172, 85] width 7 height 7
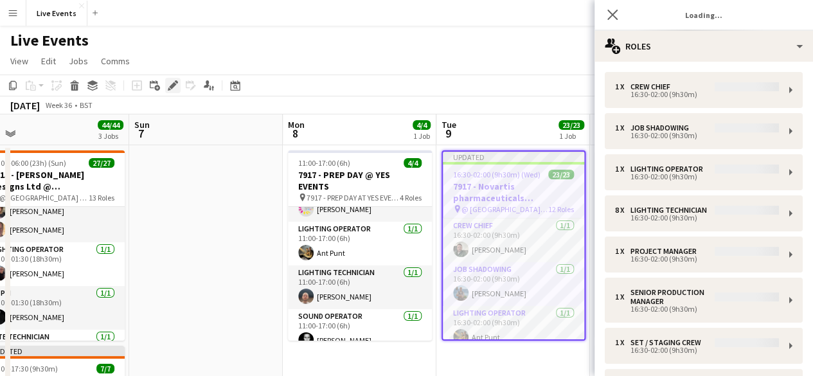
type input "**********"
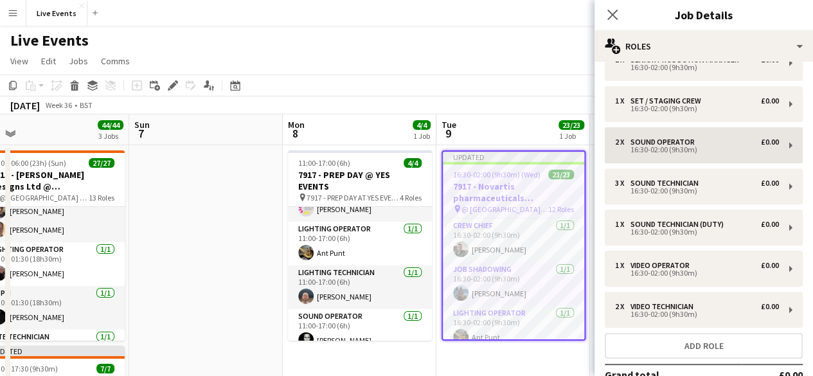
scroll to position [314, 0]
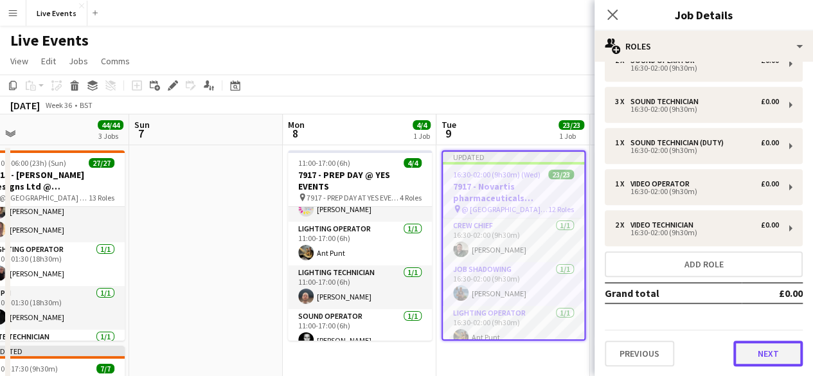
click at [738, 357] on button "Next" at bounding box center [767, 354] width 69 height 26
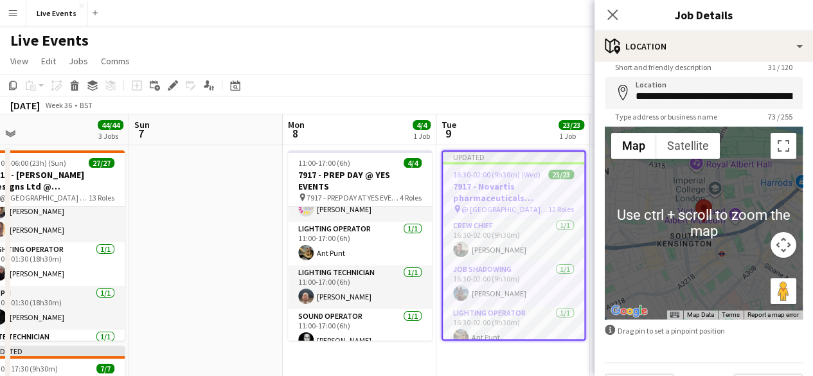
scroll to position [78, 0]
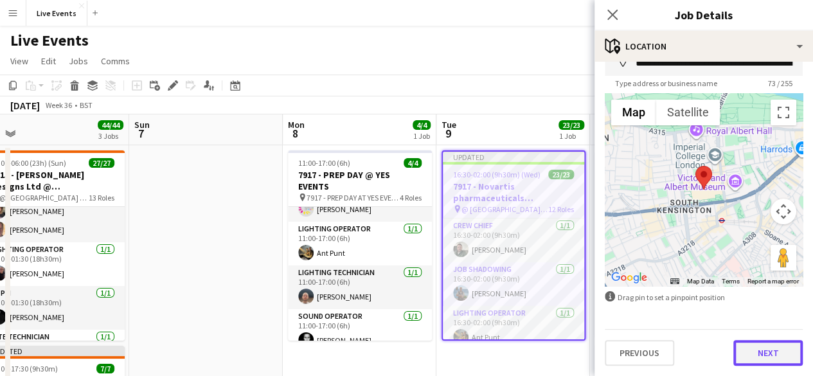
click at [771, 357] on button "Next" at bounding box center [767, 353] width 69 height 26
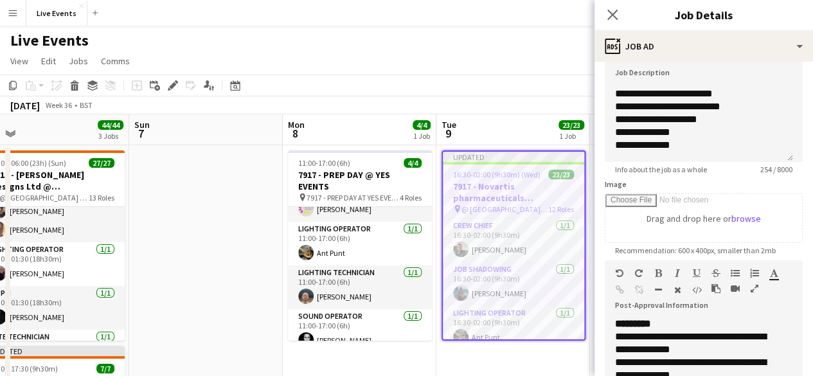
scroll to position [0, 0]
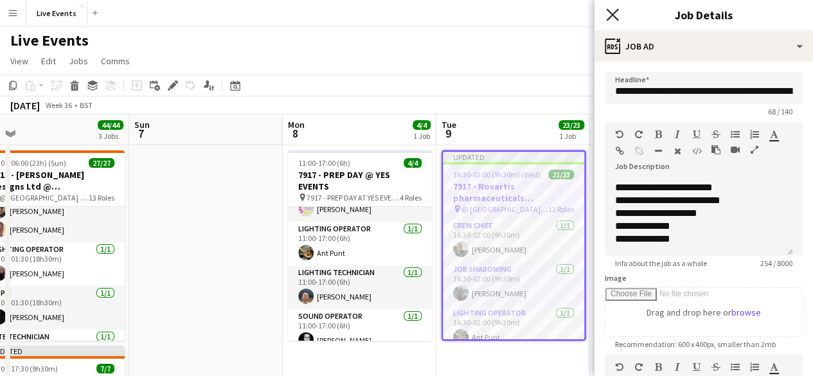
click at [611, 10] on icon "Close pop-in" at bounding box center [612, 14] width 12 height 12
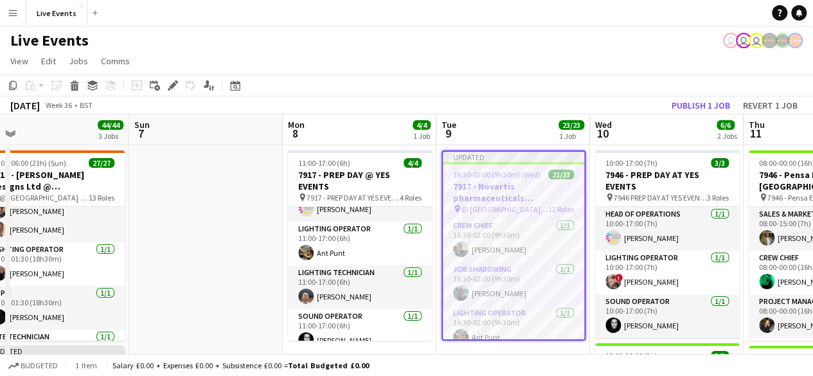
scroll to position [0, 478]
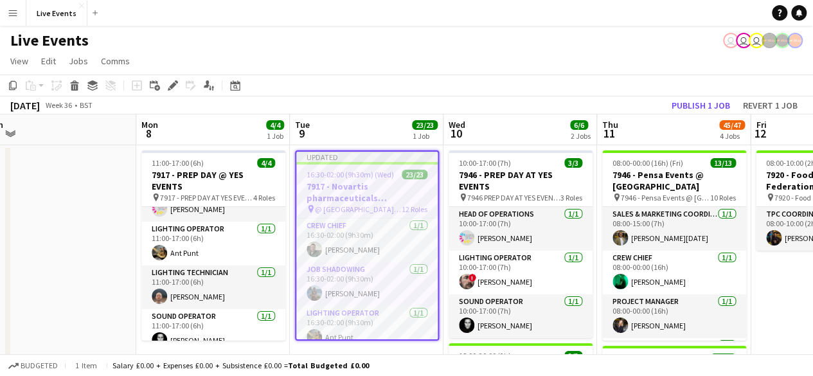
drag, startPoint x: 553, startPoint y: 129, endPoint x: 253, endPoint y: 85, distance: 302.7
drag, startPoint x: 454, startPoint y: 89, endPoint x: 636, endPoint y: 107, distance: 183.4
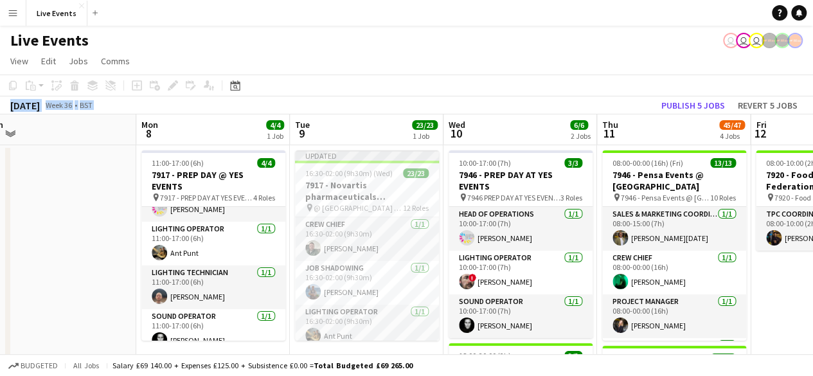
click at [345, 98] on div "[DATE] Week 36 • BST Publish 5 jobs Revert 5 jobs" at bounding box center [406, 105] width 813 height 18
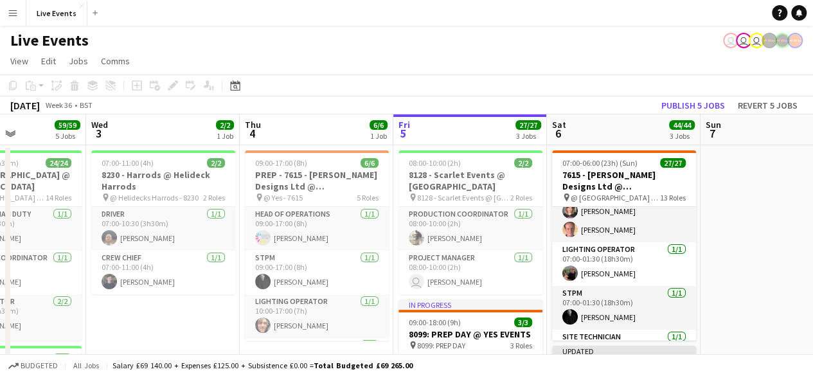
scroll to position [0, 375]
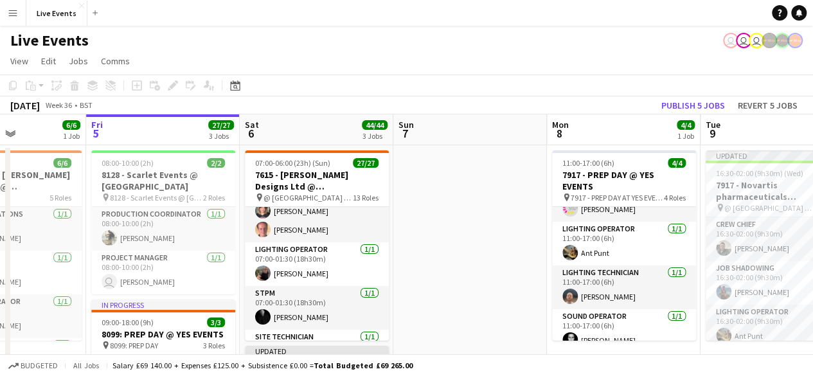
drag, startPoint x: 73, startPoint y: 220, endPoint x: 822, endPoint y: 355, distance: 760.8
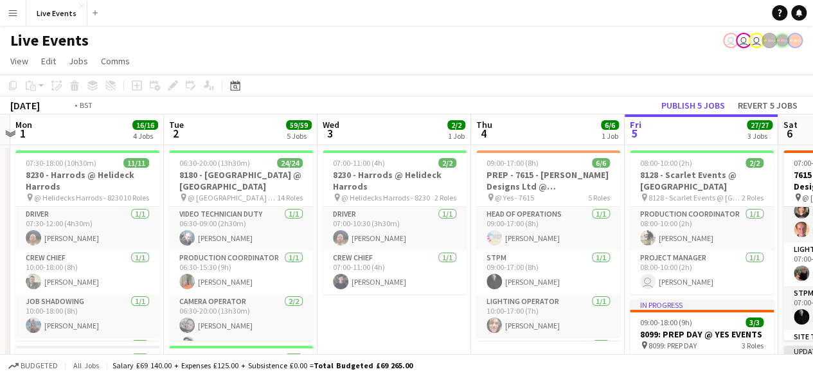
scroll to position [0, 357]
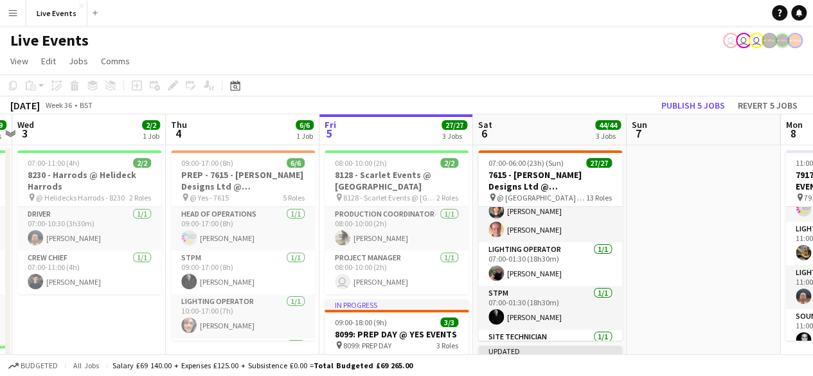
drag, startPoint x: 179, startPoint y: 284, endPoint x: 109, endPoint y: 305, distance: 73.0
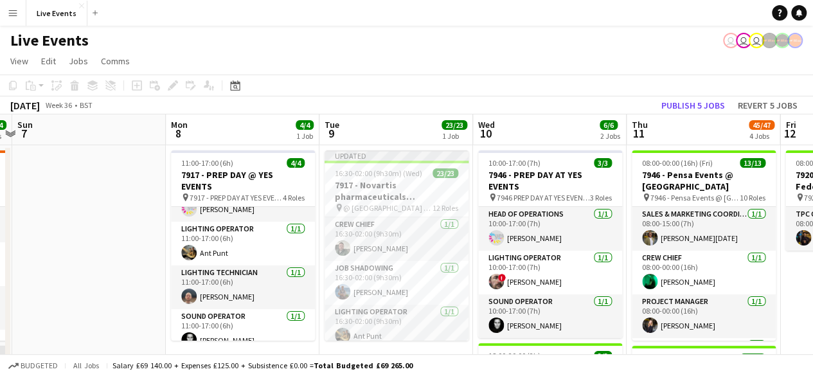
drag, startPoint x: 686, startPoint y: 259, endPoint x: 82, endPoint y: 170, distance: 610.1
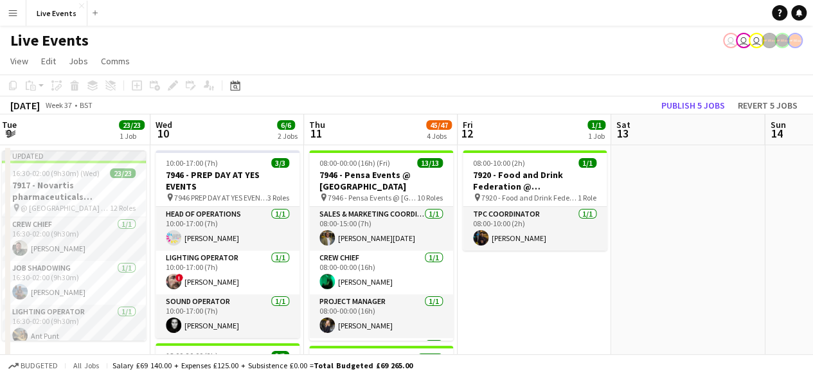
scroll to position [0, 471]
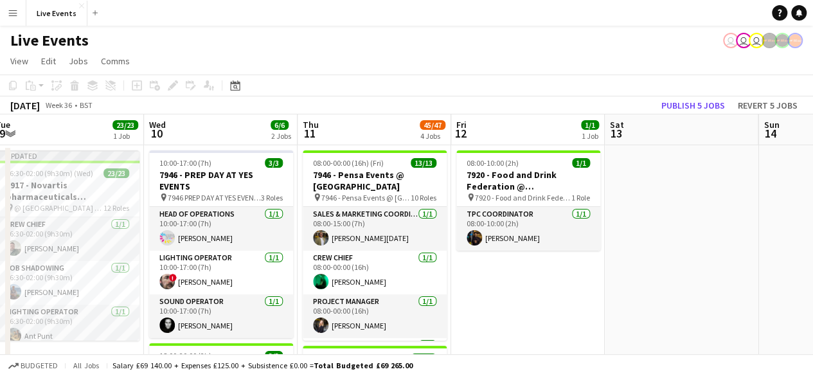
drag, startPoint x: 671, startPoint y: 216, endPoint x: 343, endPoint y: 194, distance: 328.5
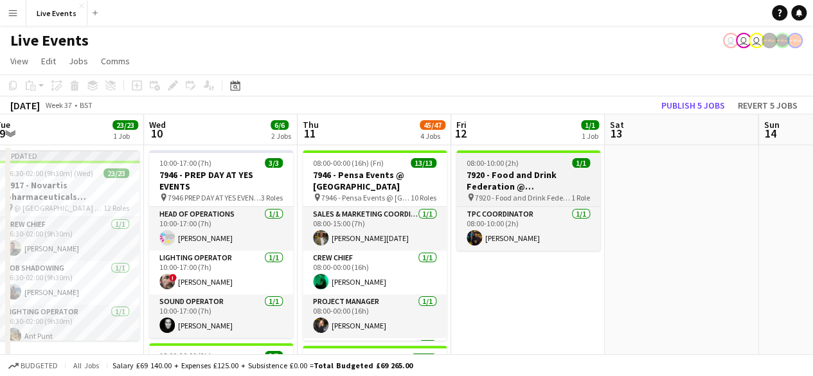
click at [487, 174] on h3 "7920 - Food and Drink Federation @ [GEOGRAPHIC_DATA]" at bounding box center [528, 180] width 144 height 23
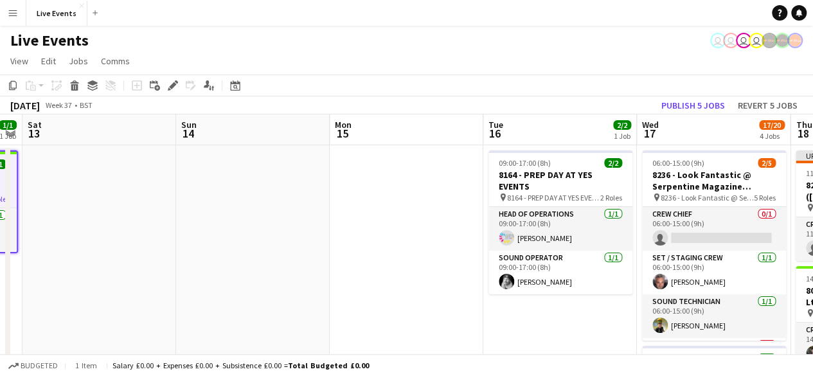
scroll to position [0, 458]
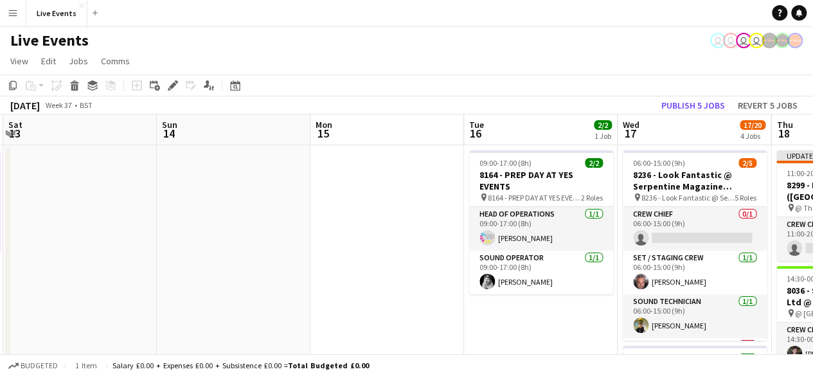
drag, startPoint x: 691, startPoint y: 172, endPoint x: 89, endPoint y: 150, distance: 602.0
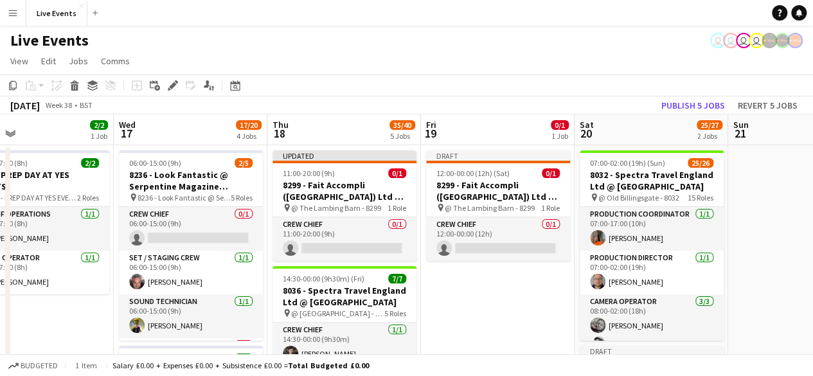
drag, startPoint x: 652, startPoint y: 161, endPoint x: 148, endPoint y: 179, distance: 504.2
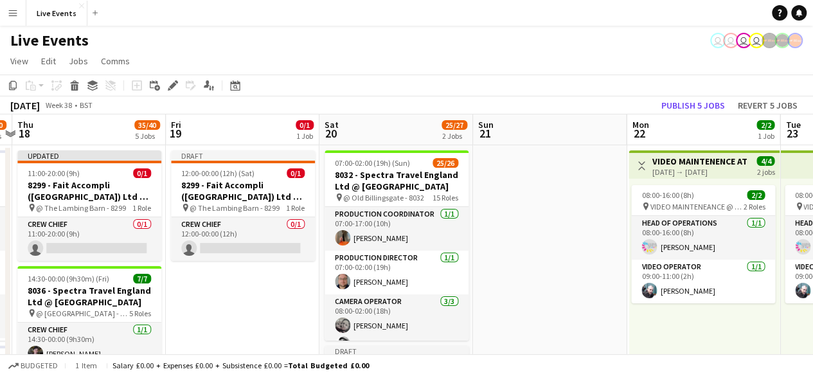
scroll to position [0, 604]
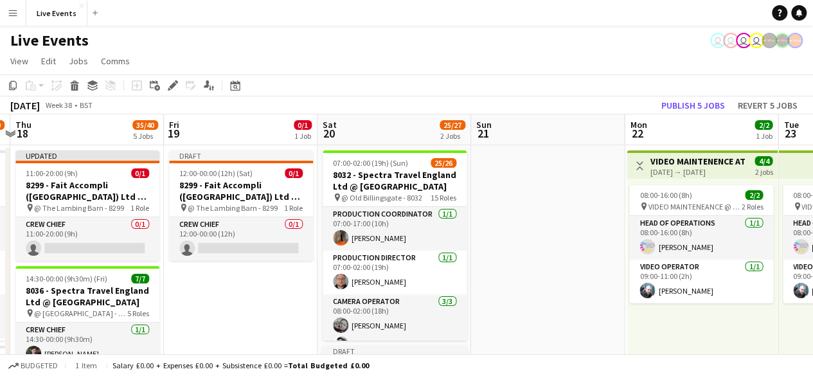
drag, startPoint x: 587, startPoint y: 186, endPoint x: 342, endPoint y: 188, distance: 245.5
